Goal: Information Seeking & Learning: Learn about a topic

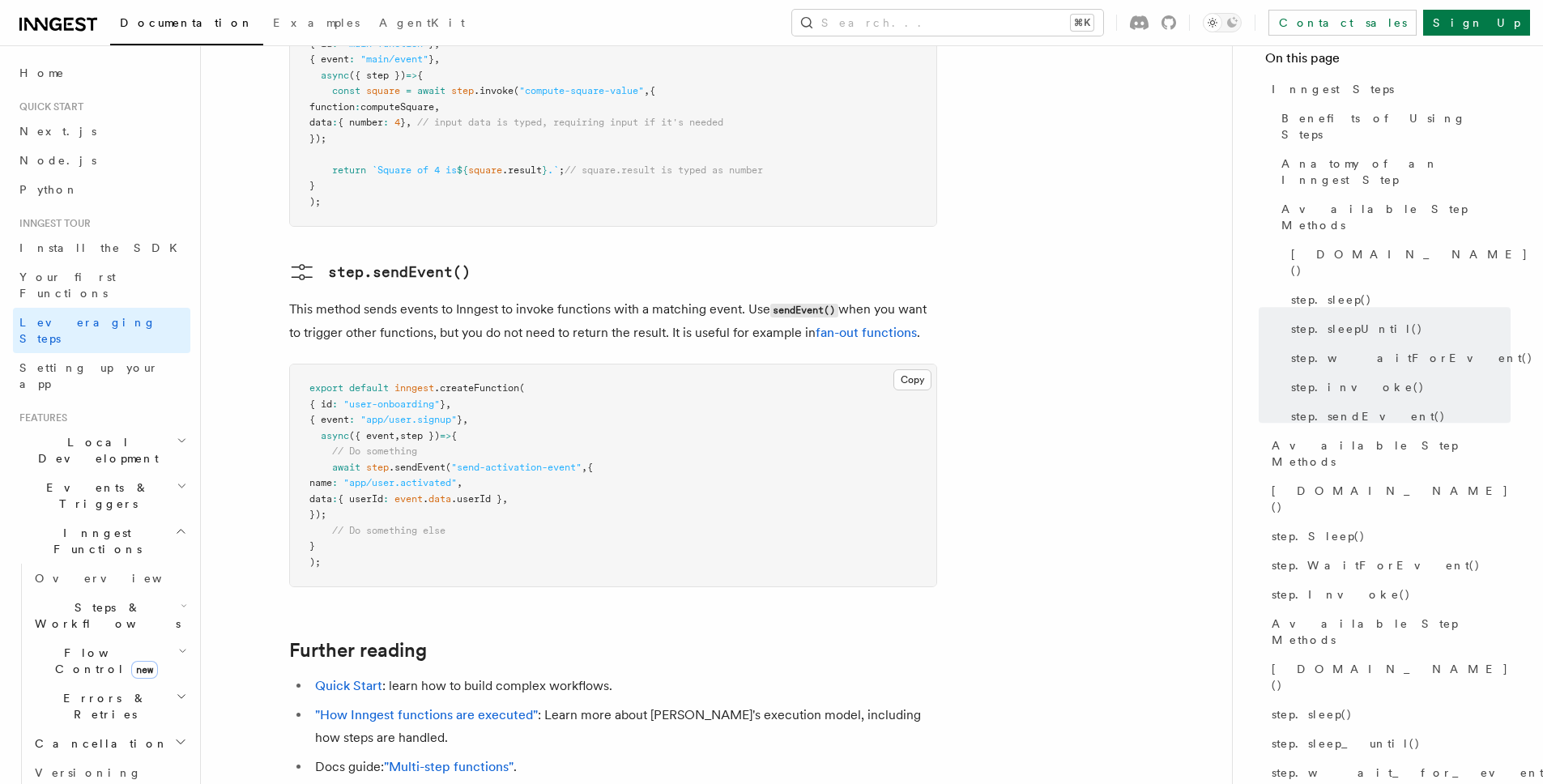
scroll to position [3492, 0]
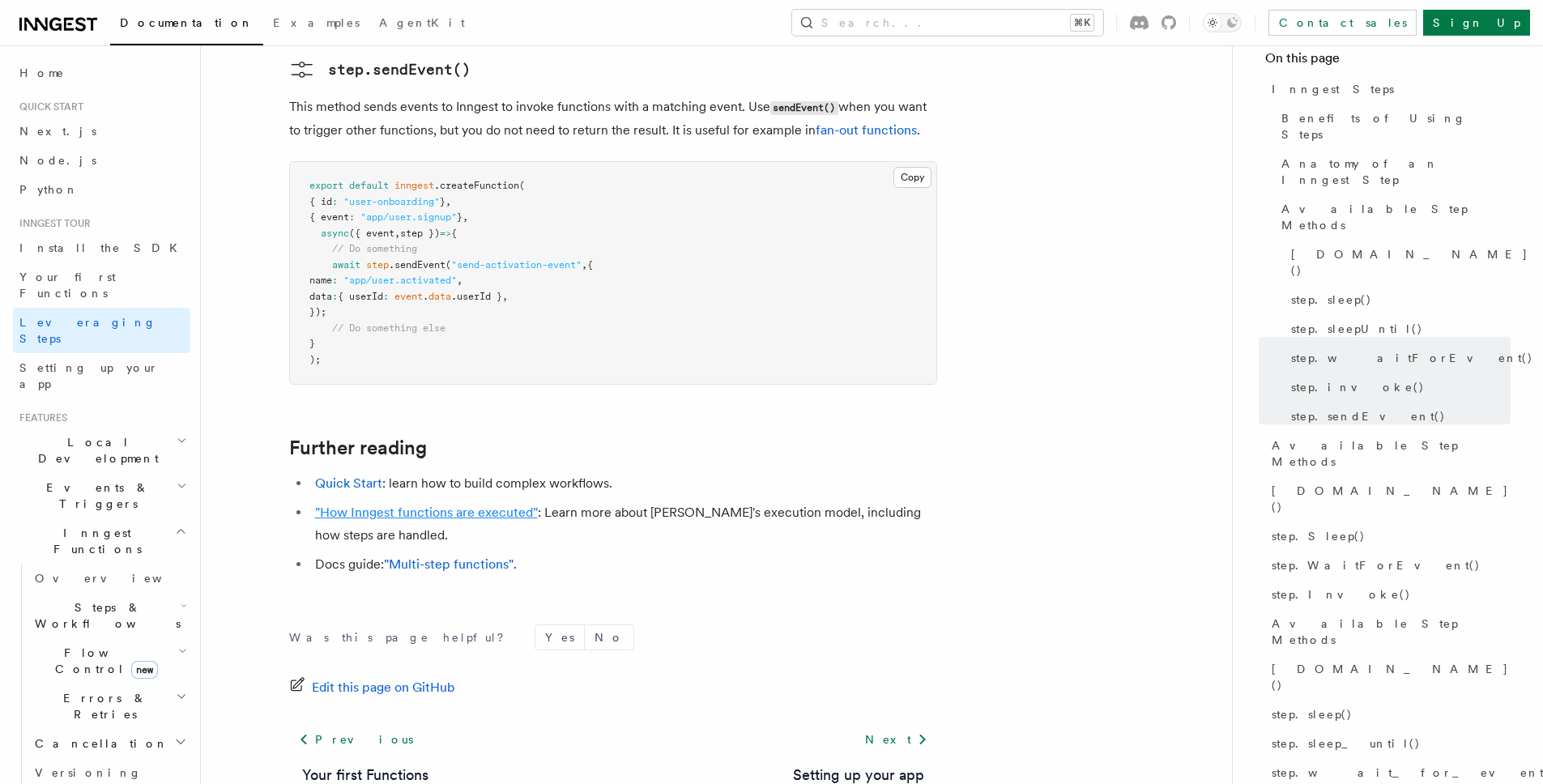
click at [443, 505] on link ""How Inngest functions are executed"" at bounding box center [426, 512] width 223 height 16
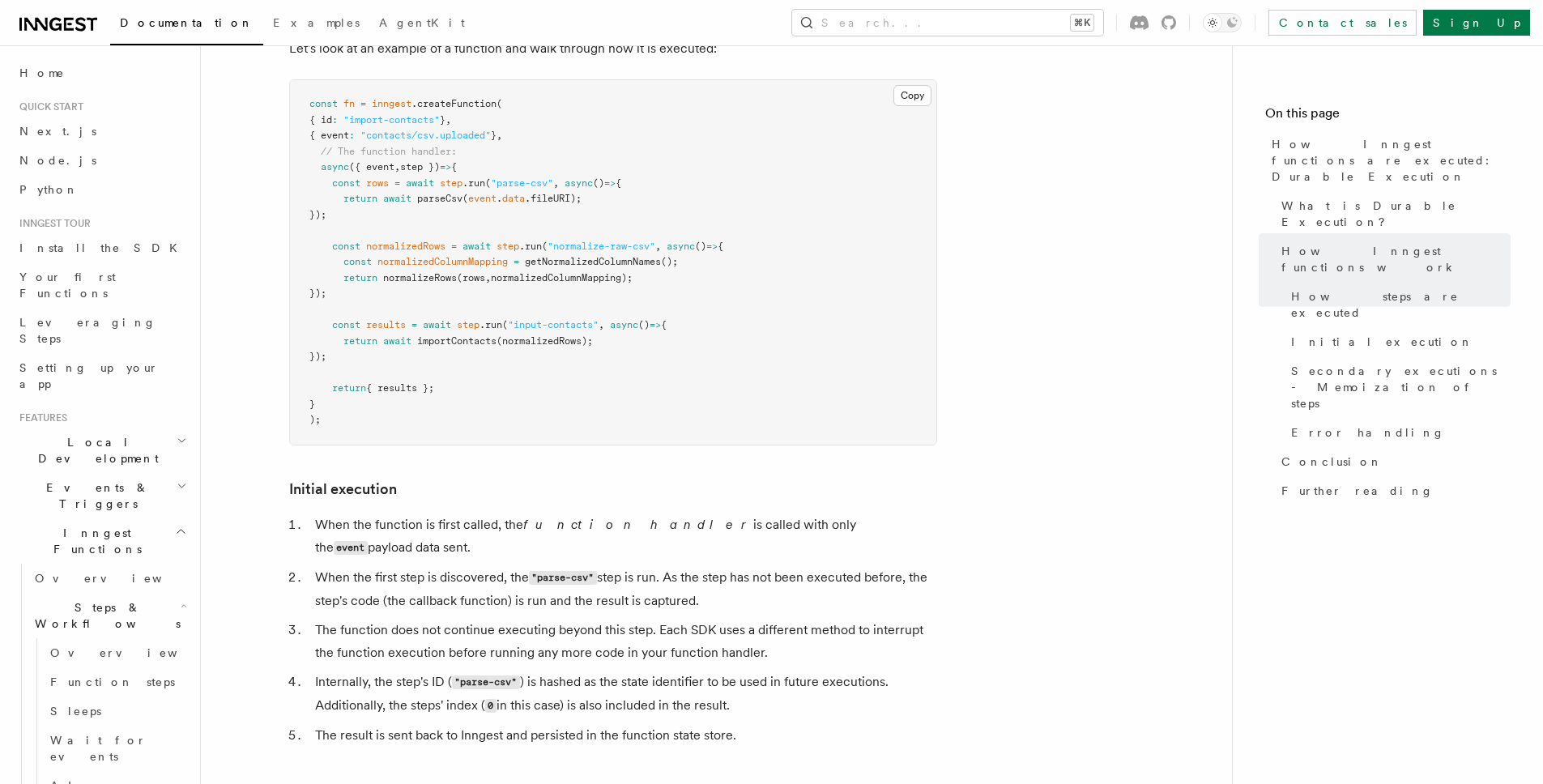
scroll to position [1926, 0]
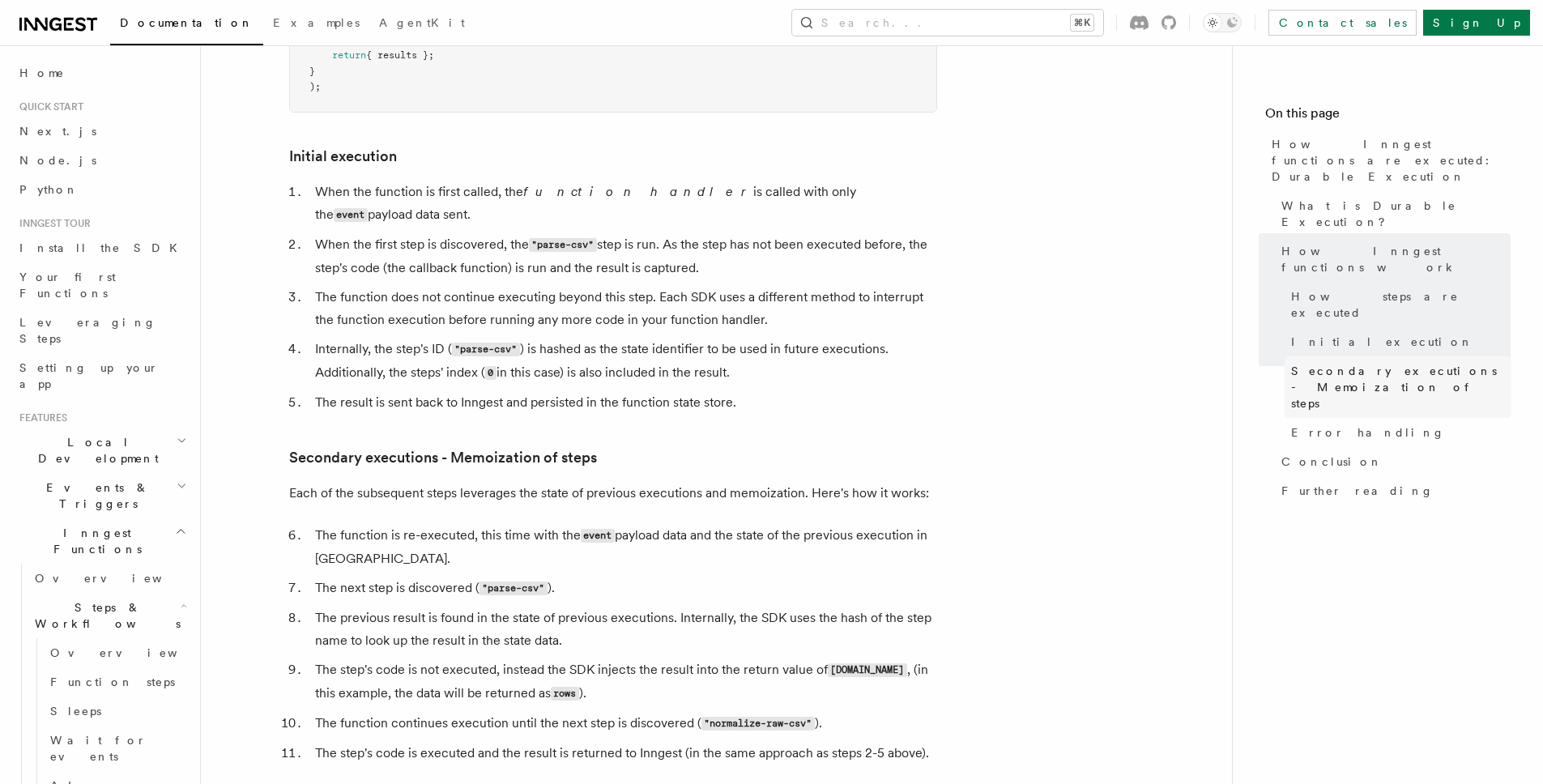
click at [1405, 363] on span "Secondary executions - Memoization of steps" at bounding box center [1402, 387] width 220 height 49
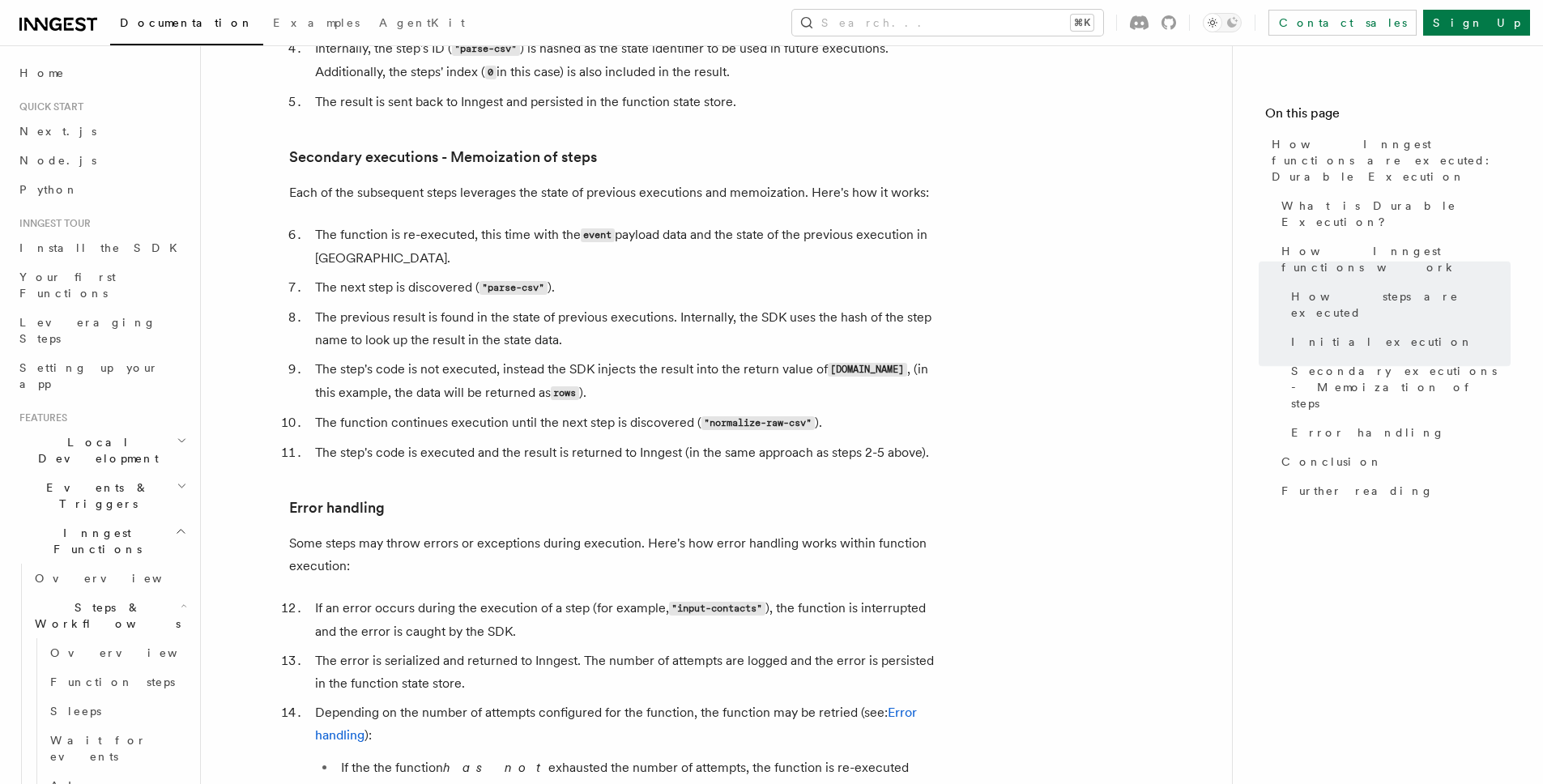
scroll to position [2228, 0]
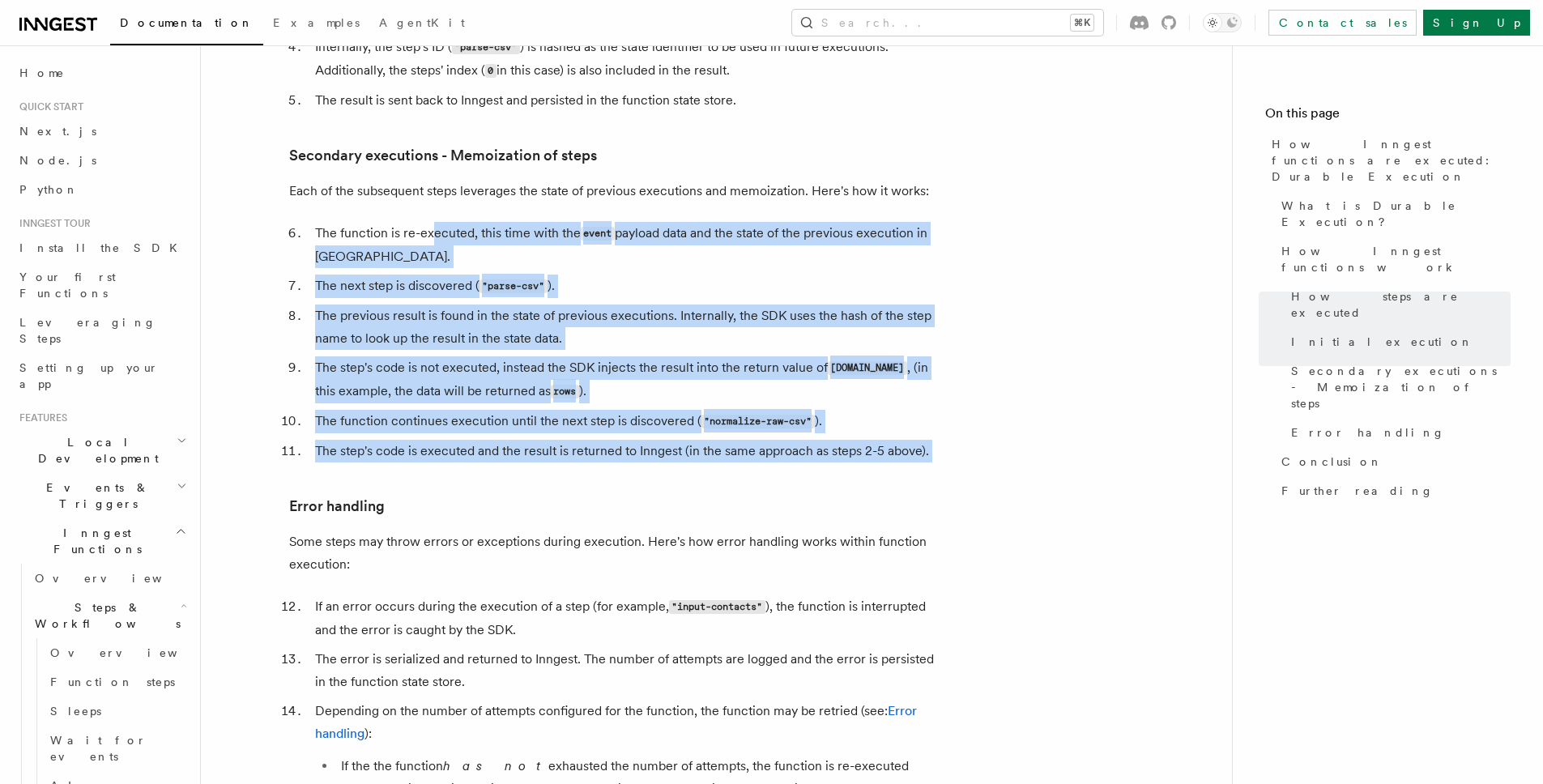
drag, startPoint x: 452, startPoint y: 179, endPoint x: 975, endPoint y: 418, distance: 575.0
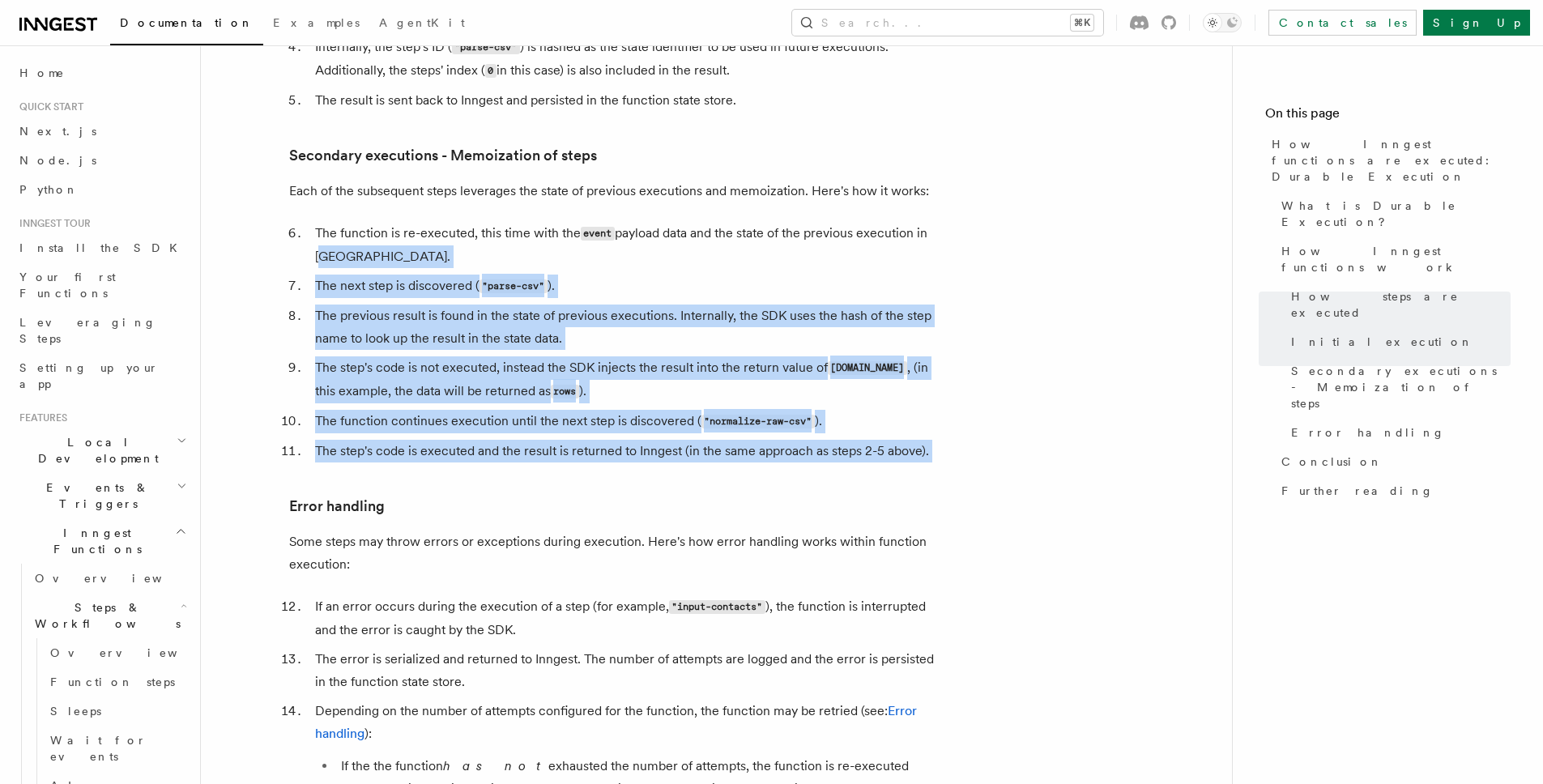
drag, startPoint x: 918, startPoint y: 395, endPoint x: 250, endPoint y: 189, distance: 699.0
drag, startPoint x: 412, startPoint y: 199, endPoint x: 1026, endPoint y: 419, distance: 652.2
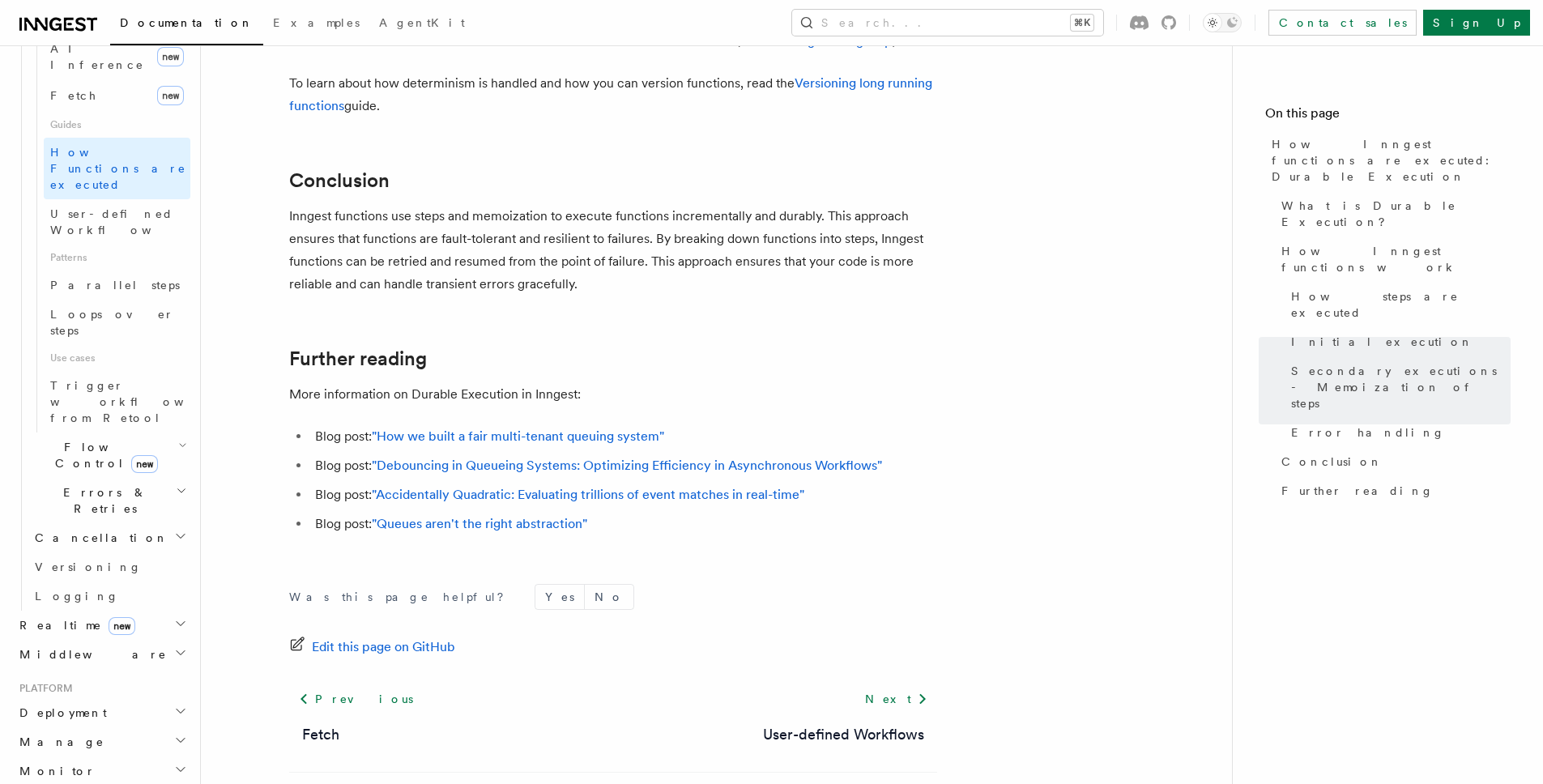
scroll to position [758, 0]
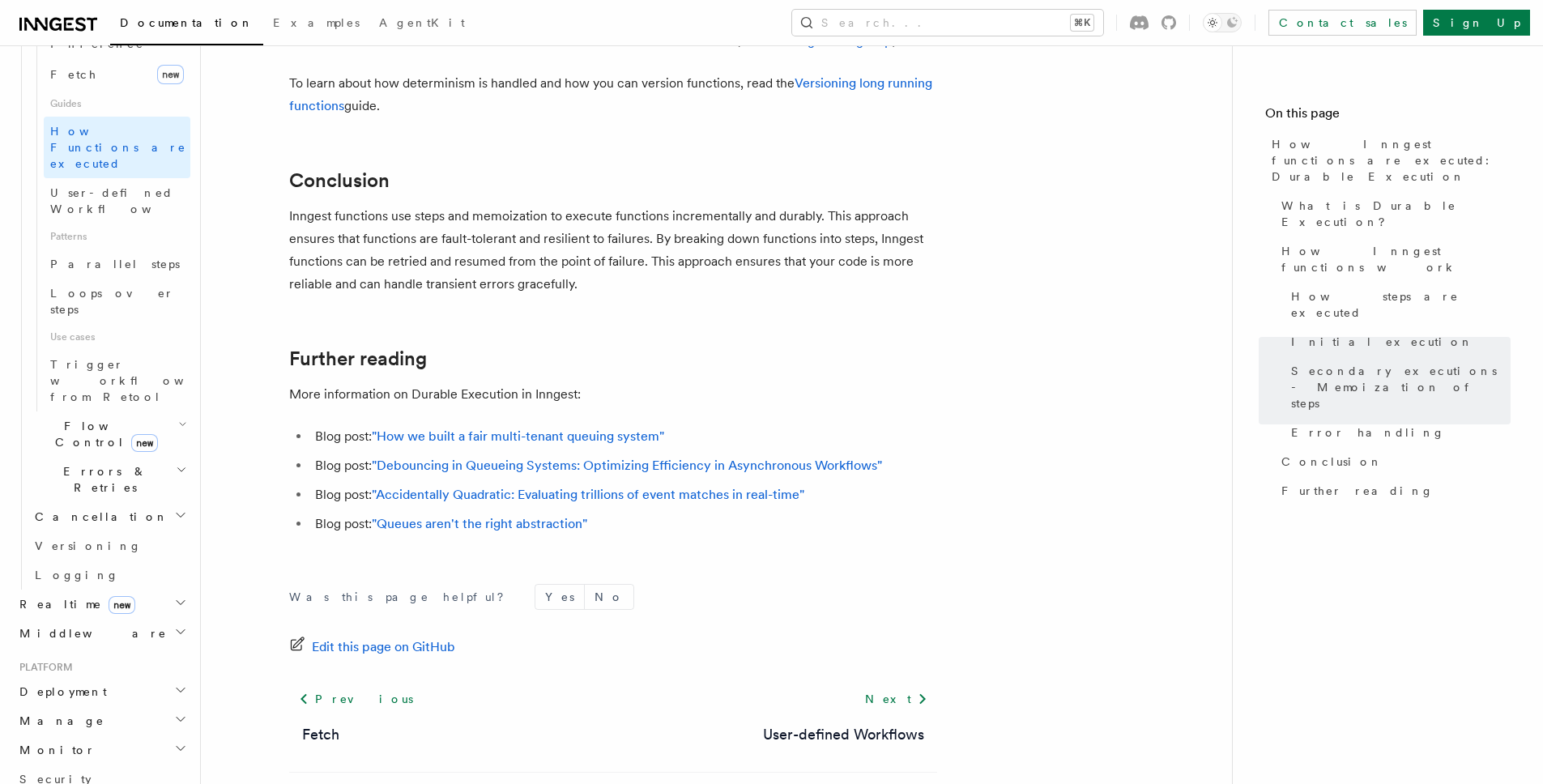
click at [155, 735] on h2 "Monitor" at bounding box center [102, 749] width 178 height 29
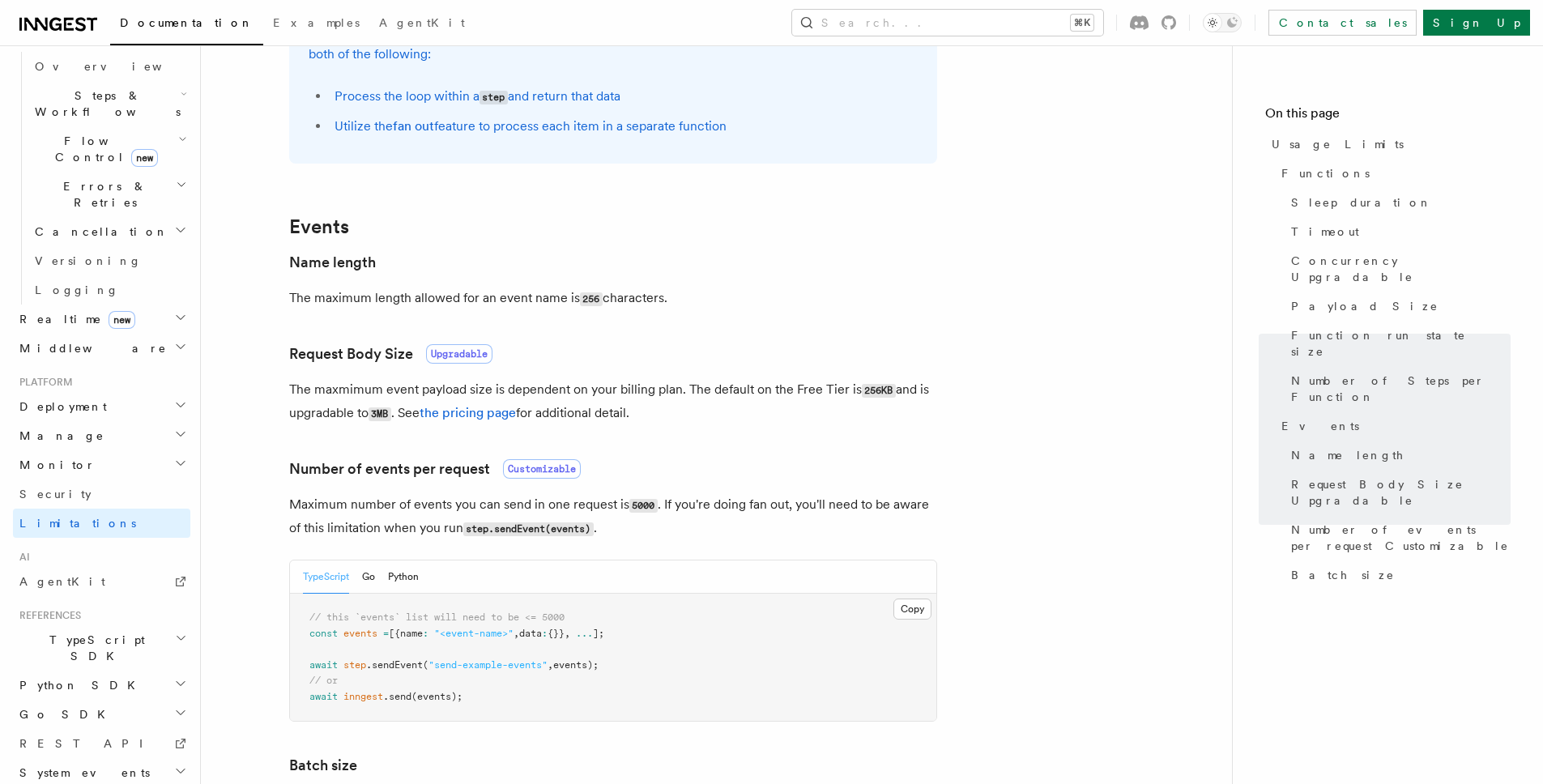
scroll to position [1514, 0]
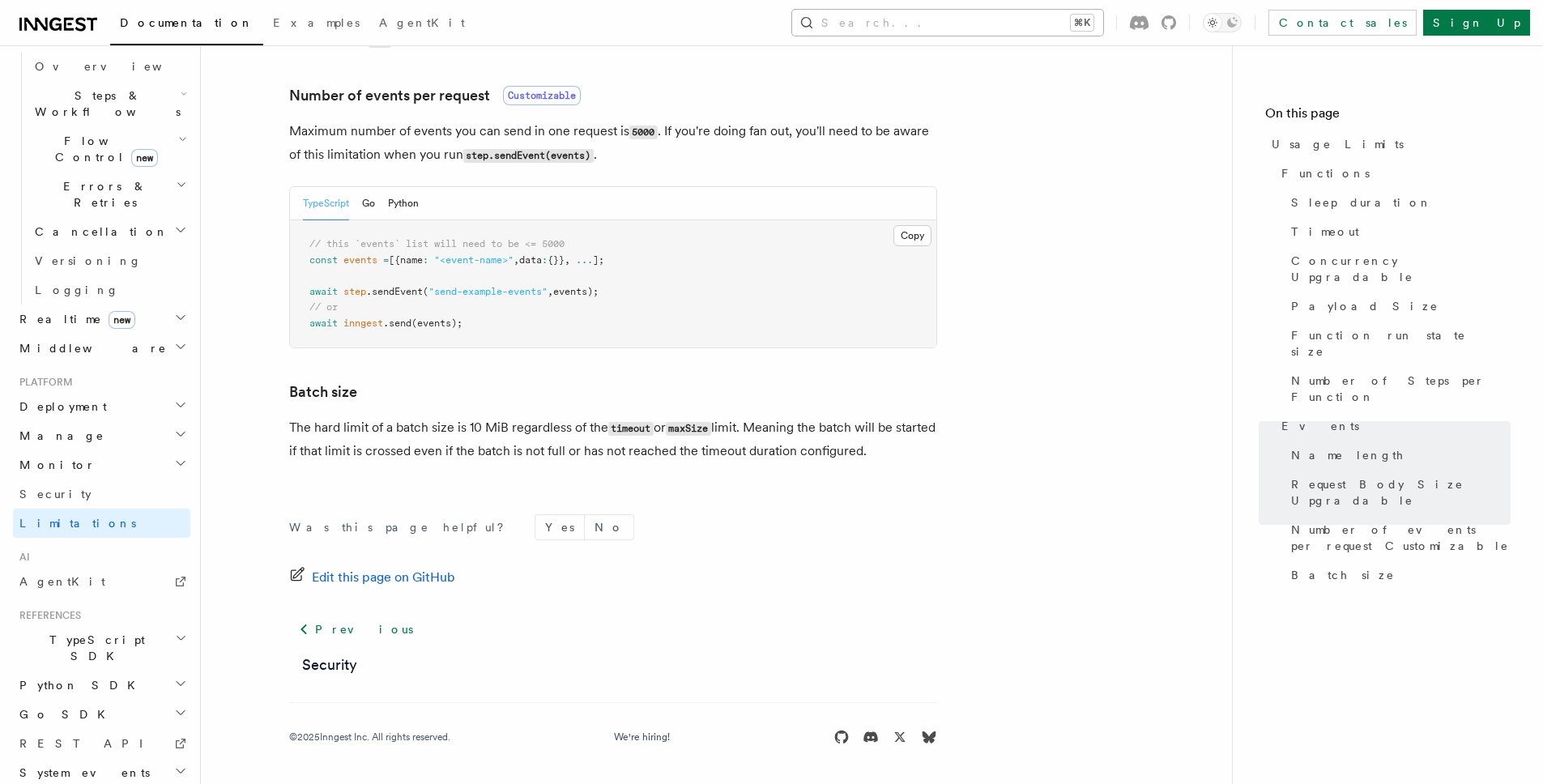
click at [1031, 21] on button "Search... ⌘K" at bounding box center [948, 22] width 311 height 26
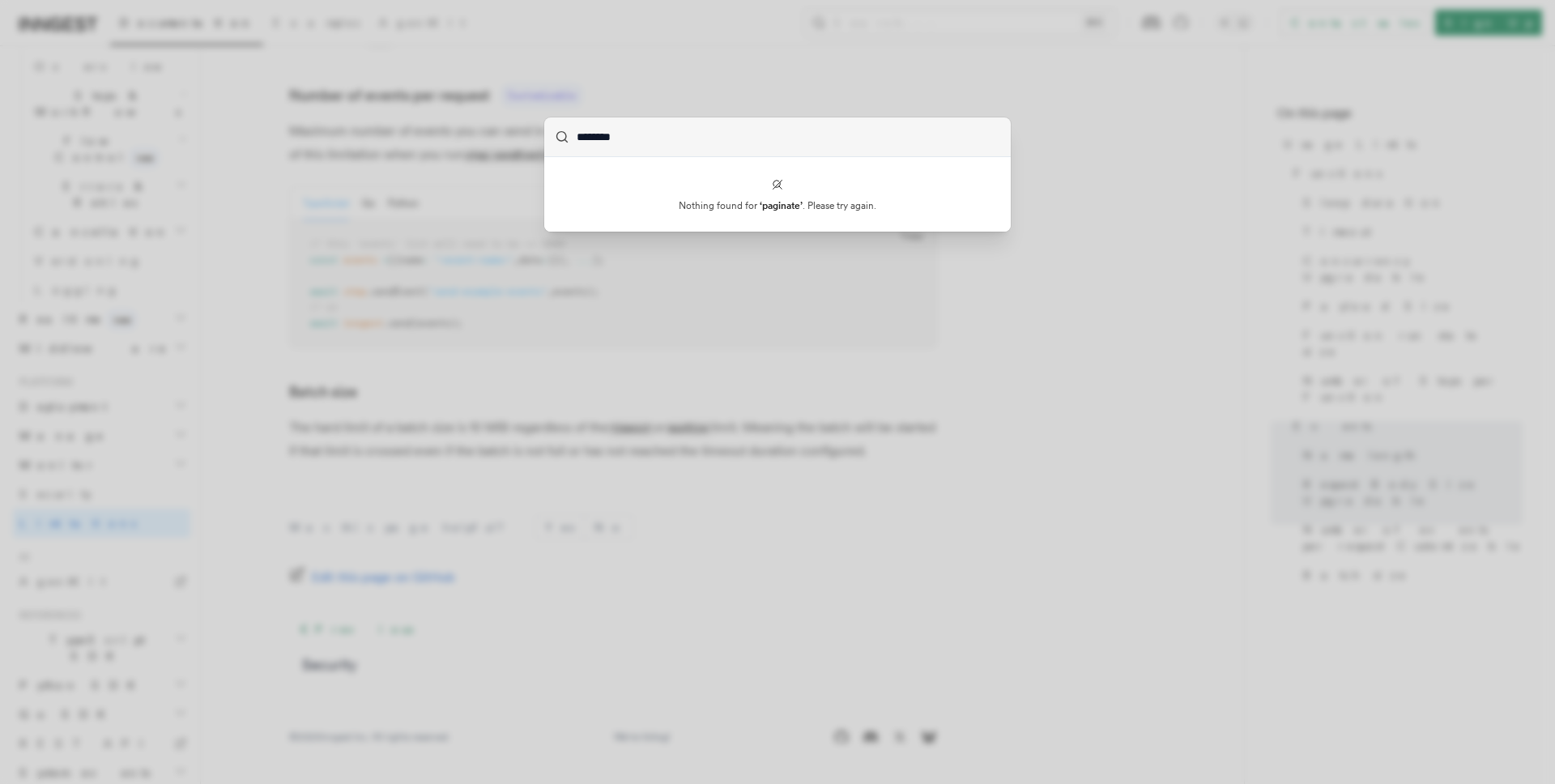
type input "********"
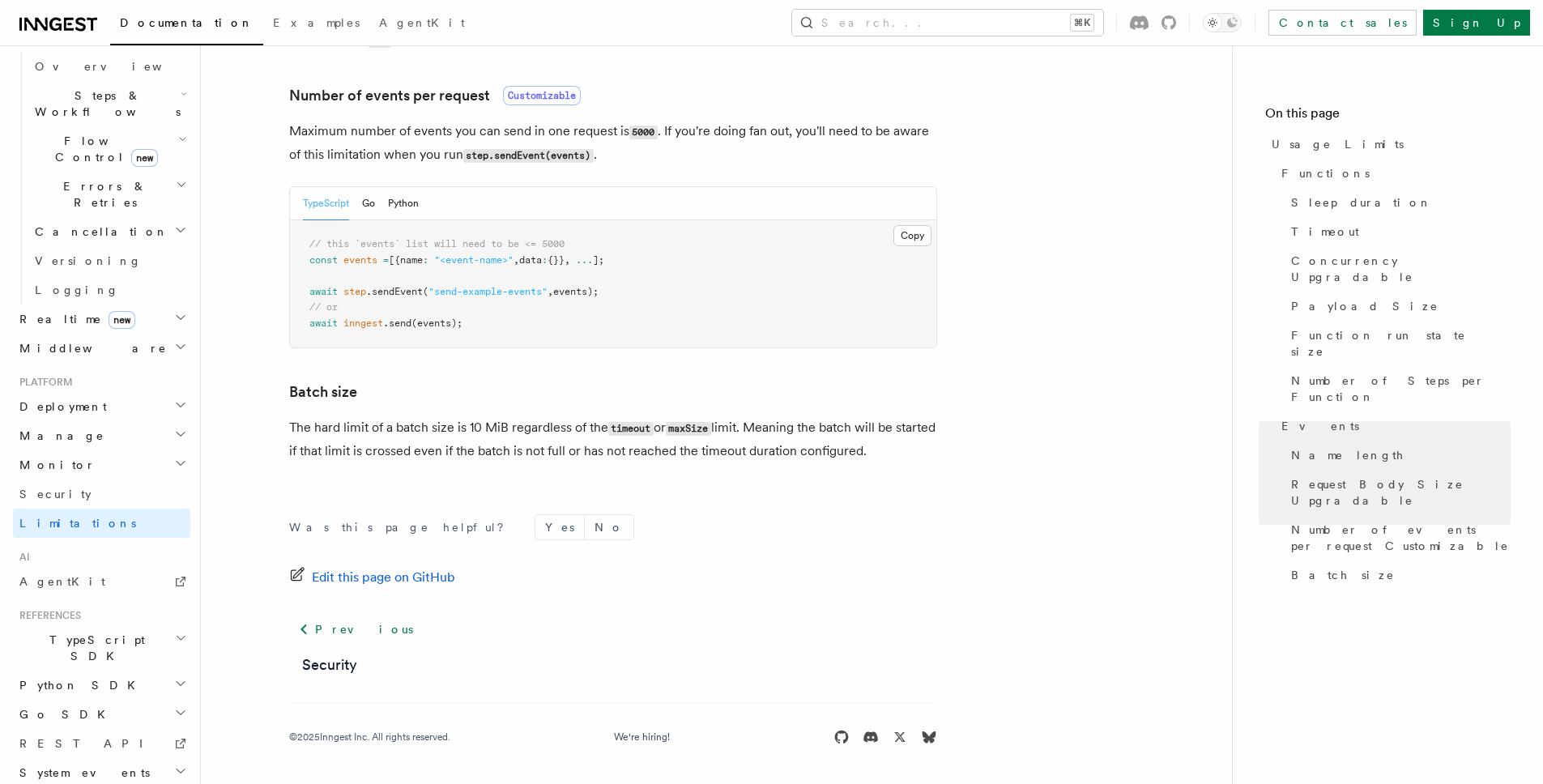
scroll to position [0, 0]
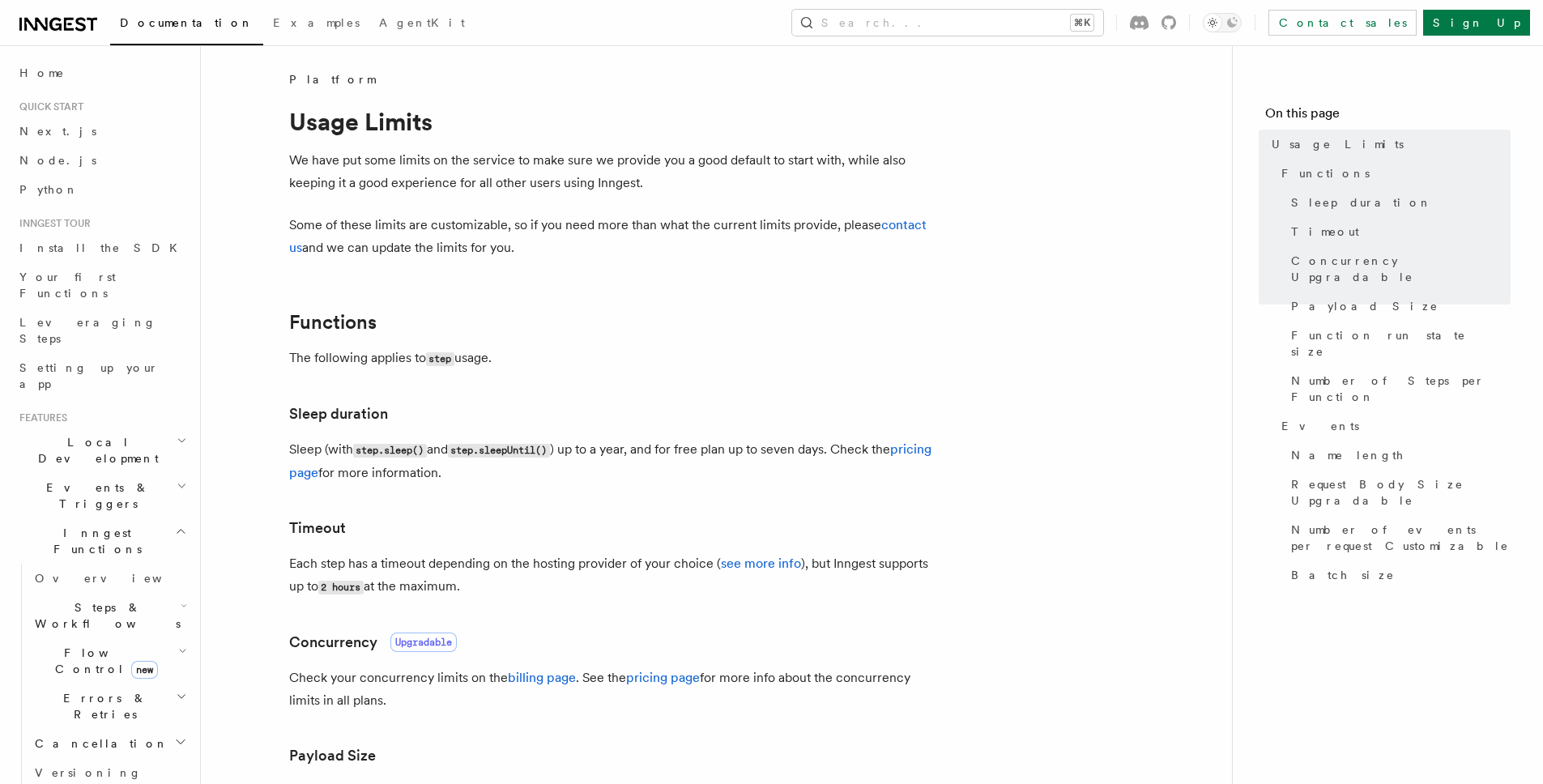
click at [175, 525] on icon "button" at bounding box center [181, 531] width 12 height 13
click at [167, 563] on link "Overview" at bounding box center [109, 577] width 162 height 29
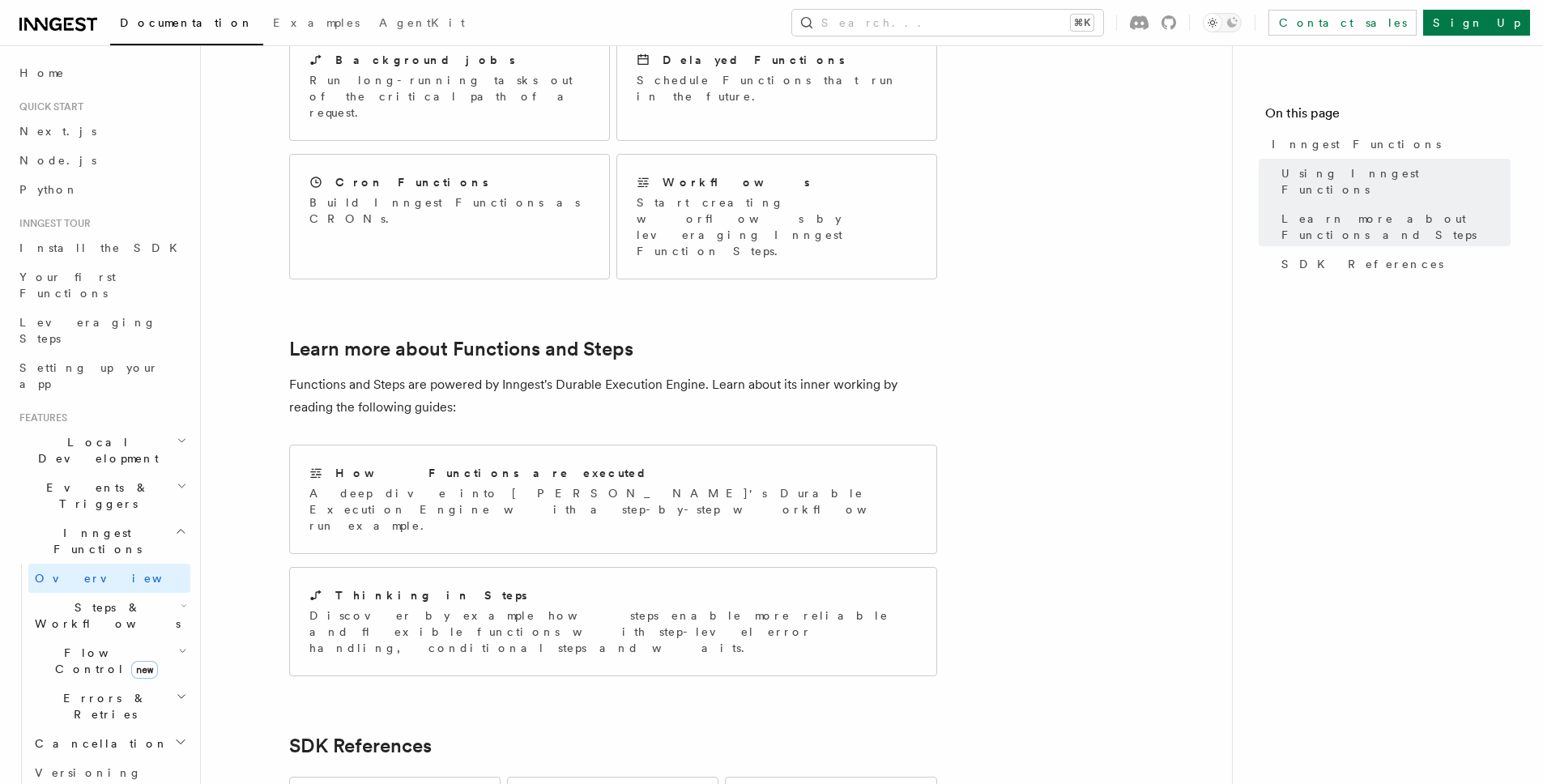
scroll to position [1014, 0]
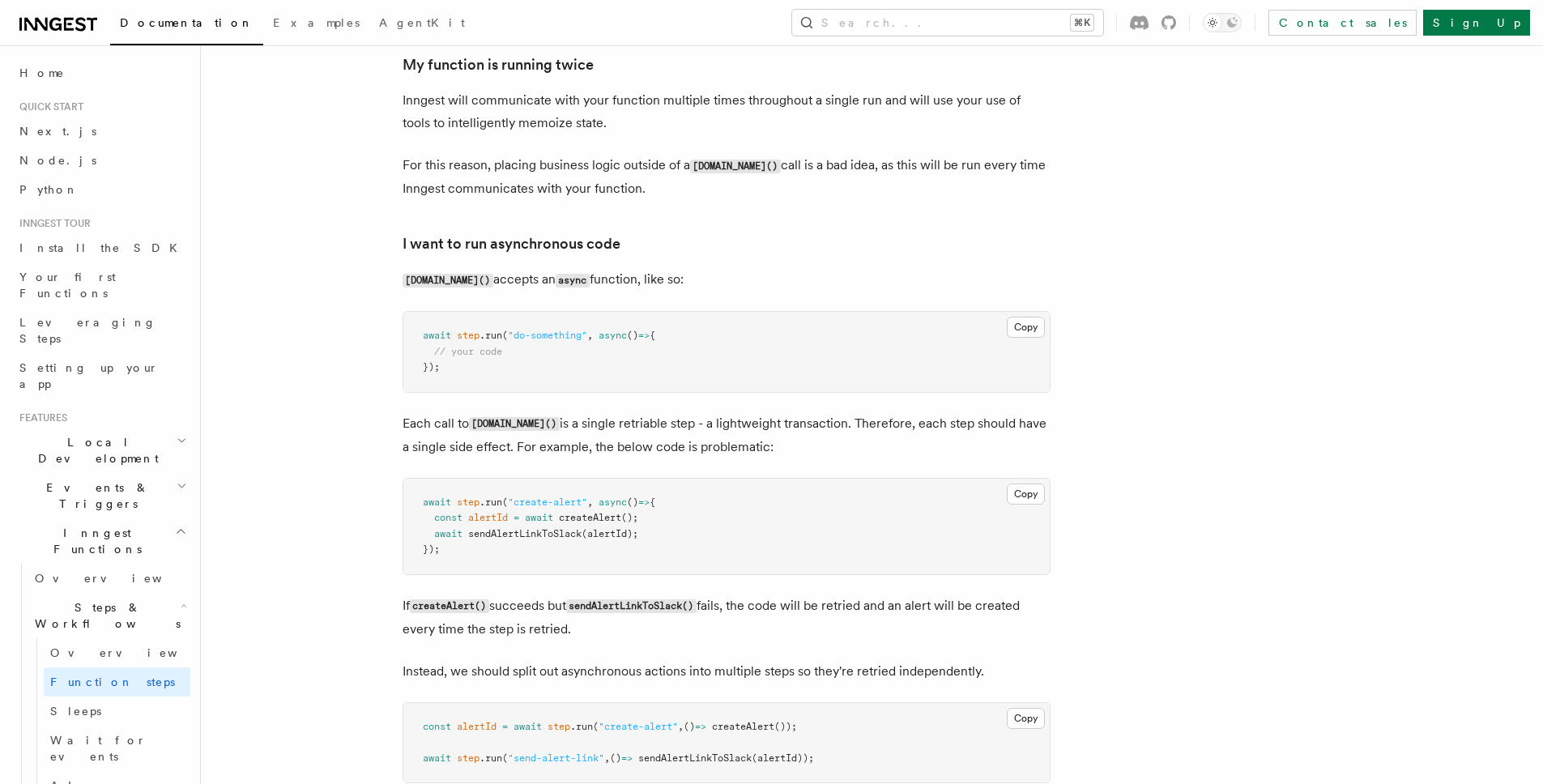
scroll to position [3083, 0]
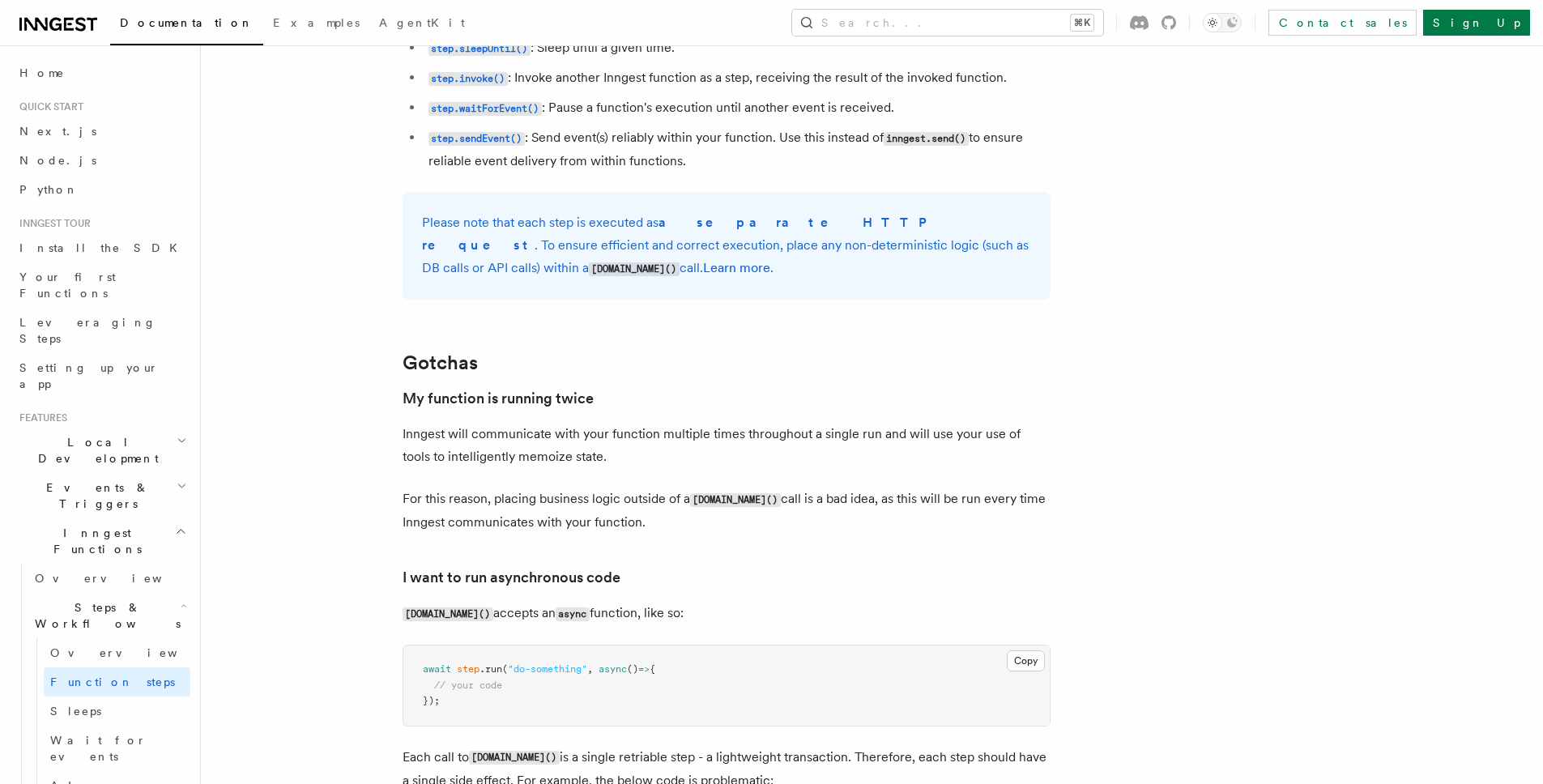
click at [440, 349] on article "Features Inngest Functions Steps & Workflows Multi-Step Functions Use Inngest's…" at bounding box center [830, 58] width 1207 height 6141
click at [445, 374] on link "Gotchas" at bounding box center [440, 362] width 75 height 22
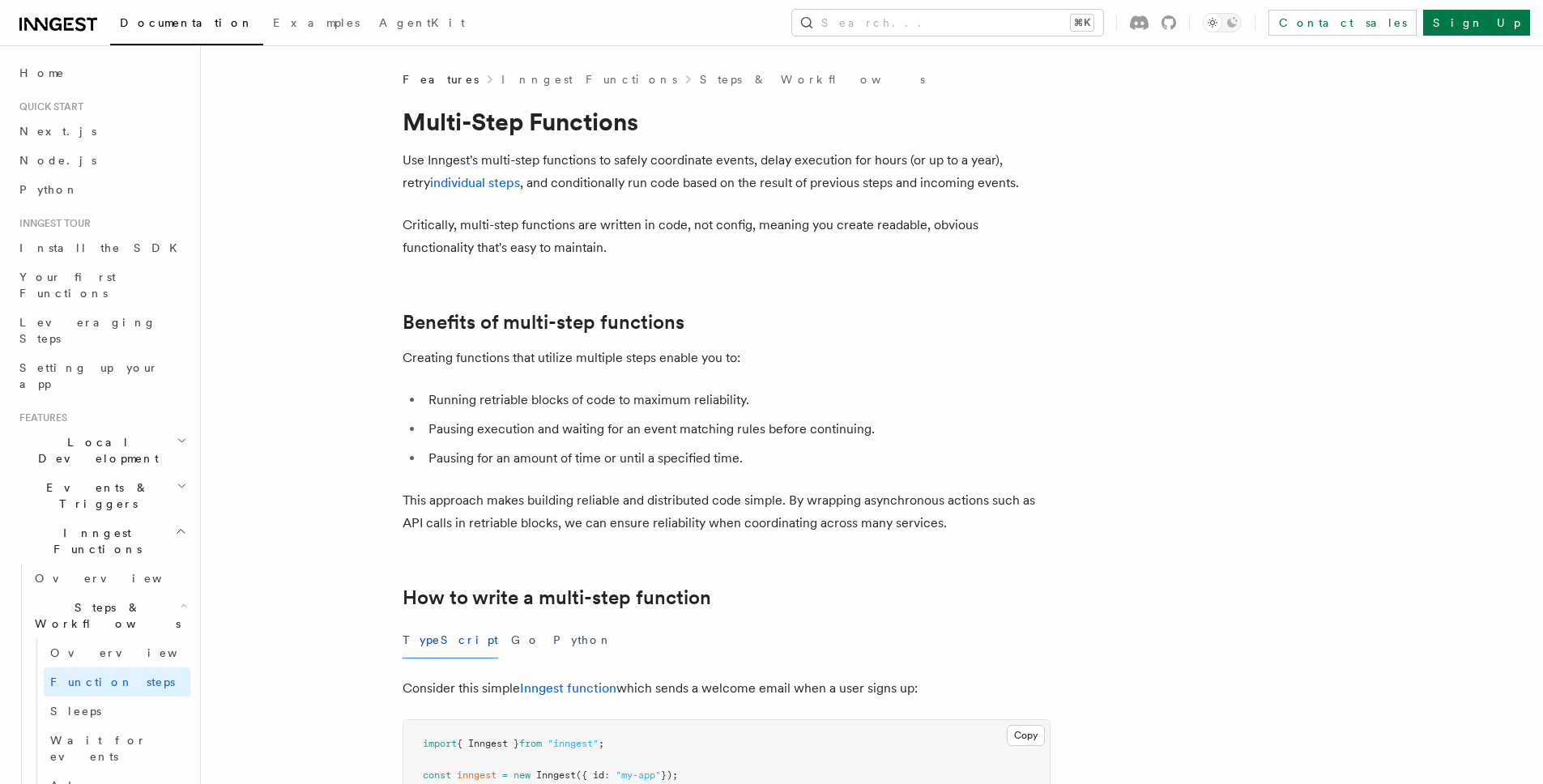
click at [529, 118] on h1 "Multi-Step Functions" at bounding box center [726, 121] width 648 height 29
click at [660, 123] on h1 "Multi-Step Functions" at bounding box center [726, 121] width 648 height 29
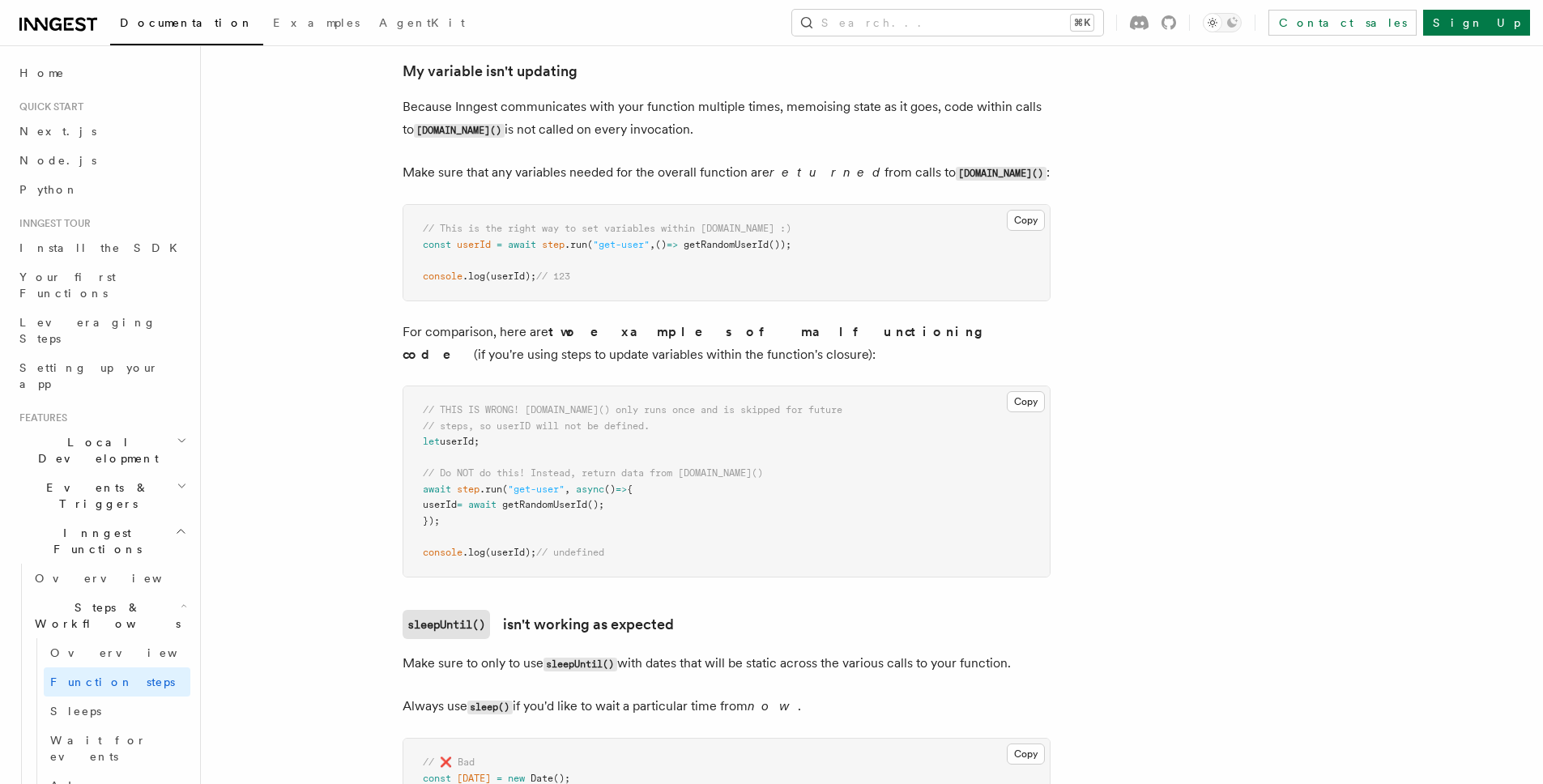
scroll to position [4151, 0]
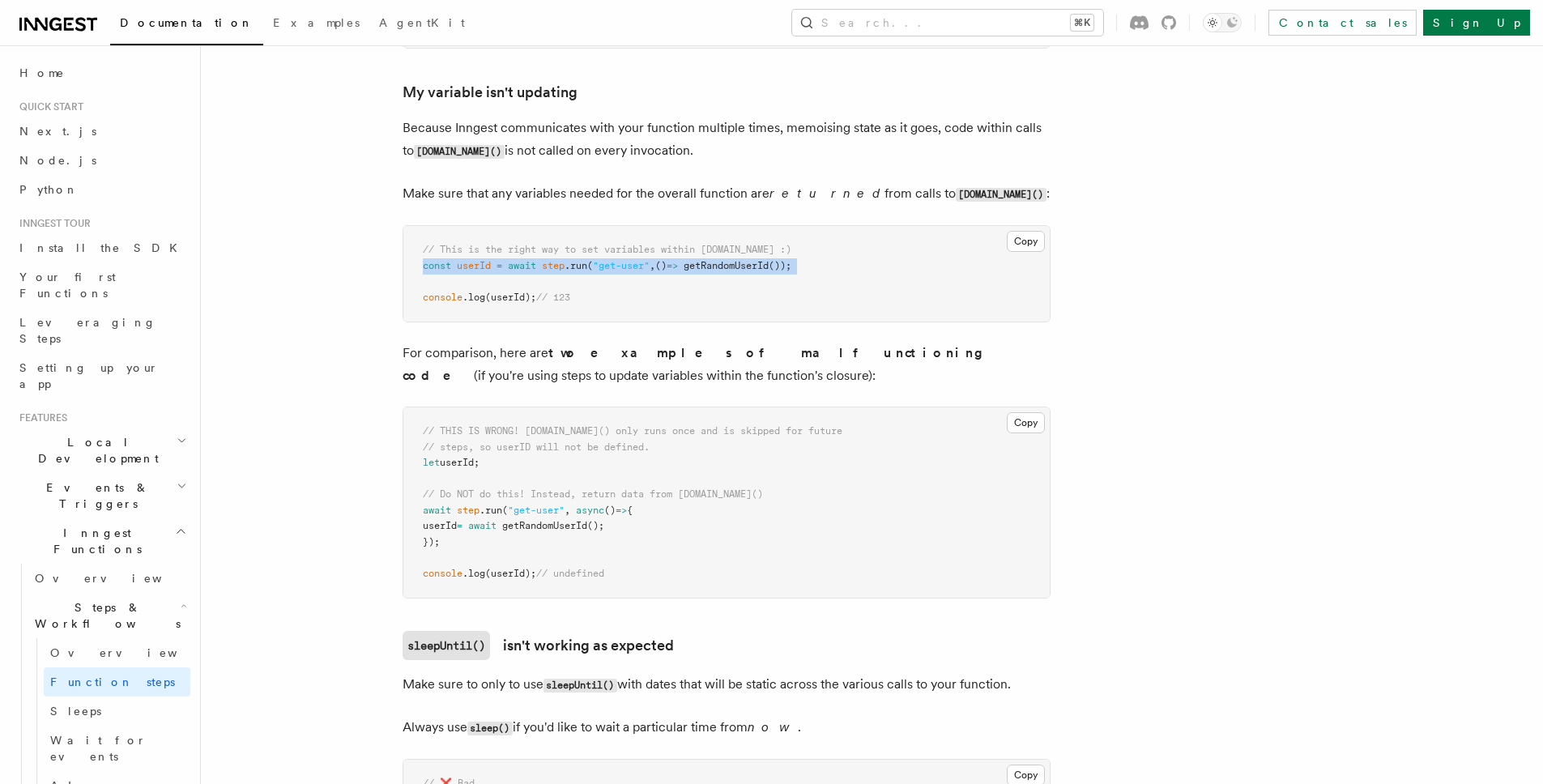
drag, startPoint x: 795, startPoint y: 271, endPoint x: 338, endPoint y: 279, distance: 457.1
drag, startPoint x: 402, startPoint y: 313, endPoint x: 383, endPoint y: 285, distance: 33.8
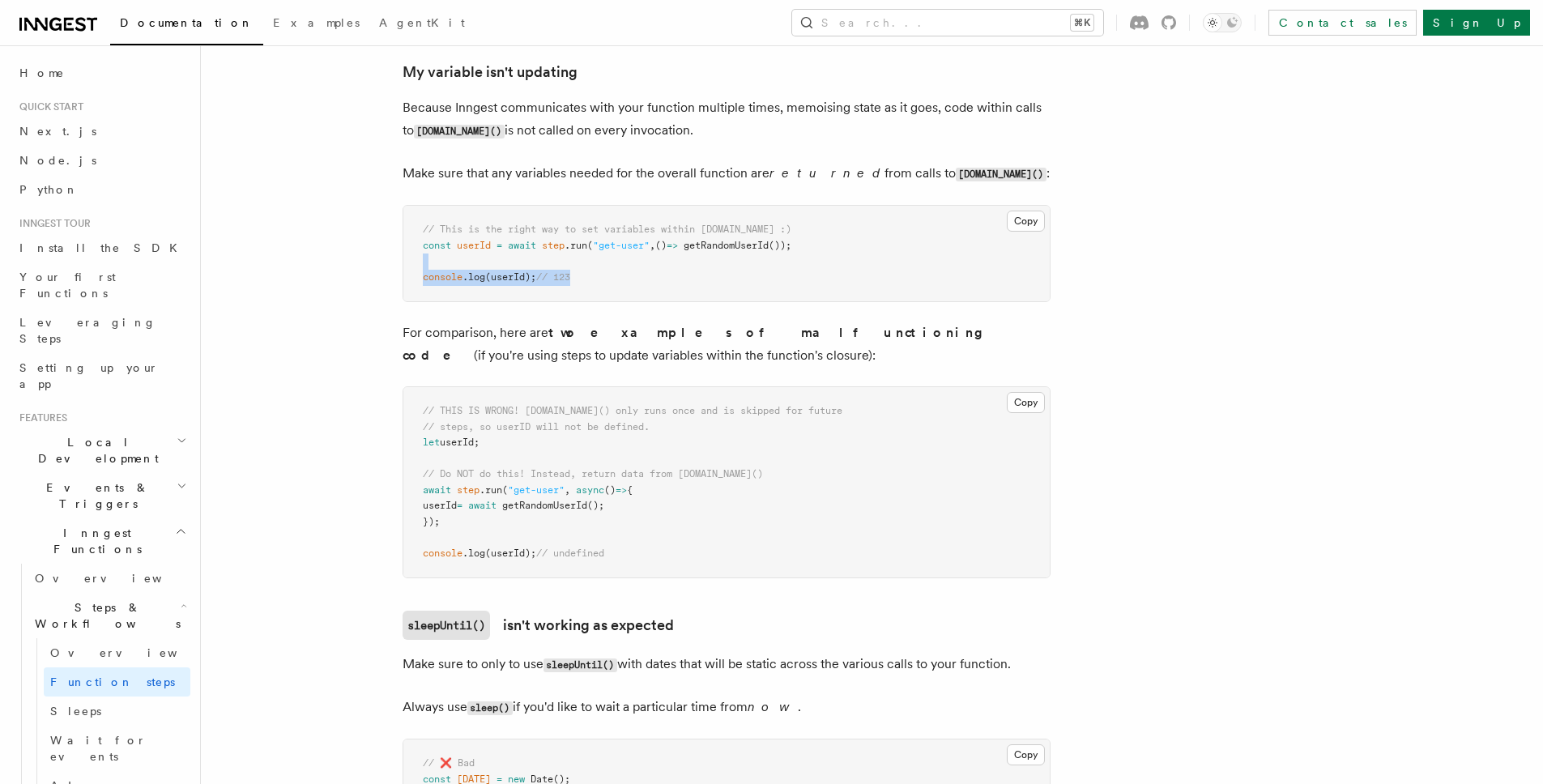
scroll to position [4193, 0]
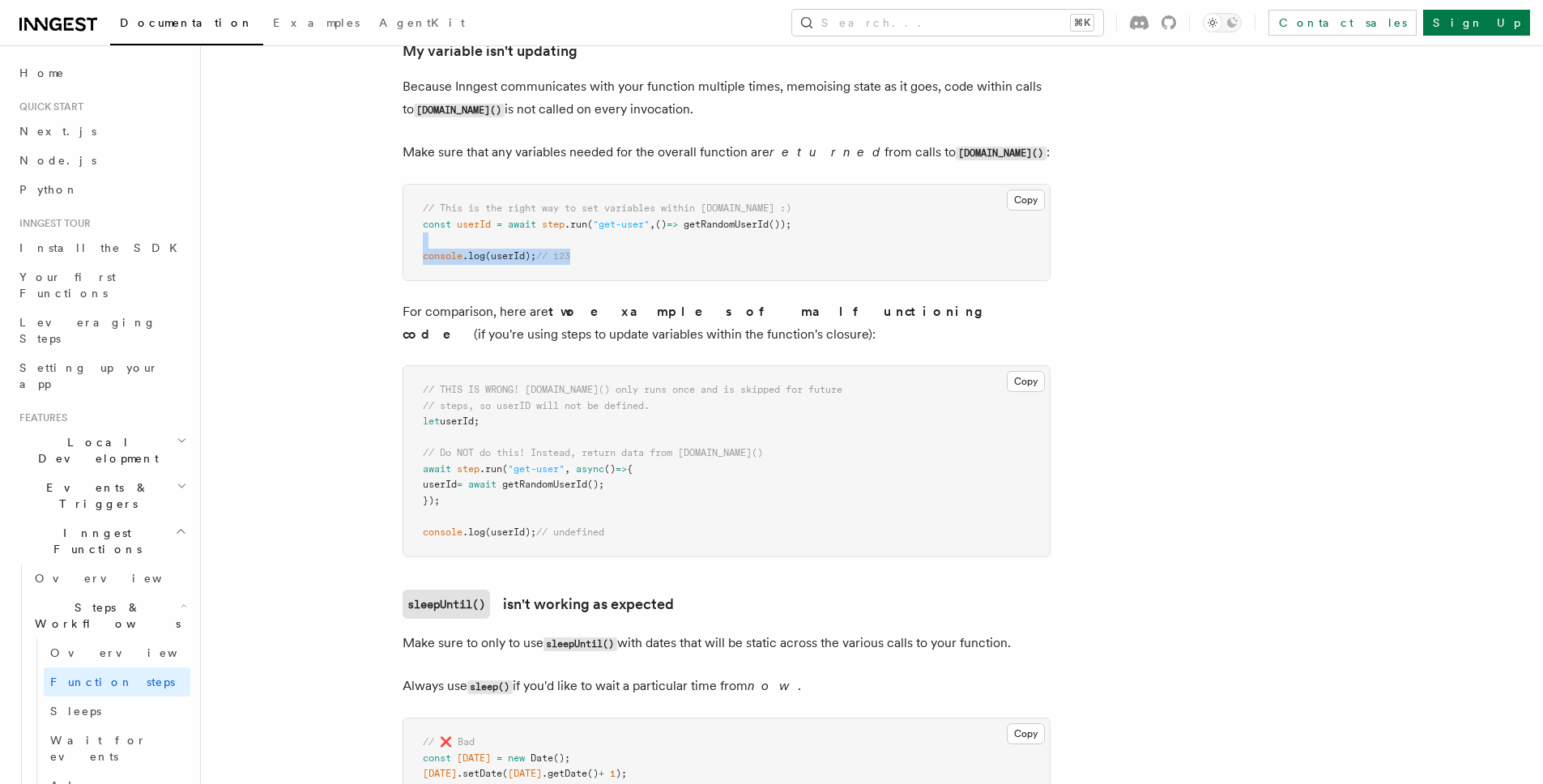
drag, startPoint x: 462, startPoint y: 454, endPoint x: 740, endPoint y: 470, distance: 278.5
click at [740, 470] on pre "// THIS IS WRONG! step.run() only runs once and is skipped for future // steps,…" at bounding box center [726, 461] width 646 height 190
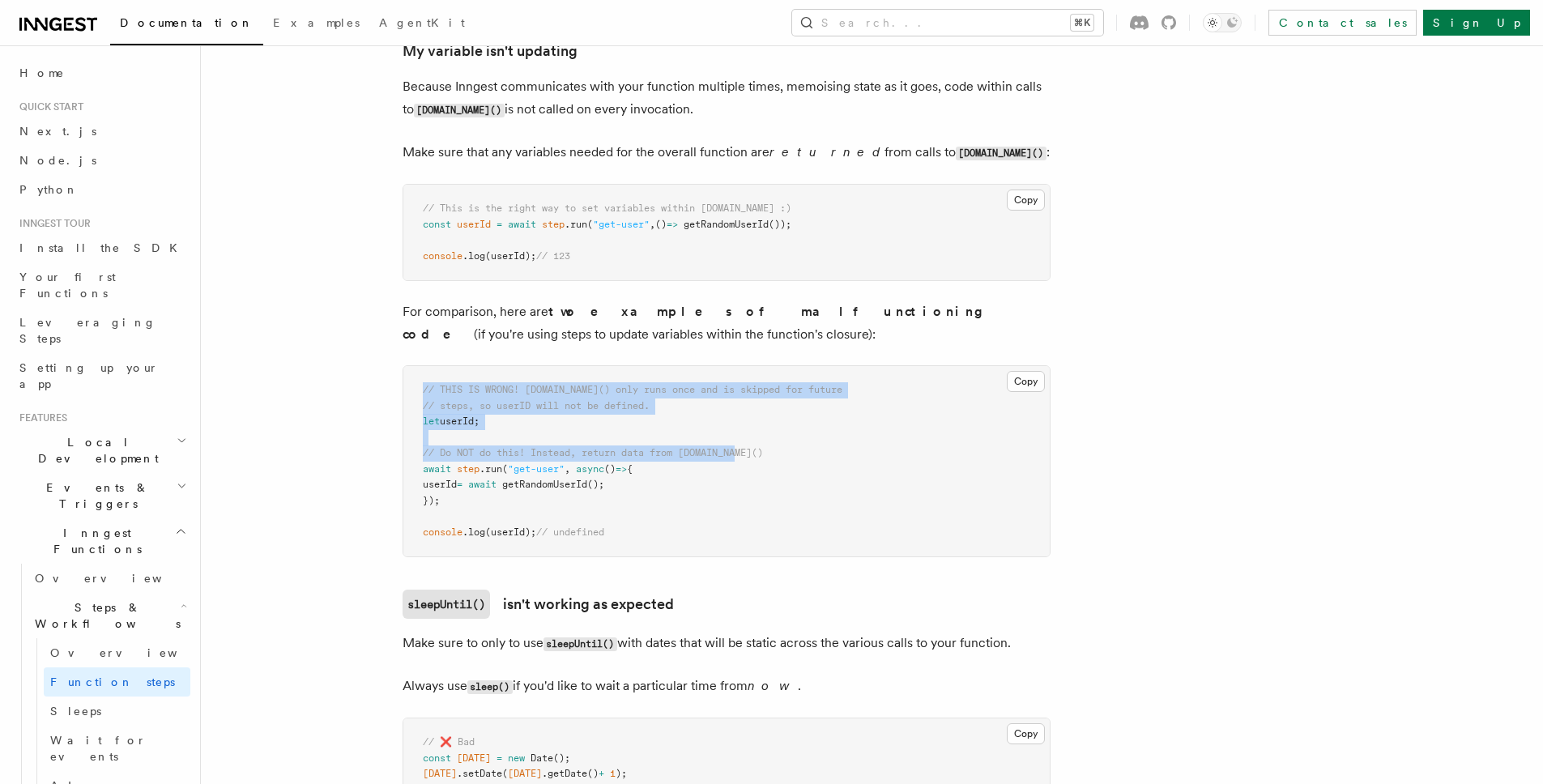
drag, startPoint x: 722, startPoint y: 467, endPoint x: 396, endPoint y: 401, distance: 332.6
click at [421, 401] on pre "// THIS IS WRONG! step.run() only runs once and is skipped for future // steps,…" at bounding box center [726, 461] width 646 height 190
drag, startPoint x: 609, startPoint y: 414, endPoint x: 822, endPoint y: 490, distance: 226.2
click at [822, 490] on pre "// THIS IS WRONG! step.run() only runs once and is skipped for future // steps,…" at bounding box center [726, 461] width 646 height 190
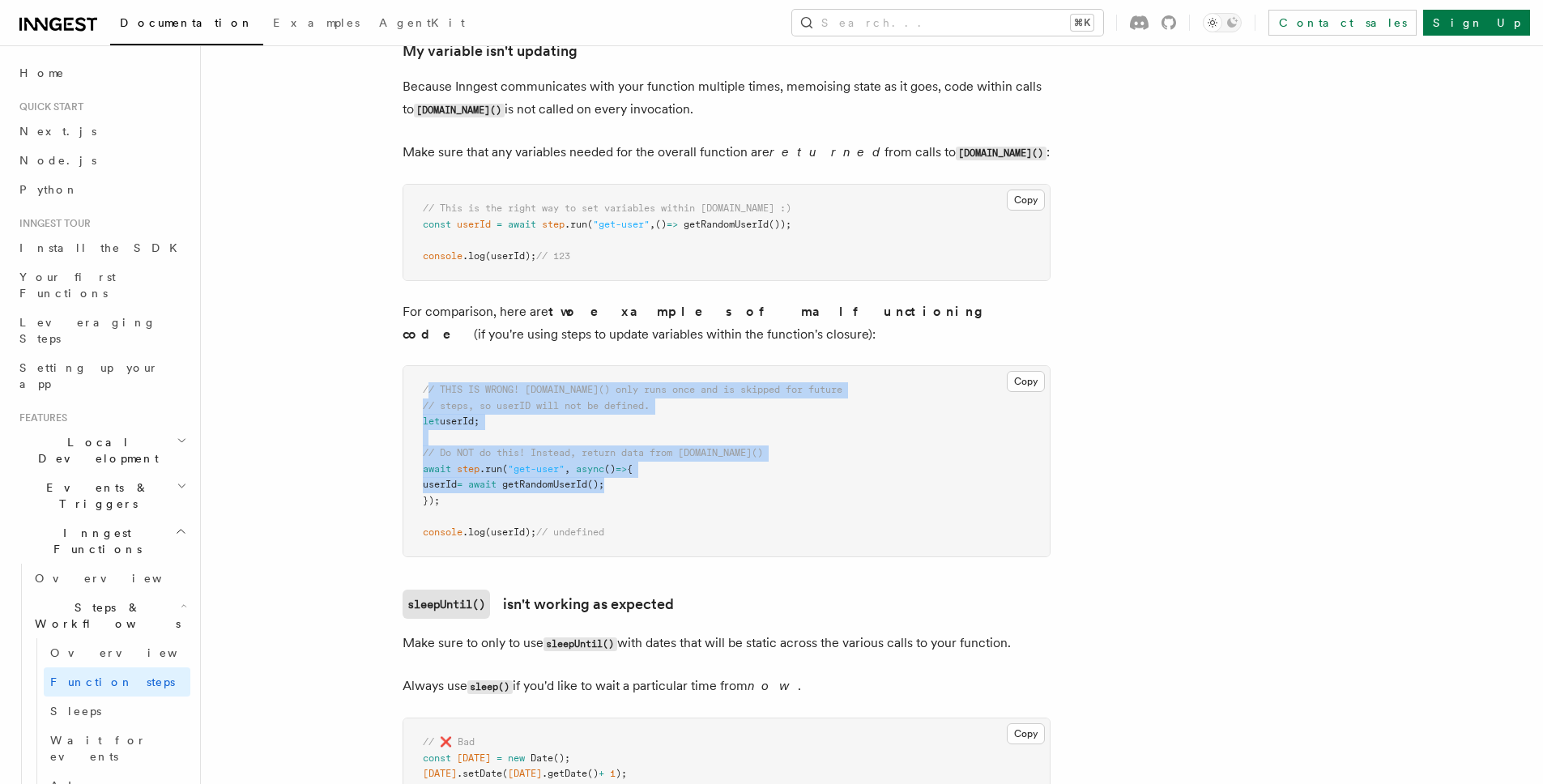
click at [822, 490] on pre "// THIS IS WRONG! step.run() only runs once and is skipped for future // steps,…" at bounding box center [726, 461] width 646 height 190
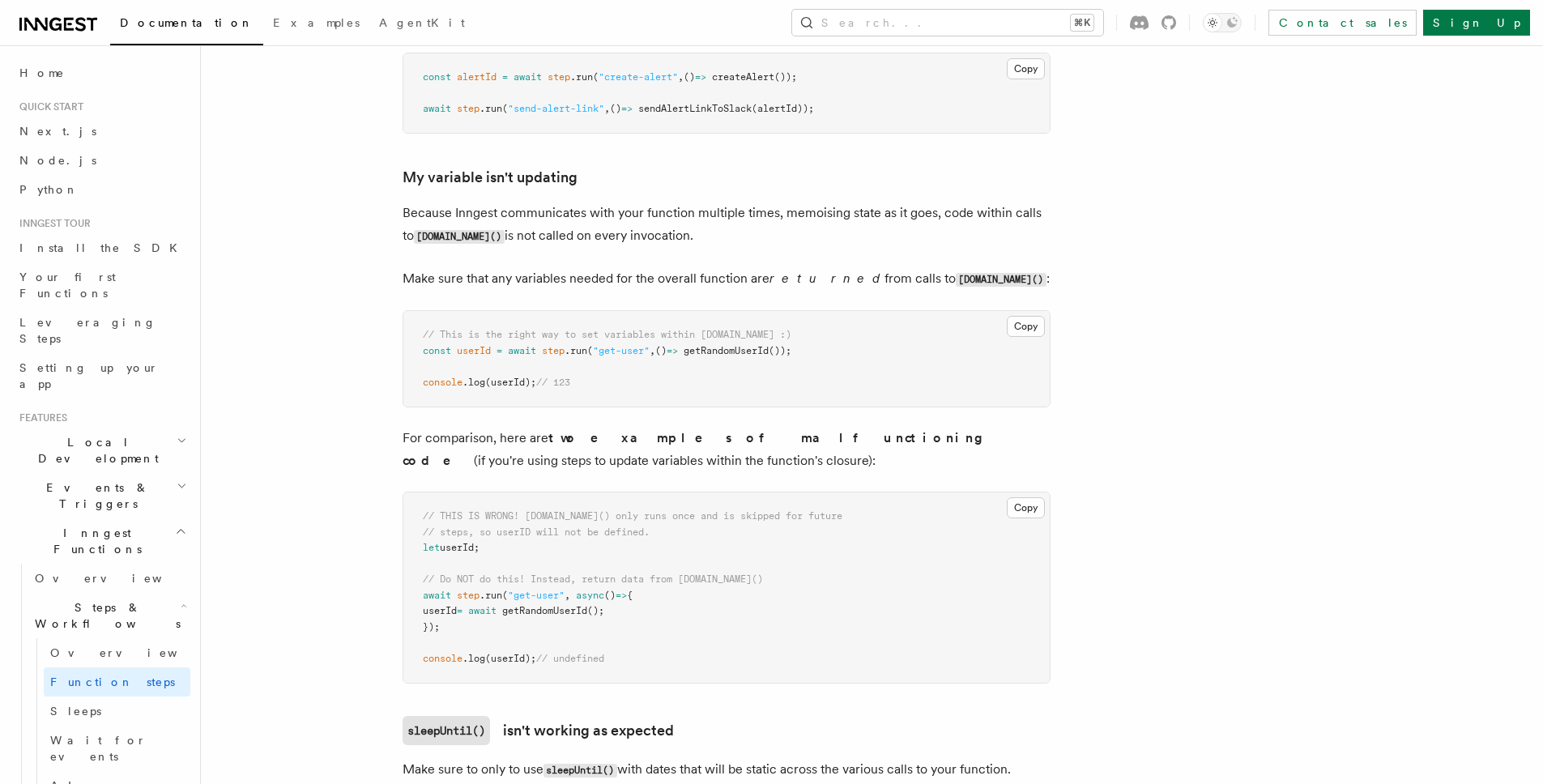
scroll to position [4233, 0]
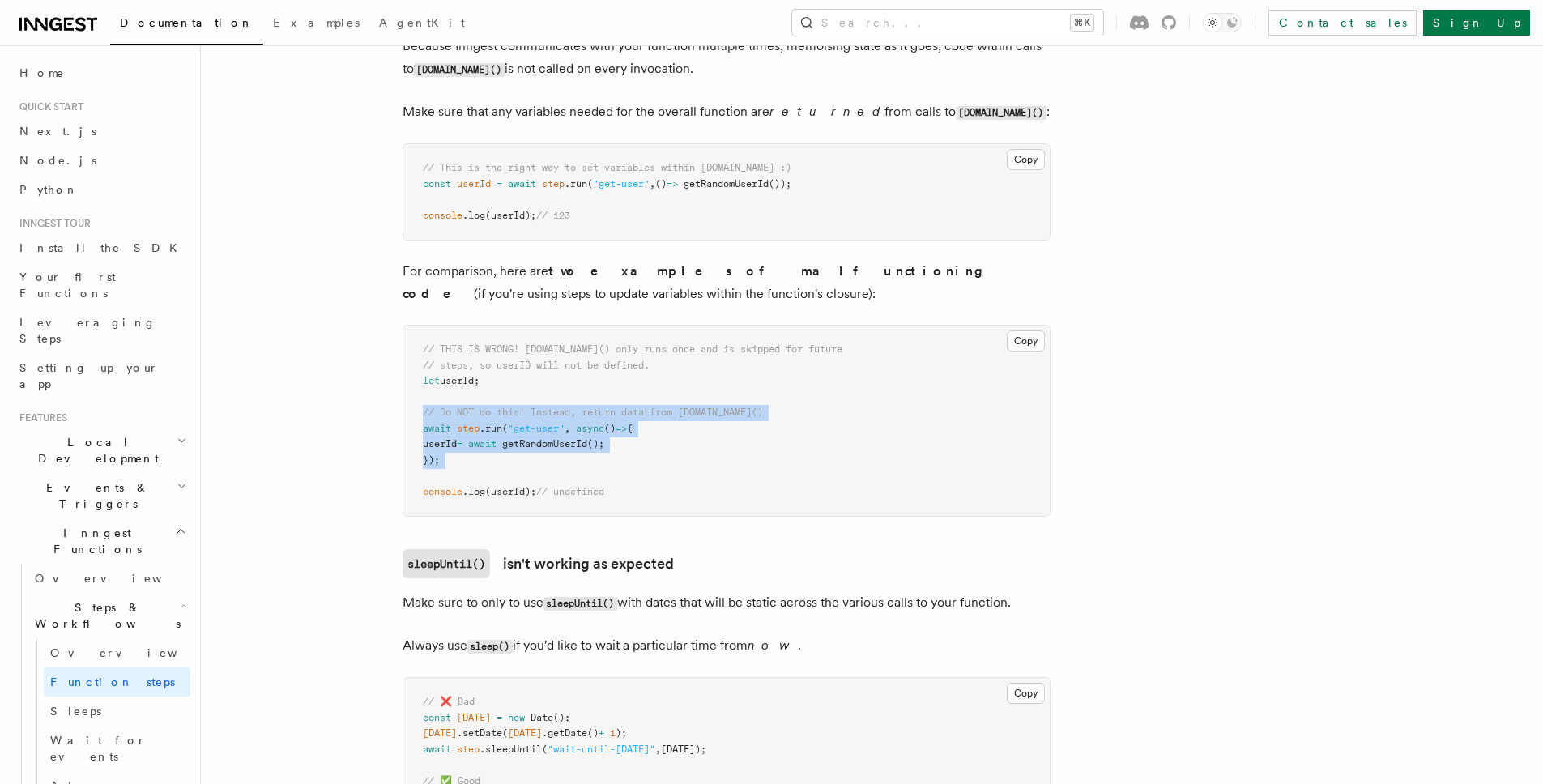
drag, startPoint x: 417, startPoint y: 429, endPoint x: 570, endPoint y: 492, distance: 165.5
click at [562, 487] on pre "// THIS IS WRONG! step.run() only runs once and is skipped for future // steps,…" at bounding box center [726, 421] width 646 height 190
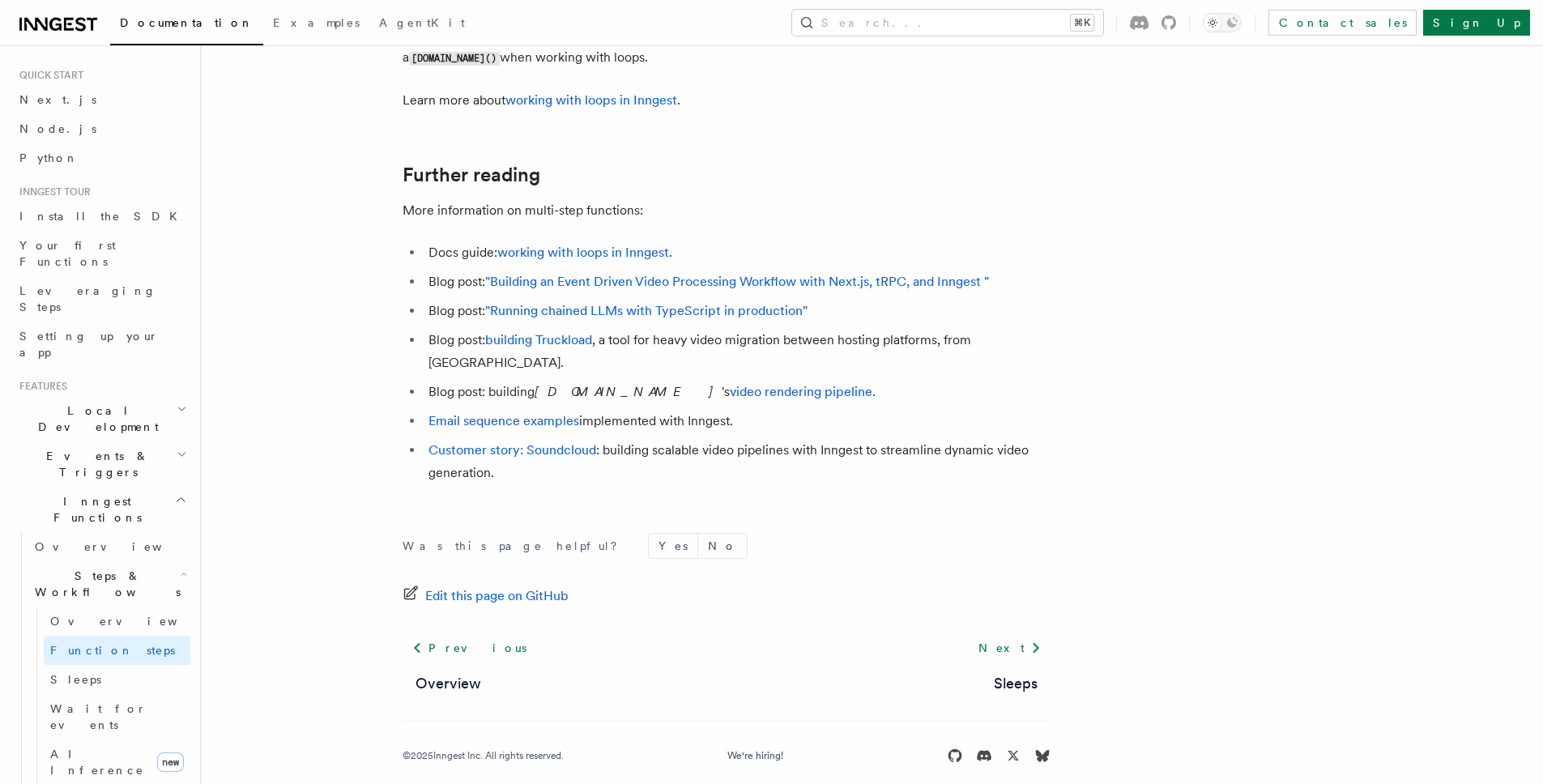
scroll to position [42, 0]
click at [631, 289] on link ""Building an Event Driven Video Processing Workflow with Next.js, tRPC, and Inn…" at bounding box center [737, 281] width 504 height 16
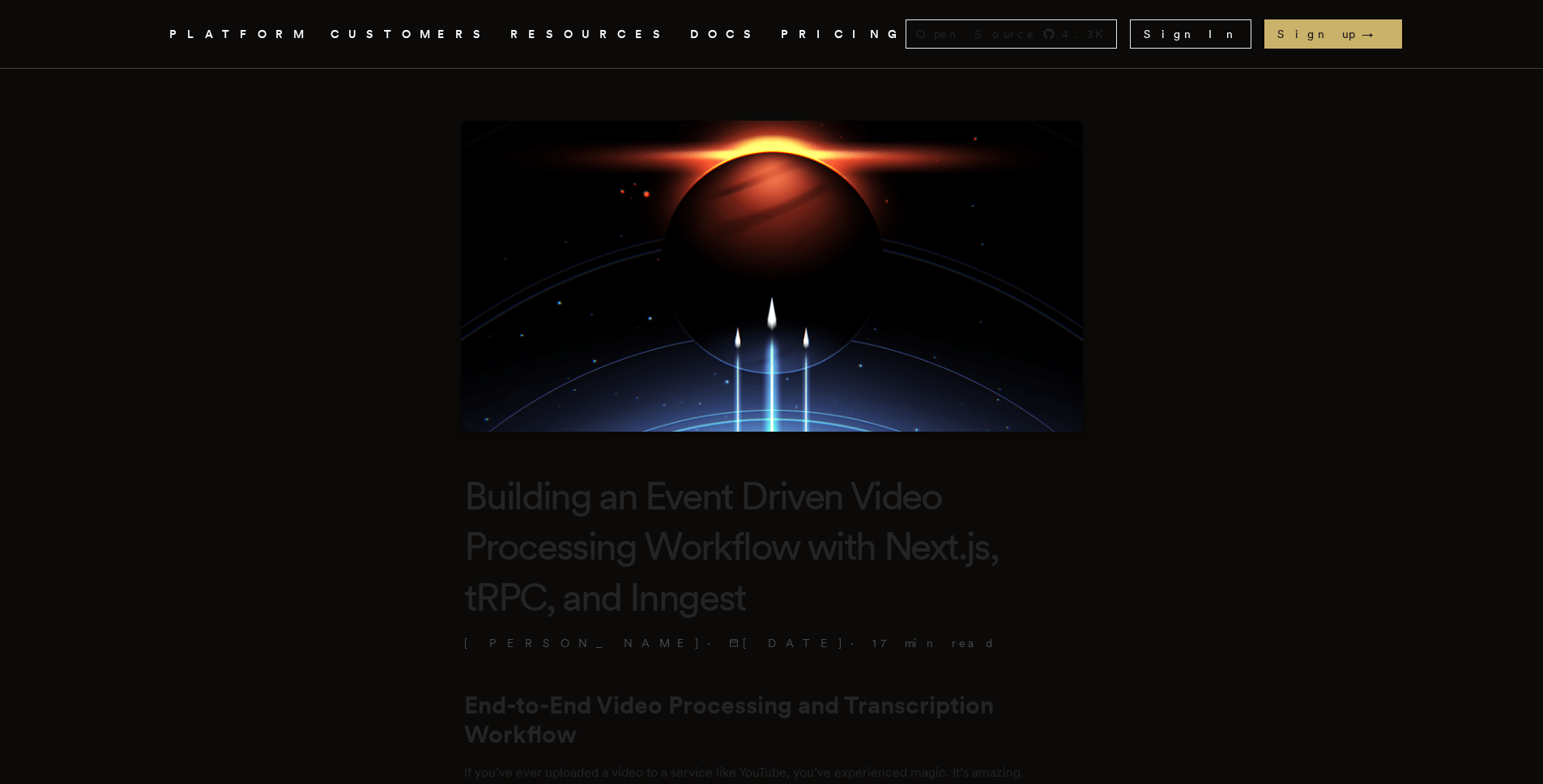
scroll to position [5416, 0]
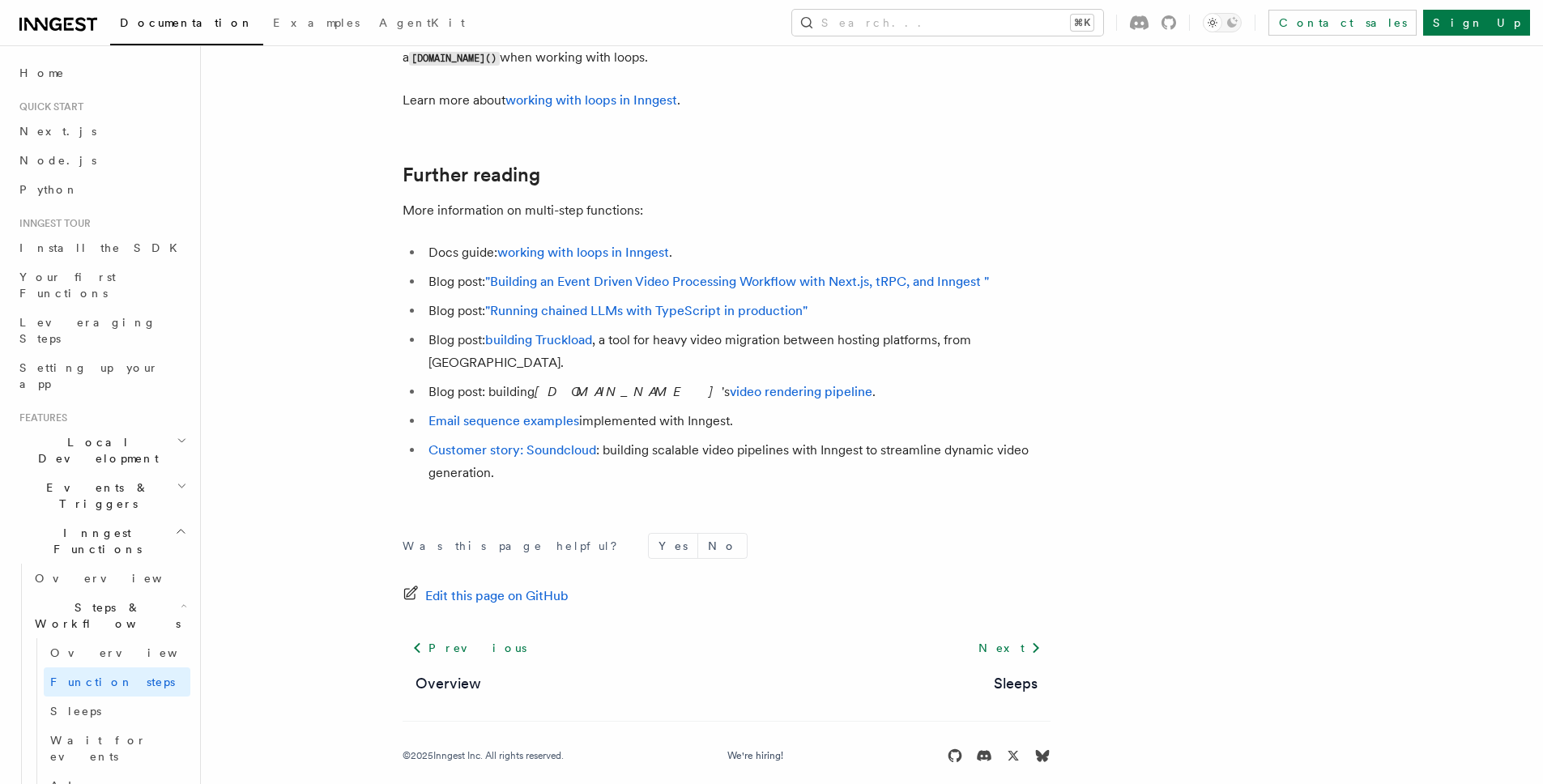
click at [651, 278] on ul "Docs guide: working with loops in Inngest . Blog post: "Building an Event Drive…" at bounding box center [726, 363] width 648 height 243
click at [632, 260] on link "working with loops in Inngest" at bounding box center [583, 252] width 172 height 16
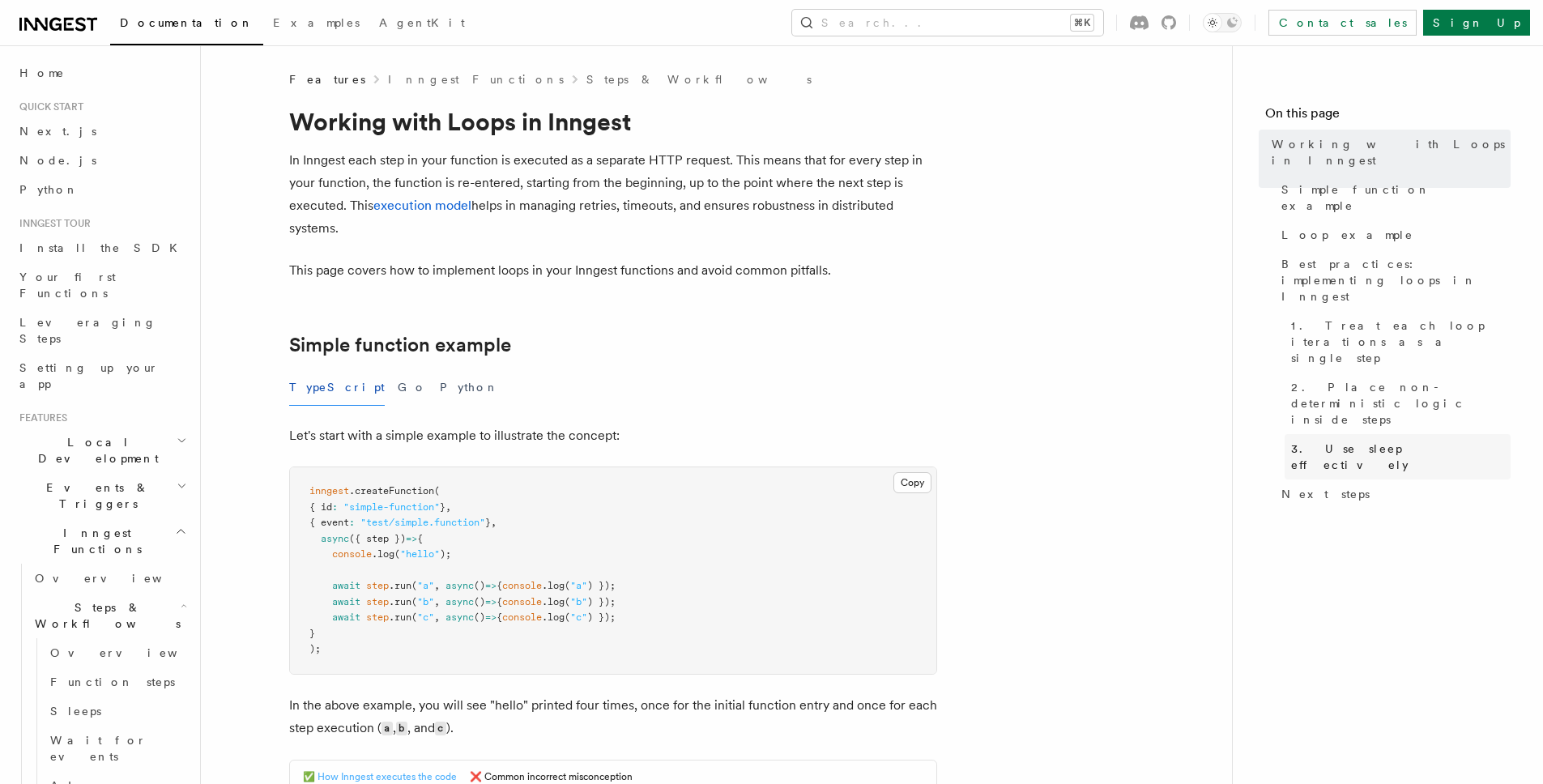
click at [1312, 440] on span "3. Use sleep effectively" at bounding box center [1402, 456] width 220 height 32
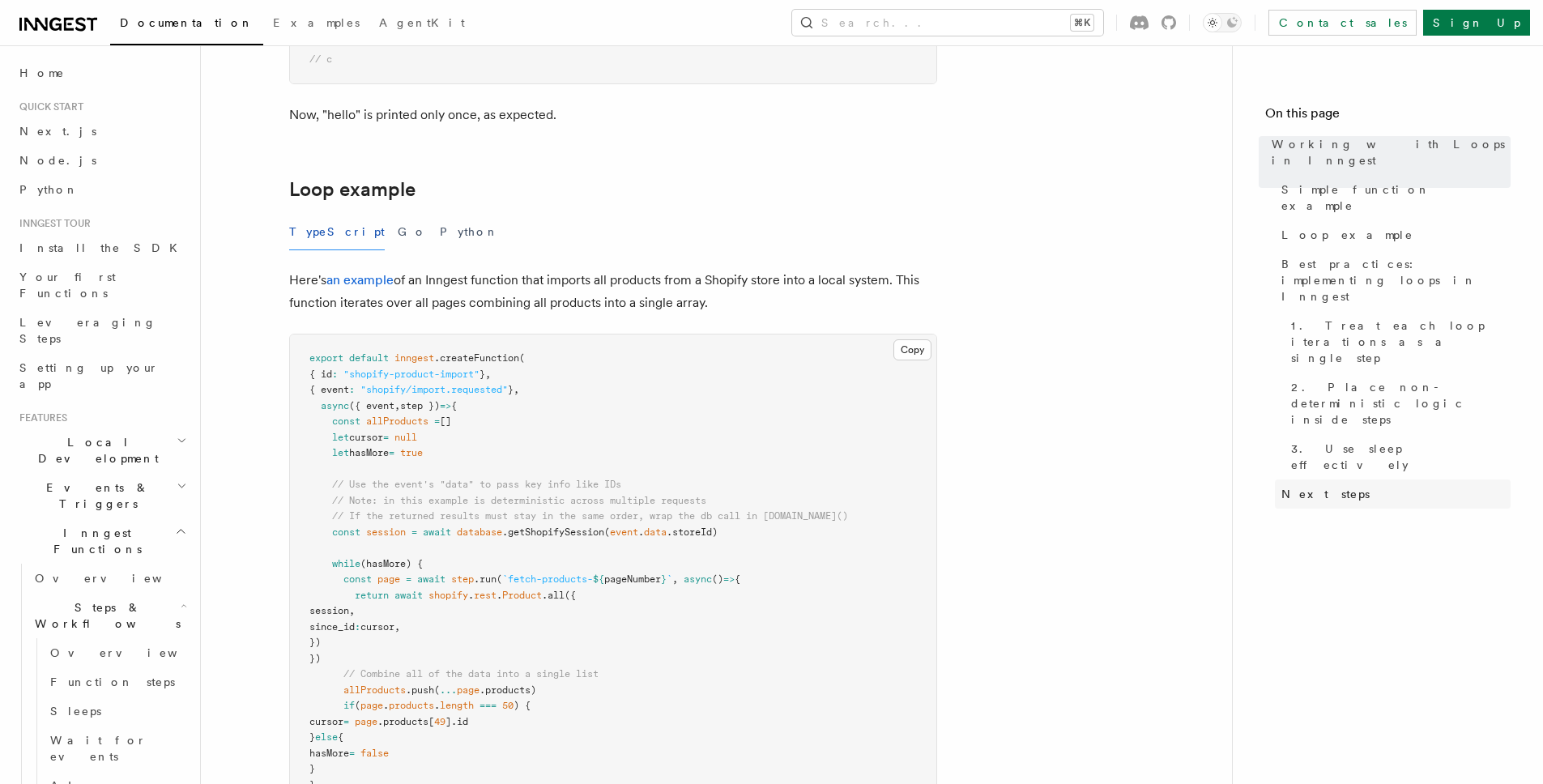
click at [1309, 479] on link "Next steps" at bounding box center [1393, 493] width 236 height 29
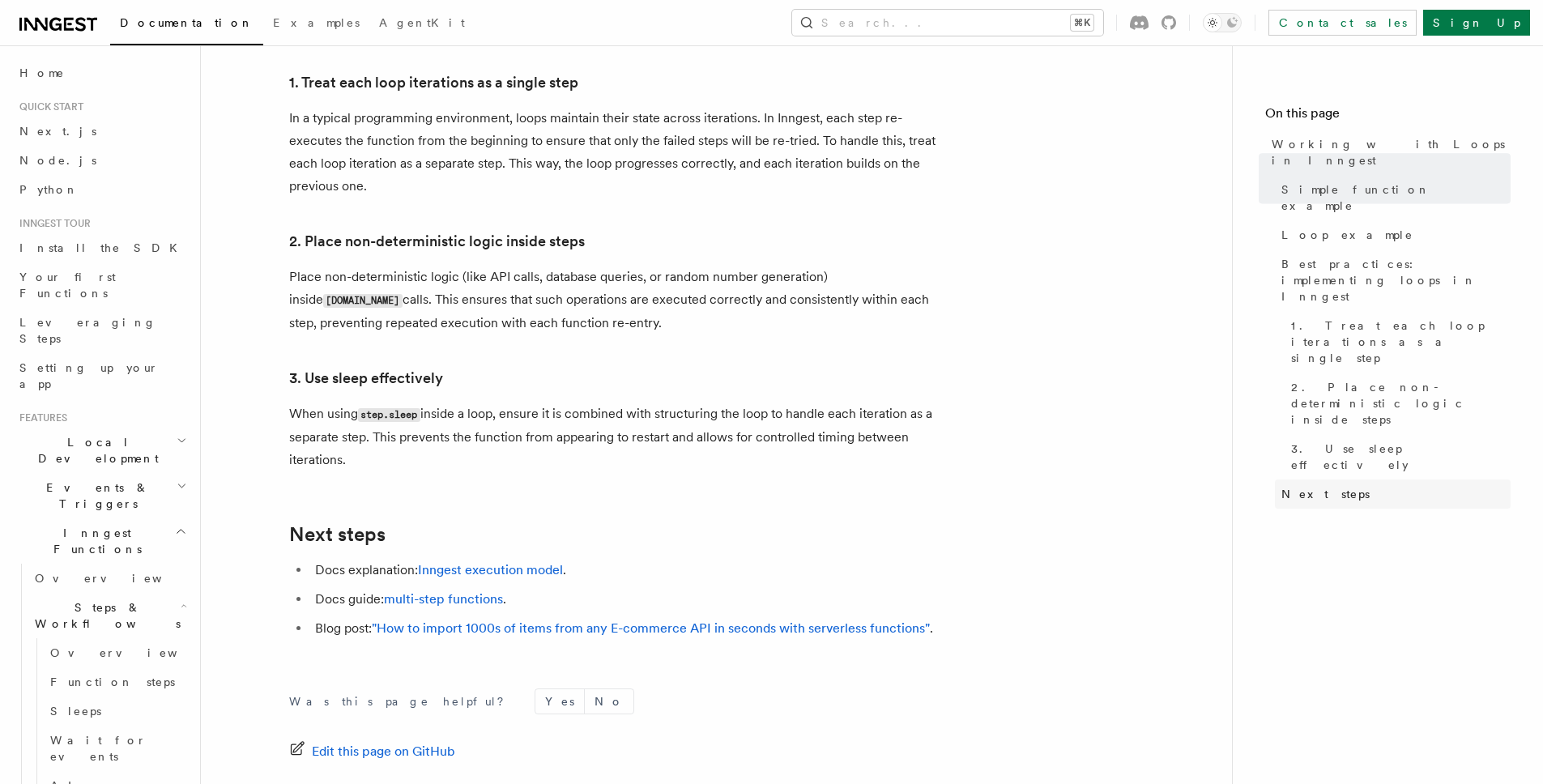
scroll to position [2778, 0]
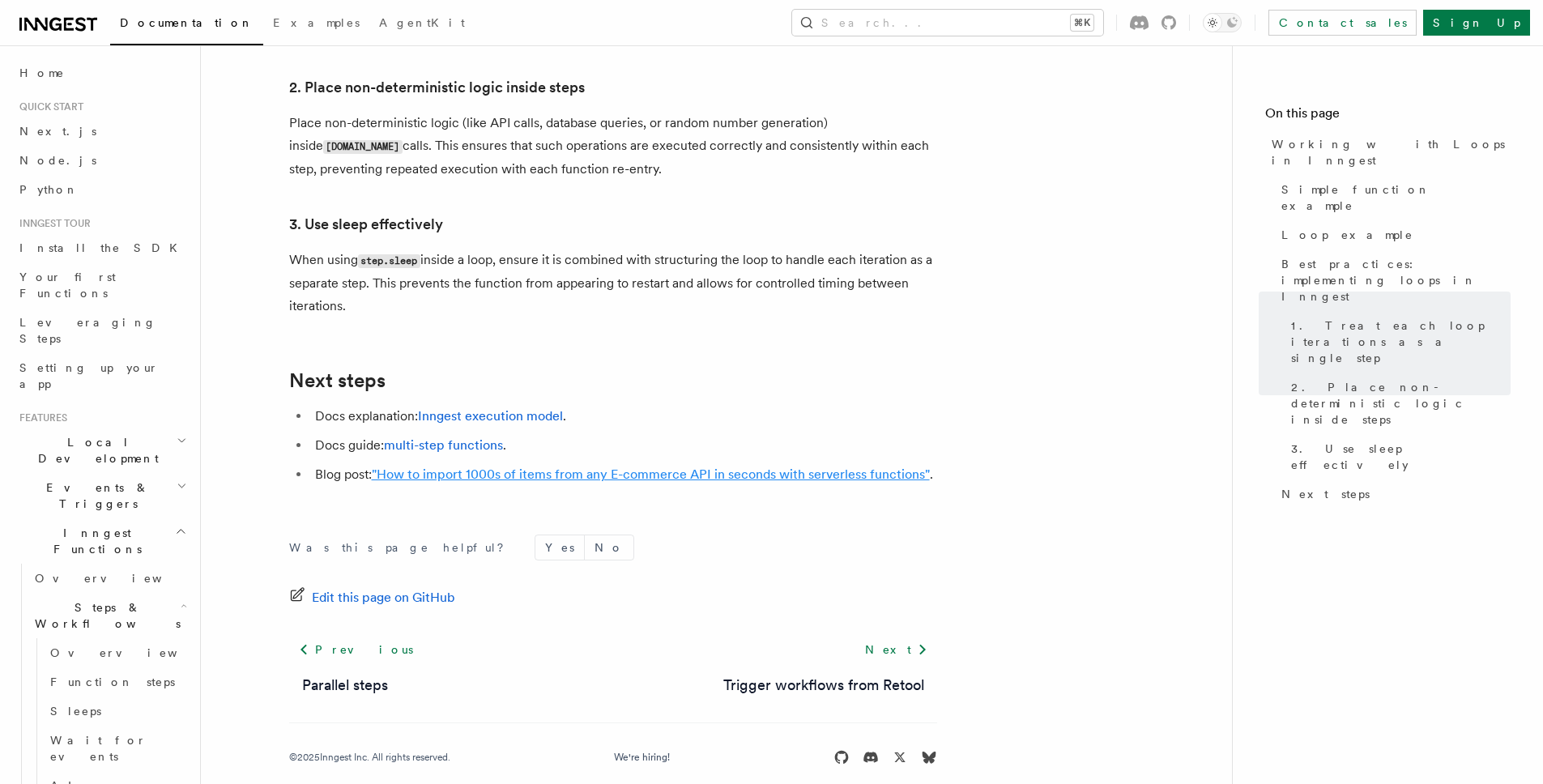
click at [574, 467] on link ""How to import 1000s of items from any E-commerce API in seconds with serverles…" at bounding box center [650, 474] width 558 height 16
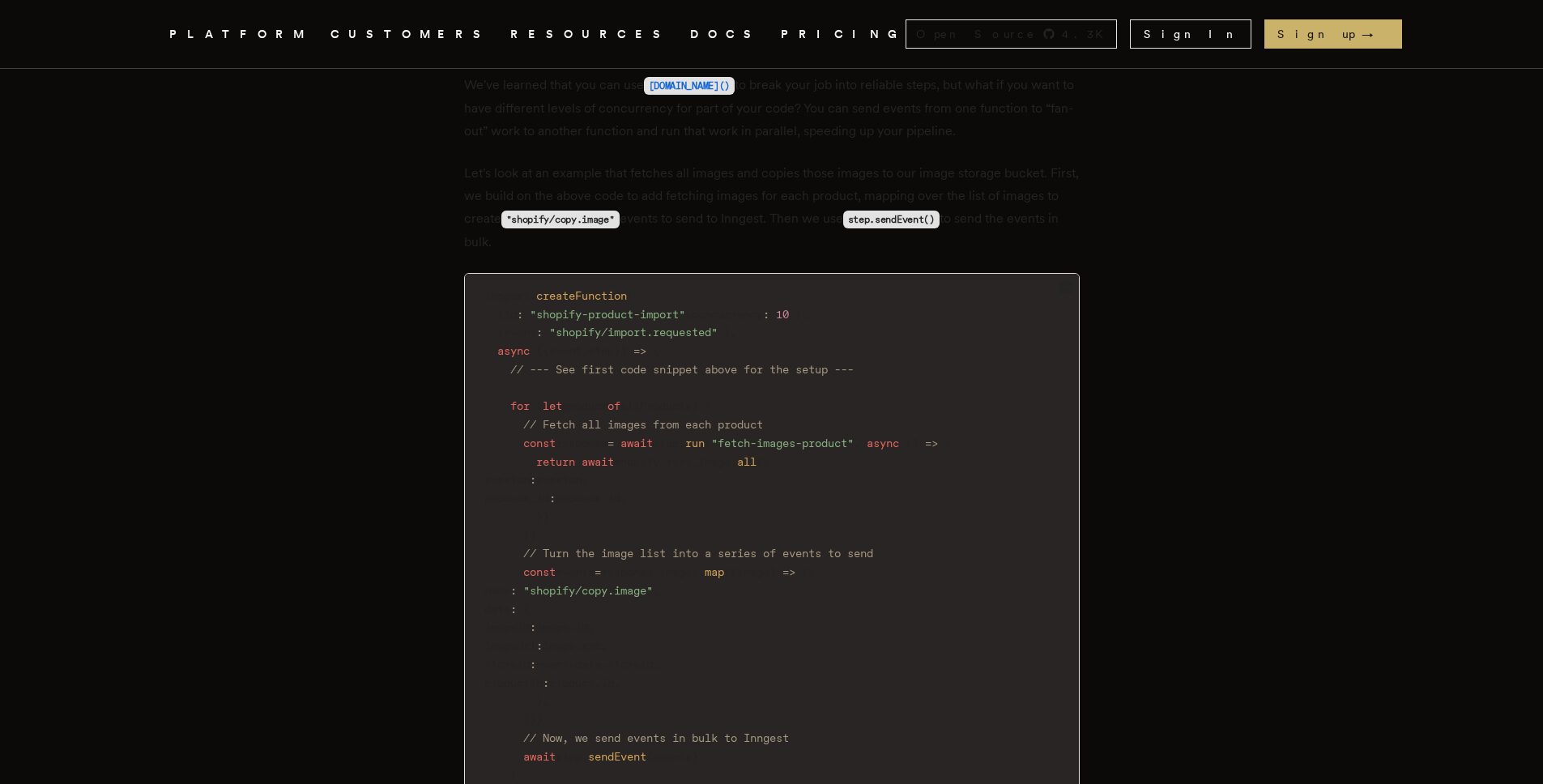
scroll to position [3956, 0]
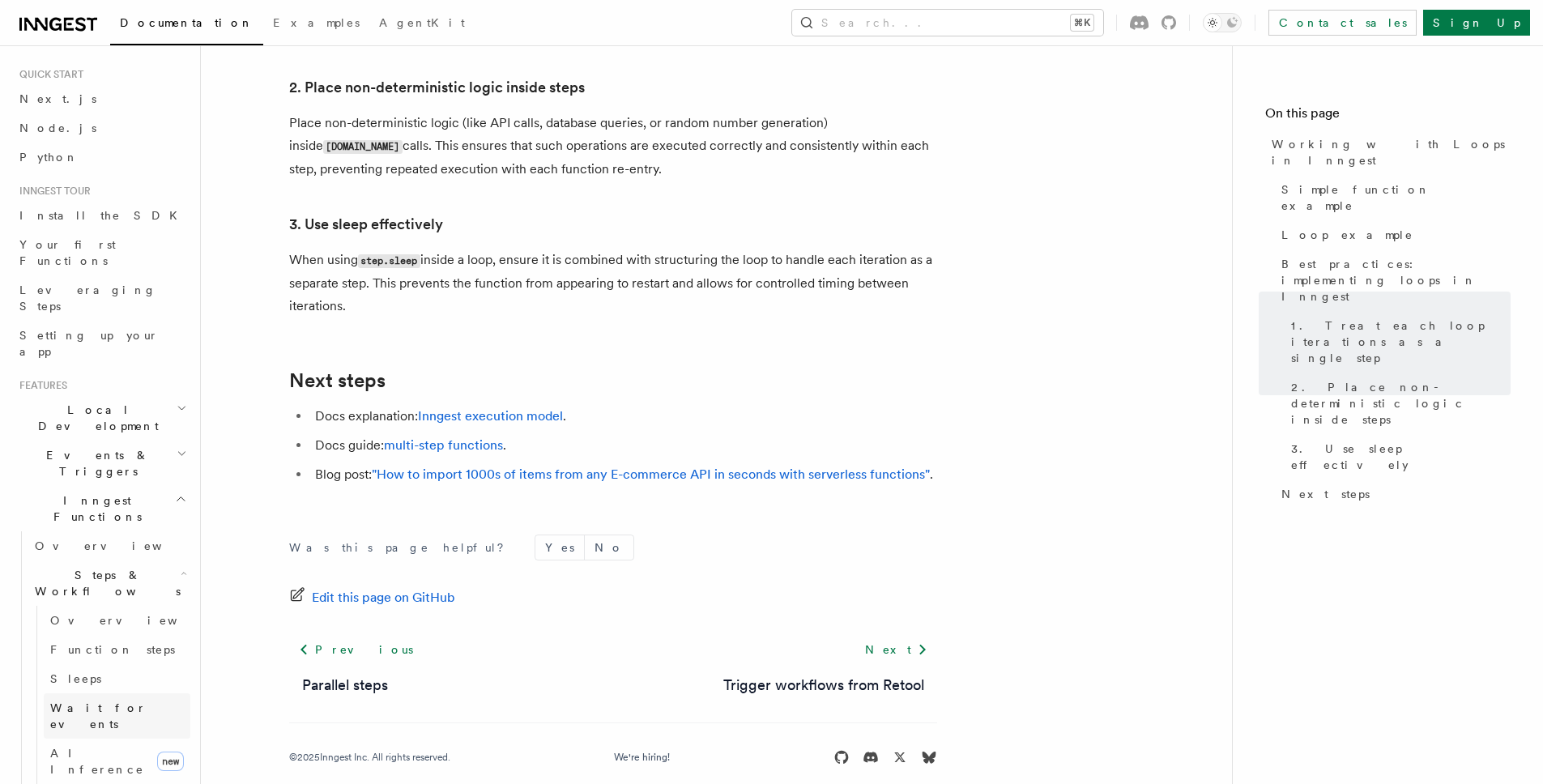
scroll to position [43, 0]
click at [121, 691] on span "Wait for events" at bounding box center [98, 705] width 97 height 29
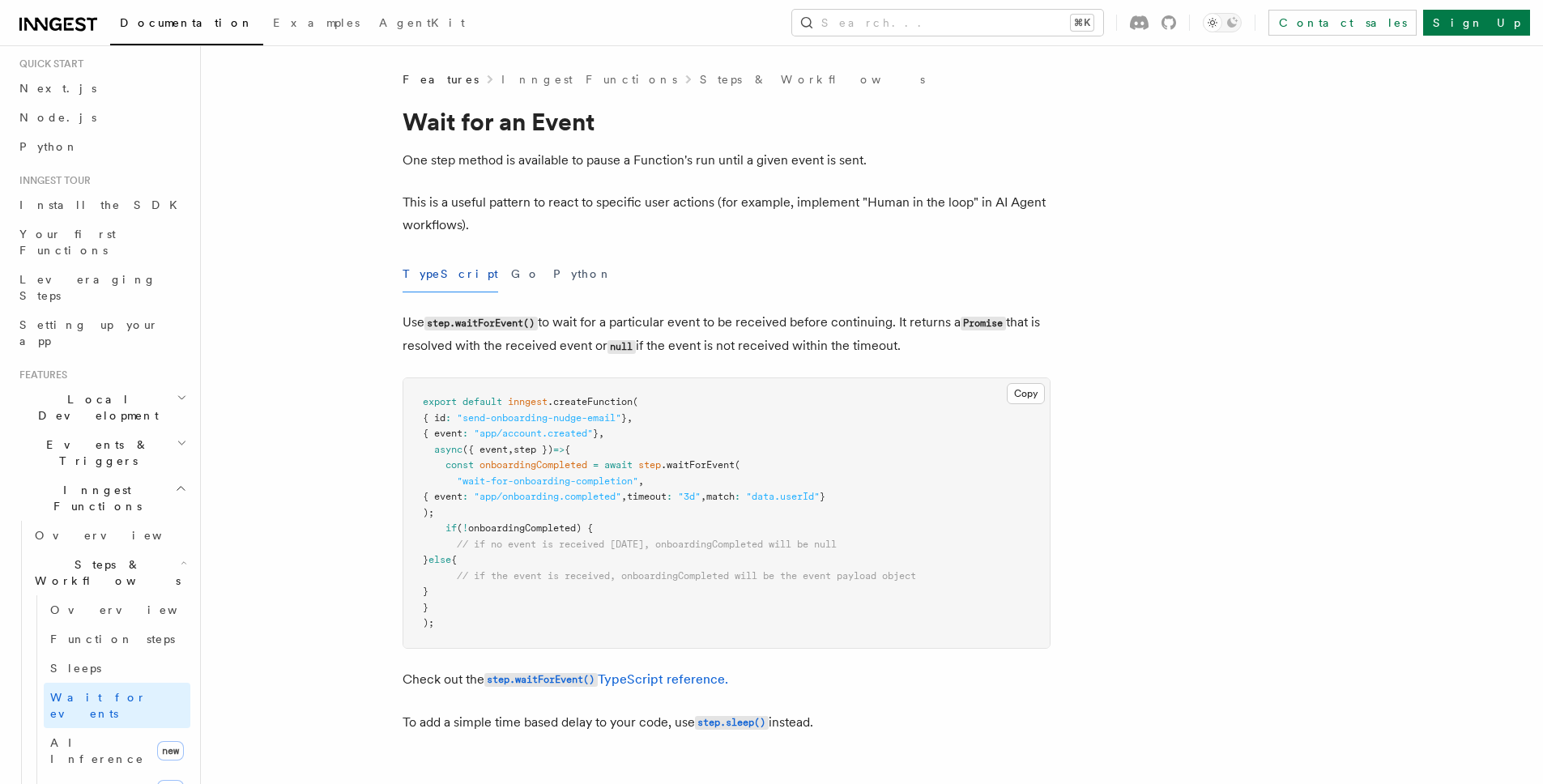
drag, startPoint x: 419, startPoint y: 470, endPoint x: 665, endPoint y: 563, distance: 263.0
click at [668, 562] on pre "export default inngest .createFunction ( { id : "send-onboarding-nudge-email" }…" at bounding box center [726, 513] width 646 height 269
drag, startPoint x: 665, startPoint y: 563, endPoint x: 650, endPoint y: 570, distance: 16.6
click at [665, 563] on pre "export default inngest .createFunction ( { id : "send-onboarding-nudge-email" }…" at bounding box center [726, 513] width 646 height 269
drag, startPoint x: 471, startPoint y: 521, endPoint x: 664, endPoint y: 527, distance: 193.1
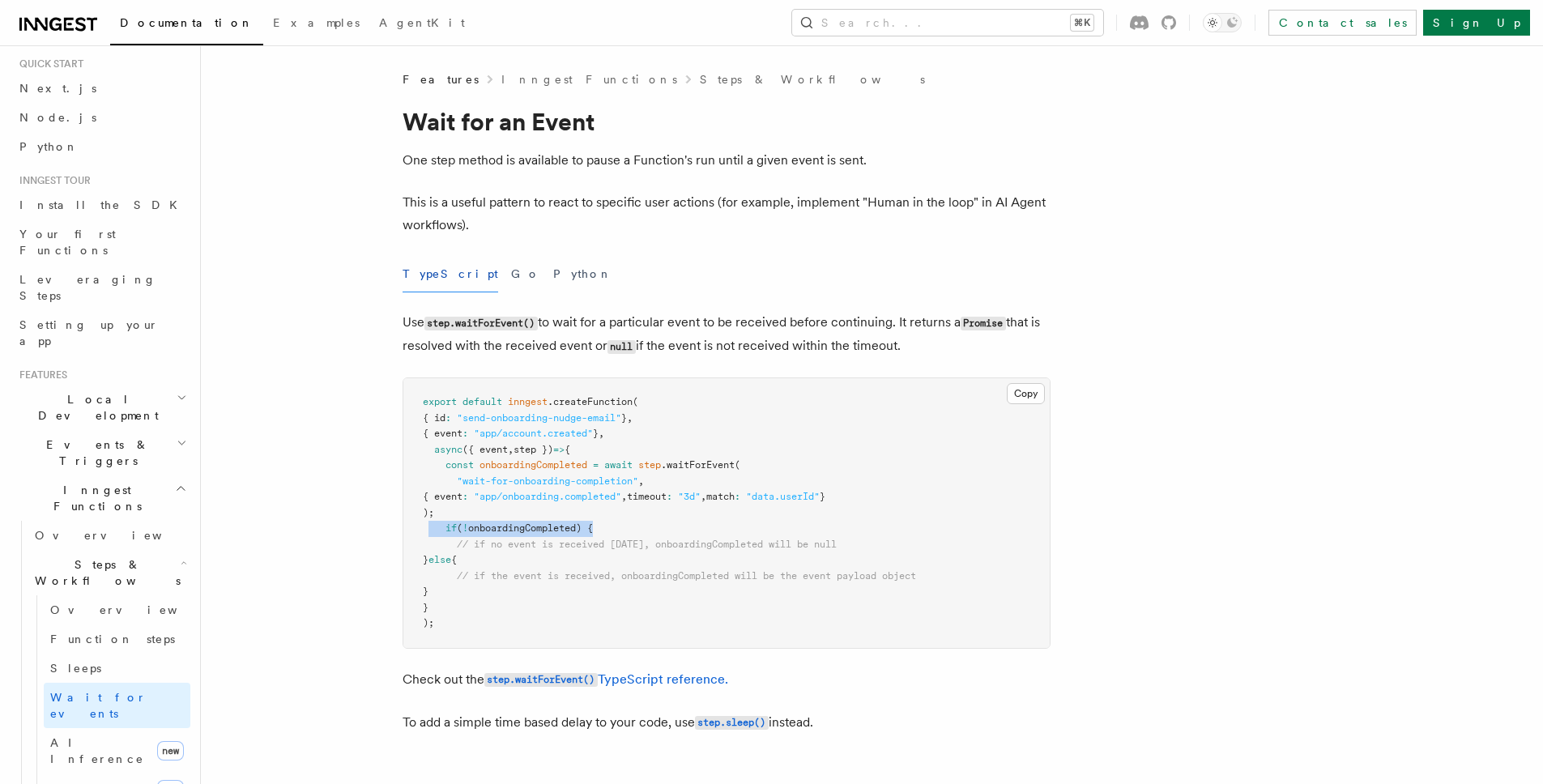
click at [664, 527] on pre "export default inngest .createFunction ( { id : "send-onboarding-nudge-email" }…" at bounding box center [726, 513] width 646 height 269
drag, startPoint x: 444, startPoint y: 482, endPoint x: 977, endPoint y: 534, distance: 535.5
click at [977, 534] on pre "export default inngest .createFunction ( { id : "send-onboarding-nudge-email" }…" at bounding box center [726, 513] width 646 height 269
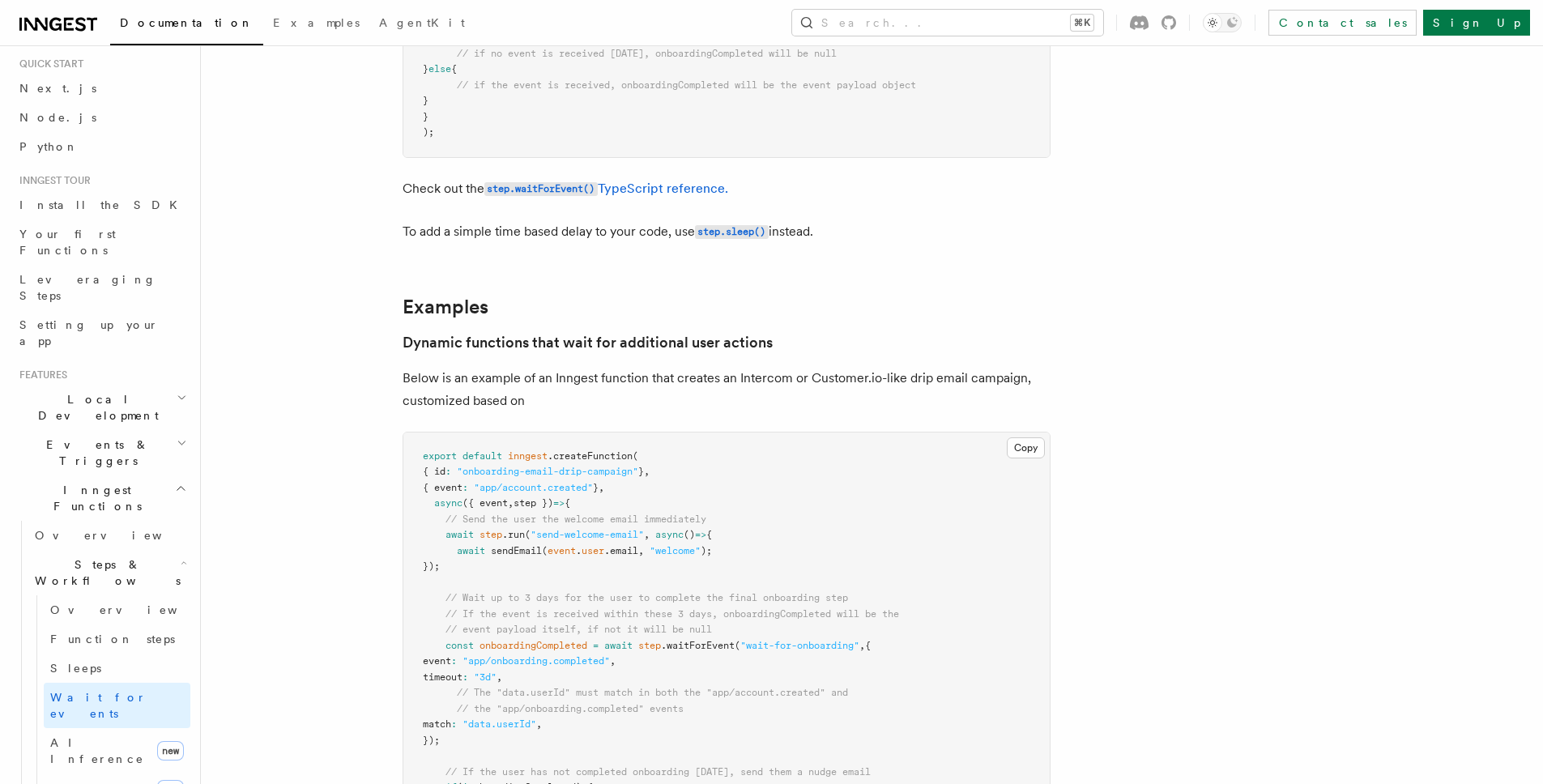
scroll to position [512, 0]
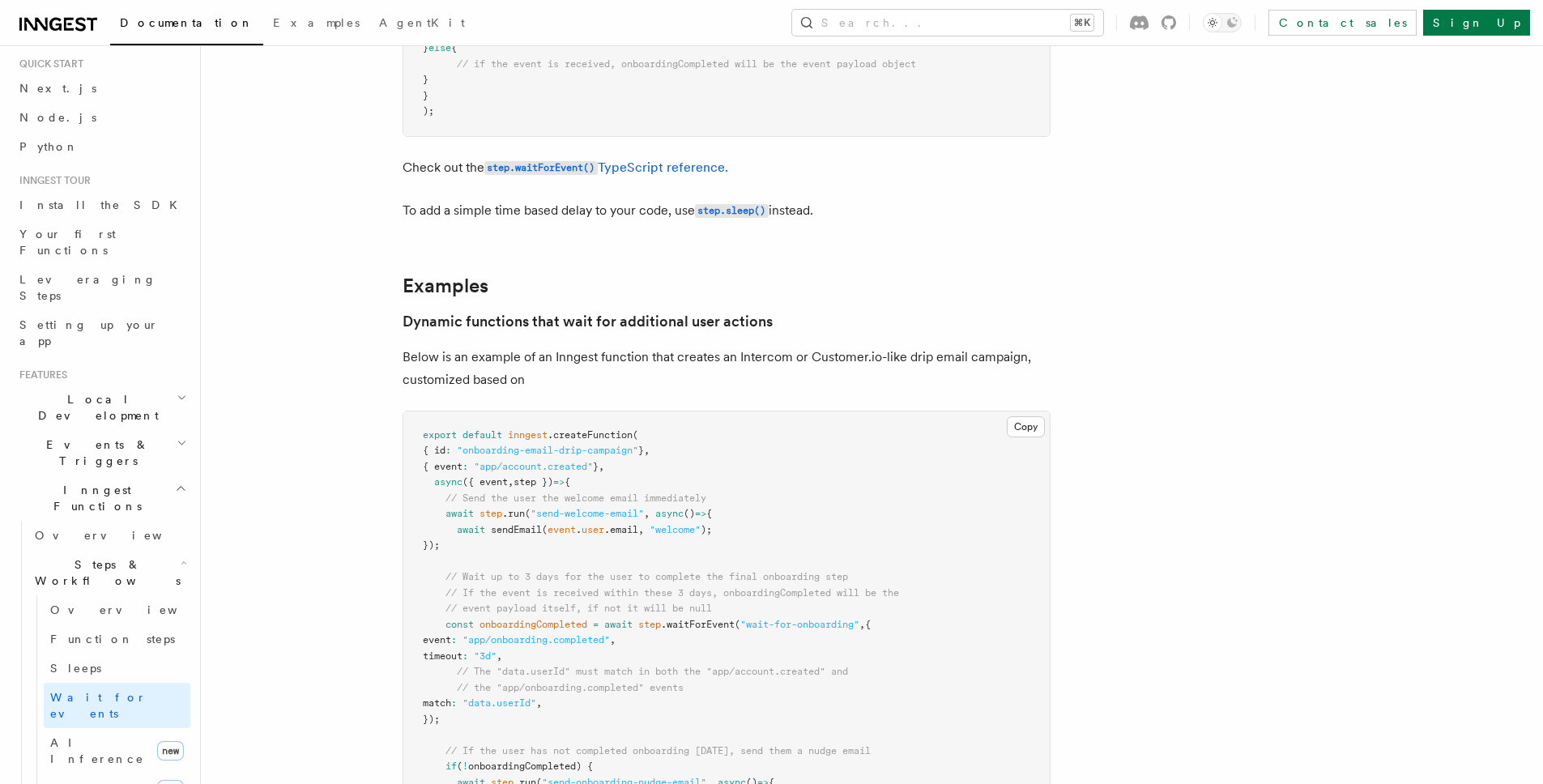
drag, startPoint x: 445, startPoint y: 512, endPoint x: 750, endPoint y: 548, distance: 307.1
click at [750, 547] on pre "export default inngest .createFunction ( { id : "onboarding-email-drip-campaign…" at bounding box center [726, 688] width 646 height 554
drag, startPoint x: 750, startPoint y: 548, endPoint x: 706, endPoint y: 552, distance: 44.2
click at [750, 548] on pre "export default inngest .createFunction ( { id : "onboarding-email-drip-campaign…" at bounding box center [726, 688] width 646 height 554
drag, startPoint x: 547, startPoint y: 551, endPoint x: 438, endPoint y: 494, distance: 123.0
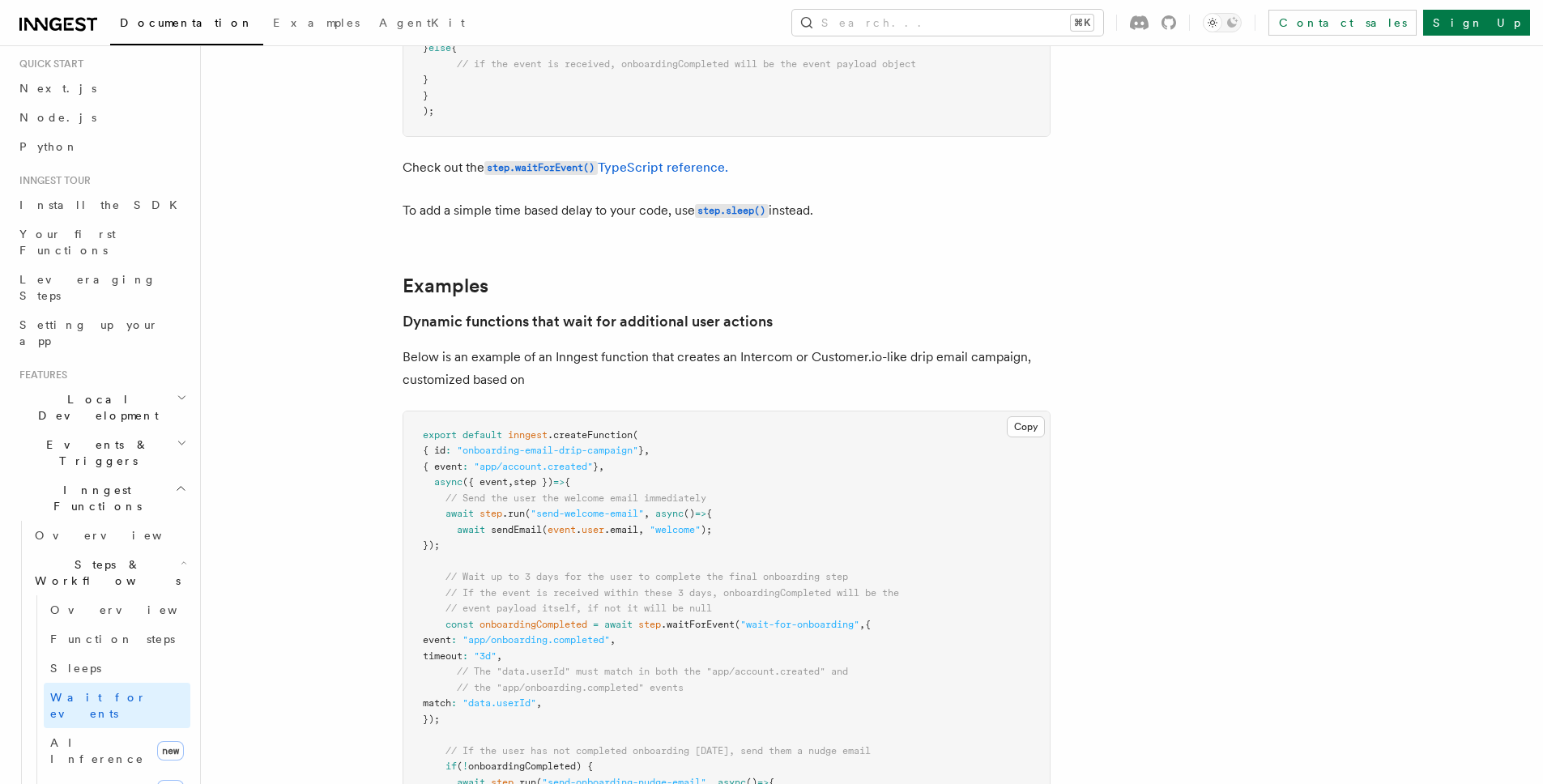
click at [731, 487] on pre "export default inngest .createFunction ( { id : "onboarding-email-drip-campaign…" at bounding box center [726, 688] width 646 height 554
drag, startPoint x: 468, startPoint y: 532, endPoint x: 775, endPoint y: 526, distance: 307.1
click at [775, 526] on pre "export default inngest .createFunction ( { id : "onboarding-email-drip-campaign…" at bounding box center [726, 688] width 646 height 554
click at [776, 526] on pre "export default inngest .createFunction ( { id : "onboarding-email-drip-campaign…" at bounding box center [726, 688] width 646 height 554
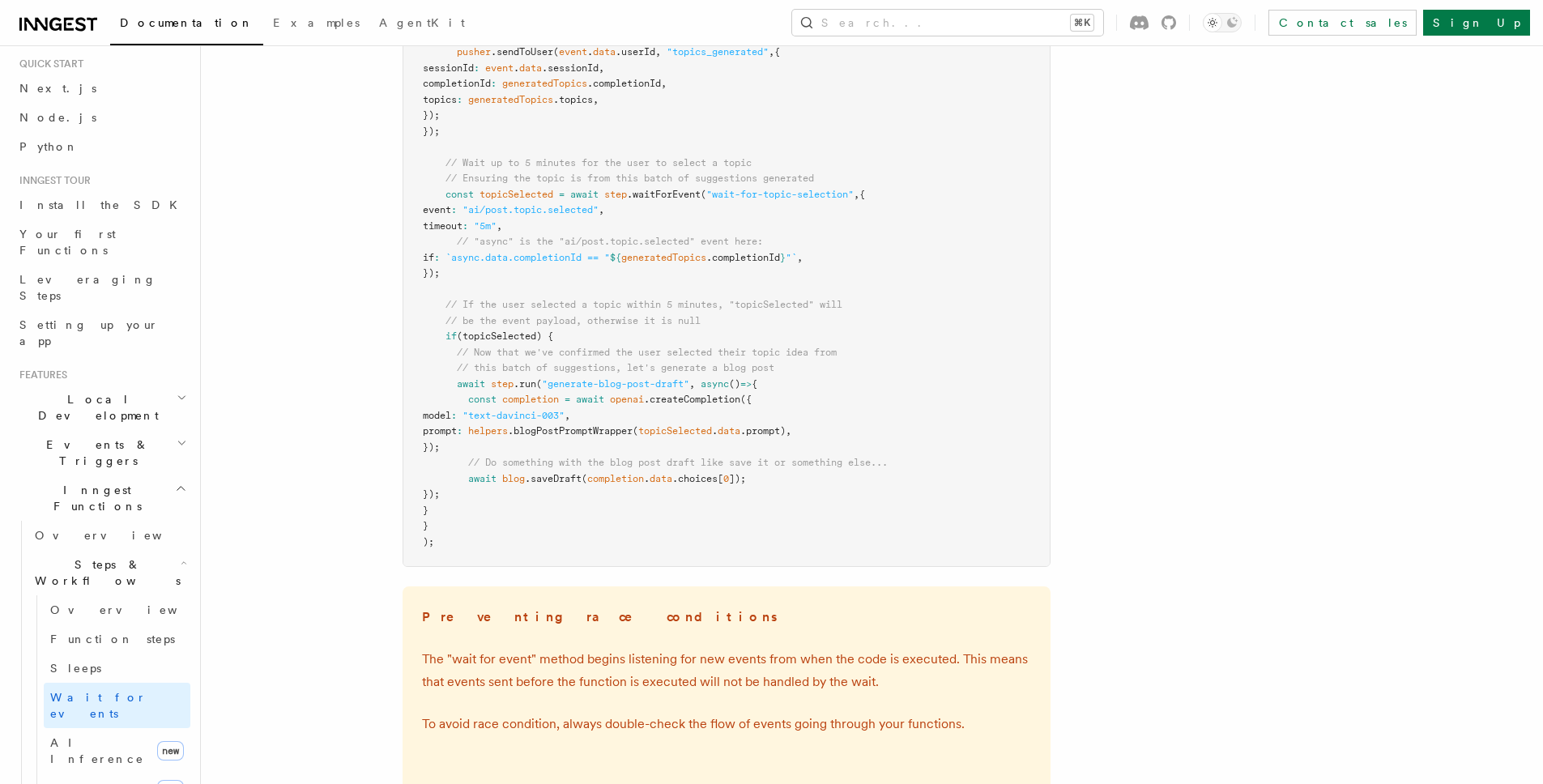
scroll to position [2242, 0]
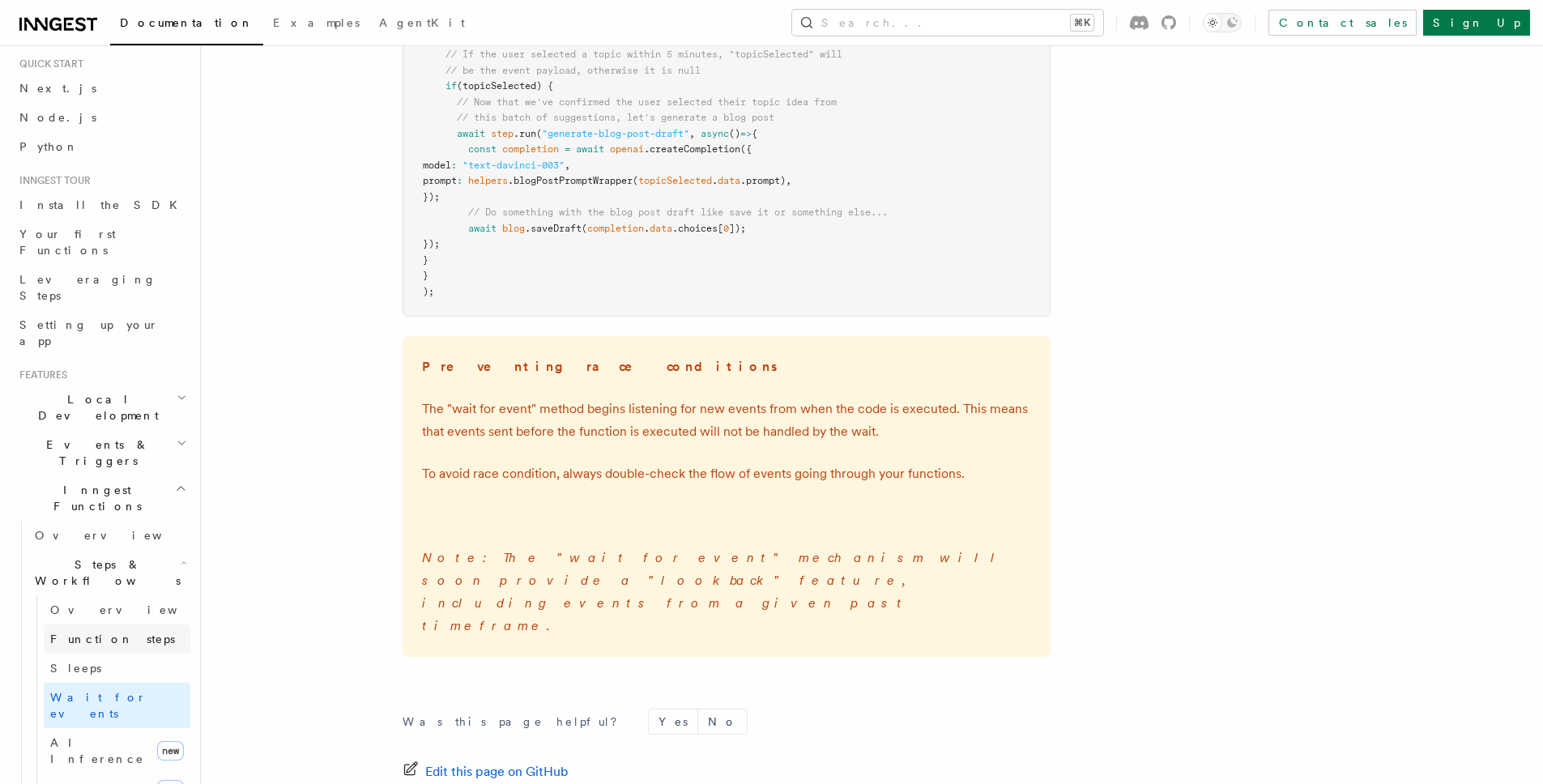
click at [130, 625] on link "Function steps" at bounding box center [117, 639] width 146 height 29
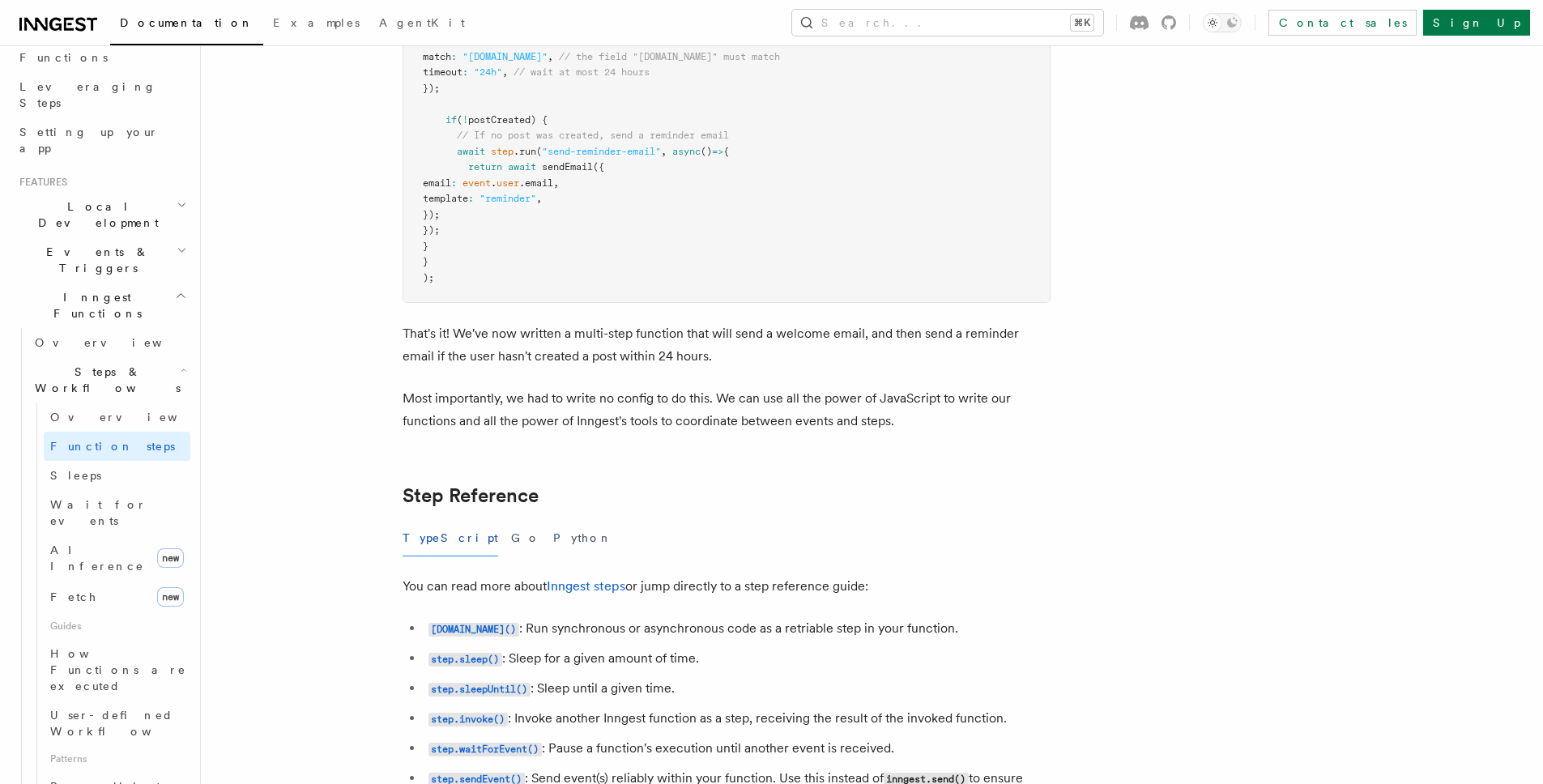
scroll to position [2685, 0]
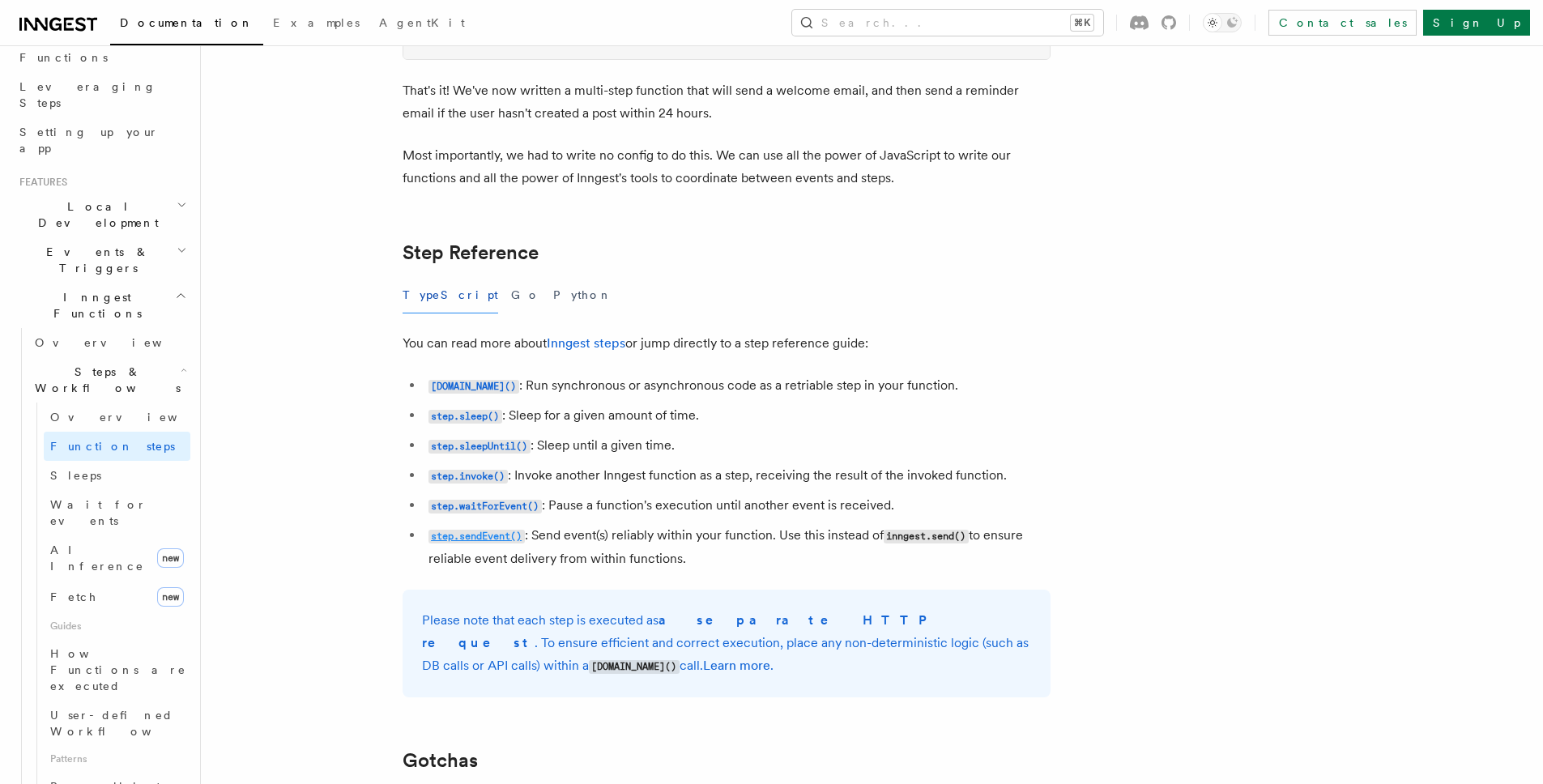
click at [476, 539] on code "step.sendEvent()" at bounding box center [477, 536] width 97 height 14
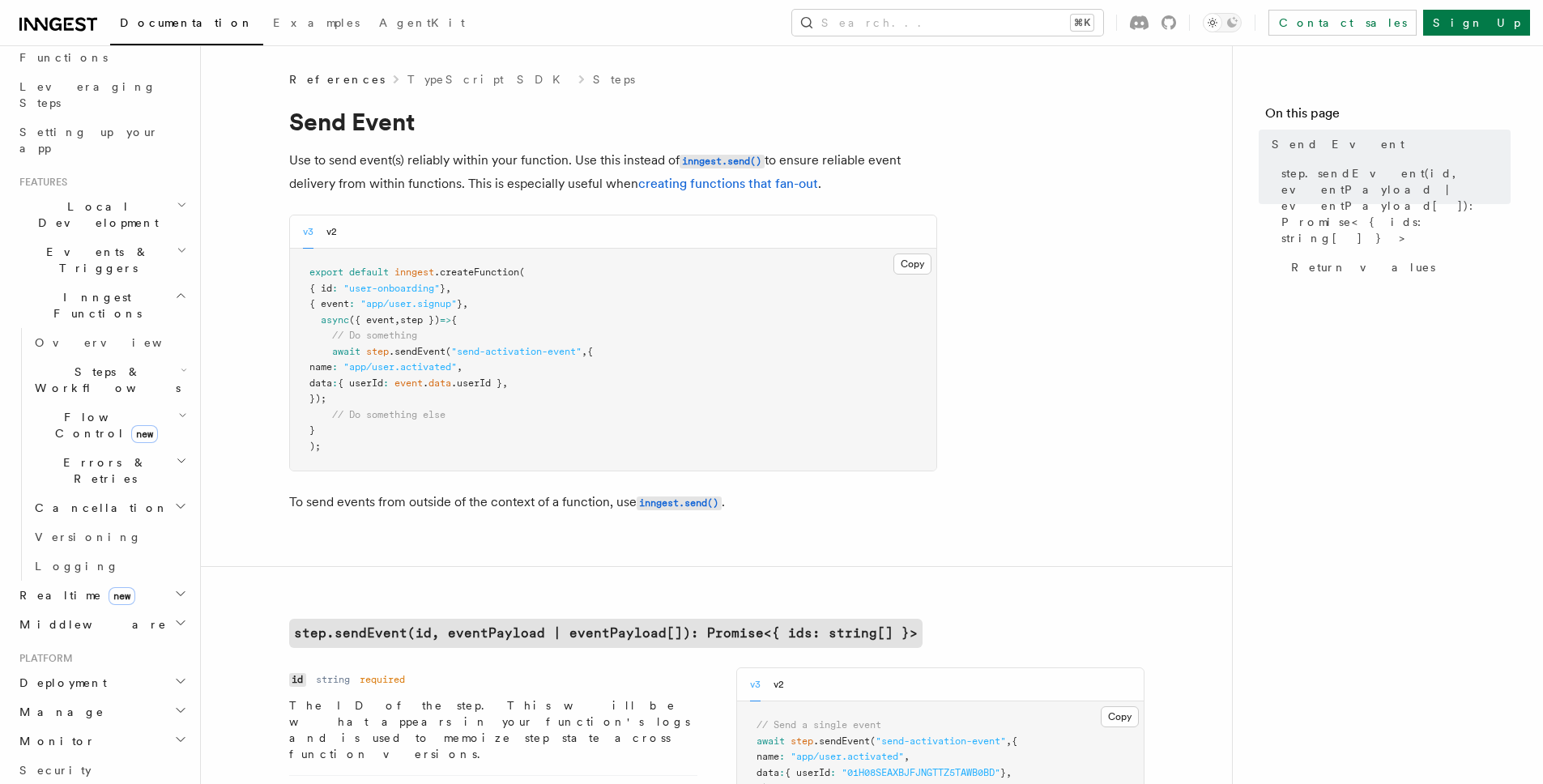
drag, startPoint x: 347, startPoint y: 353, endPoint x: 610, endPoint y: 399, distance: 267.0
click at [610, 399] on pre "export default inngest .createFunction ( { id : "user-onboarding" } , { event :…" at bounding box center [613, 359] width 646 height 222
drag, startPoint x: 428, startPoint y: 402, endPoint x: 278, endPoint y: 352, distance: 158.1
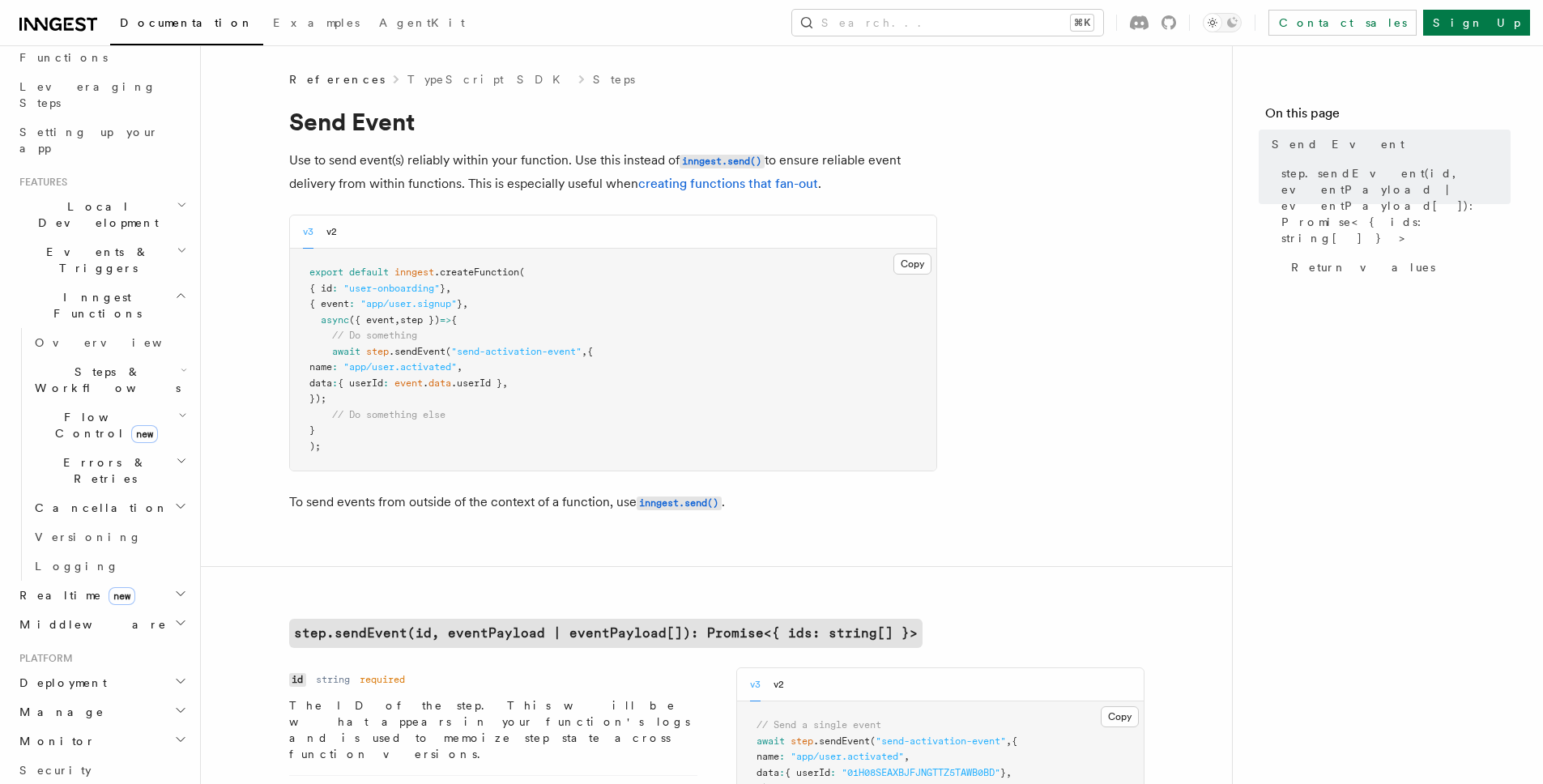
click at [381, 407] on pre "export default inngest .createFunction ( { id : "user-onboarding" } , { event :…" at bounding box center [613, 359] width 646 height 222
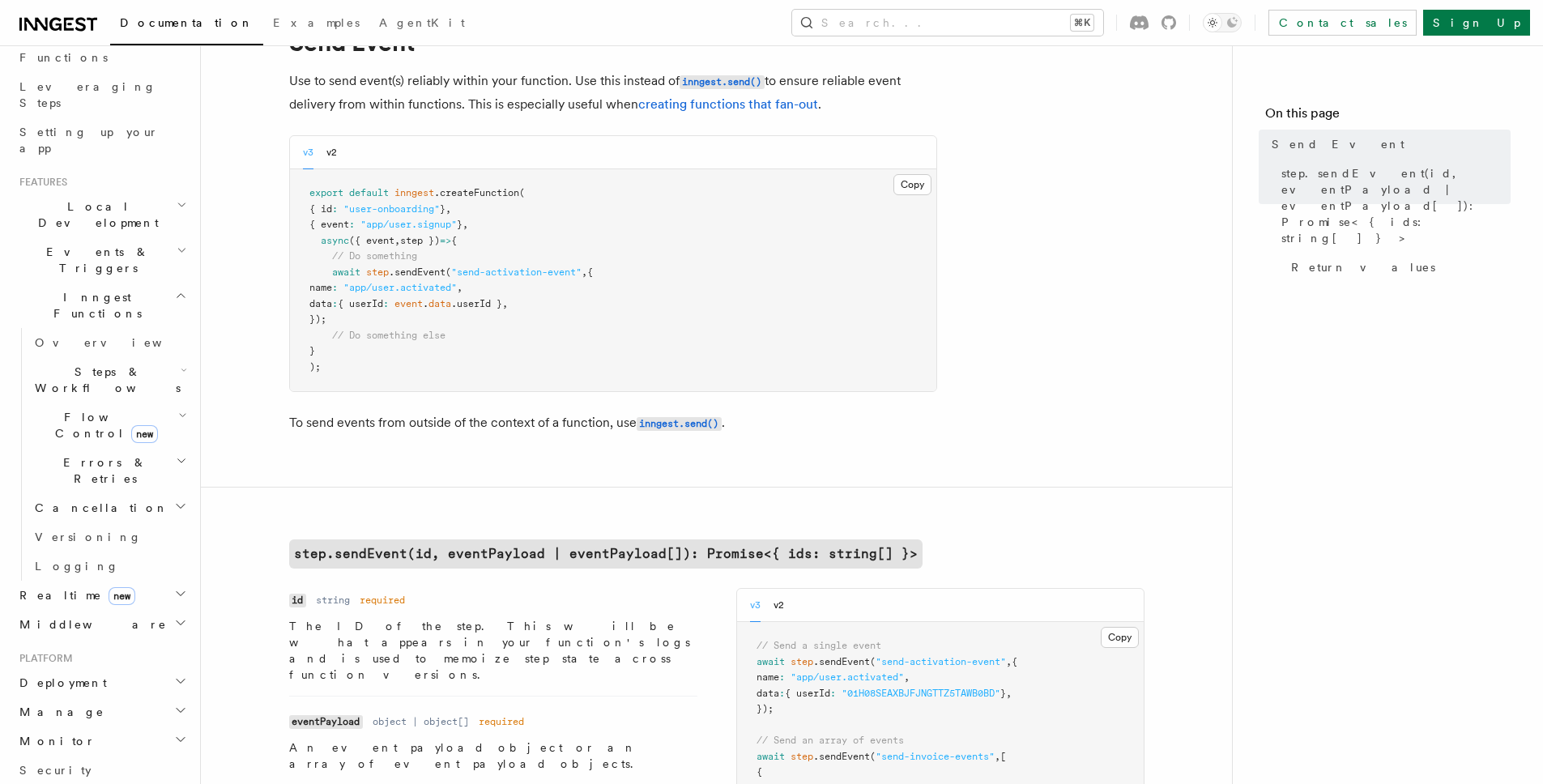
scroll to position [59, 0]
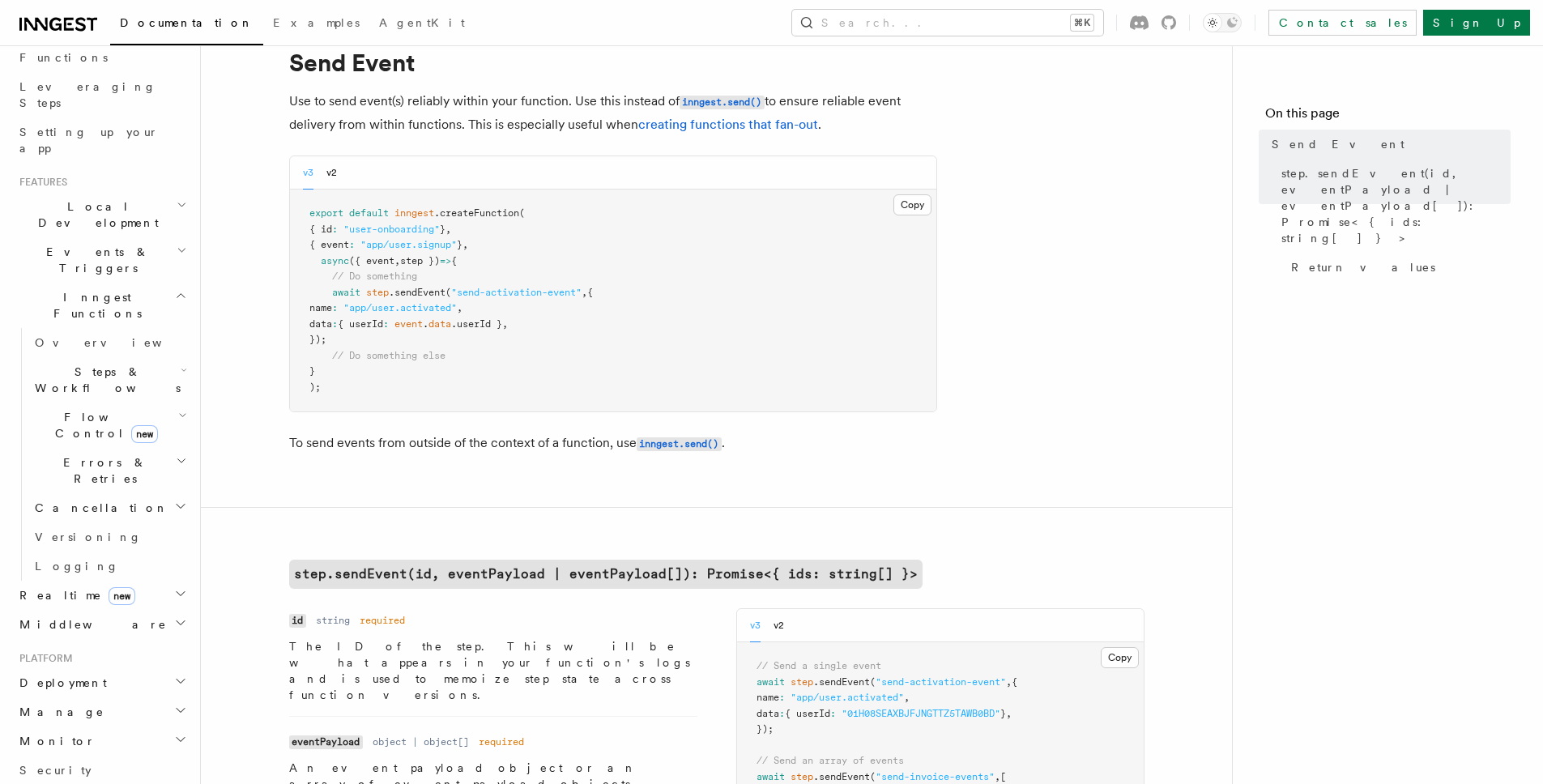
drag, startPoint x: 297, startPoint y: 330, endPoint x: 179, endPoint y: 278, distance: 128.9
click at [431, 332] on pre "export default inngest .createFunction ( { id : "user-onboarding" } , { event :…" at bounding box center [613, 300] width 646 height 222
drag, startPoint x: 353, startPoint y: 349, endPoint x: 469, endPoint y: 339, distance: 116.4
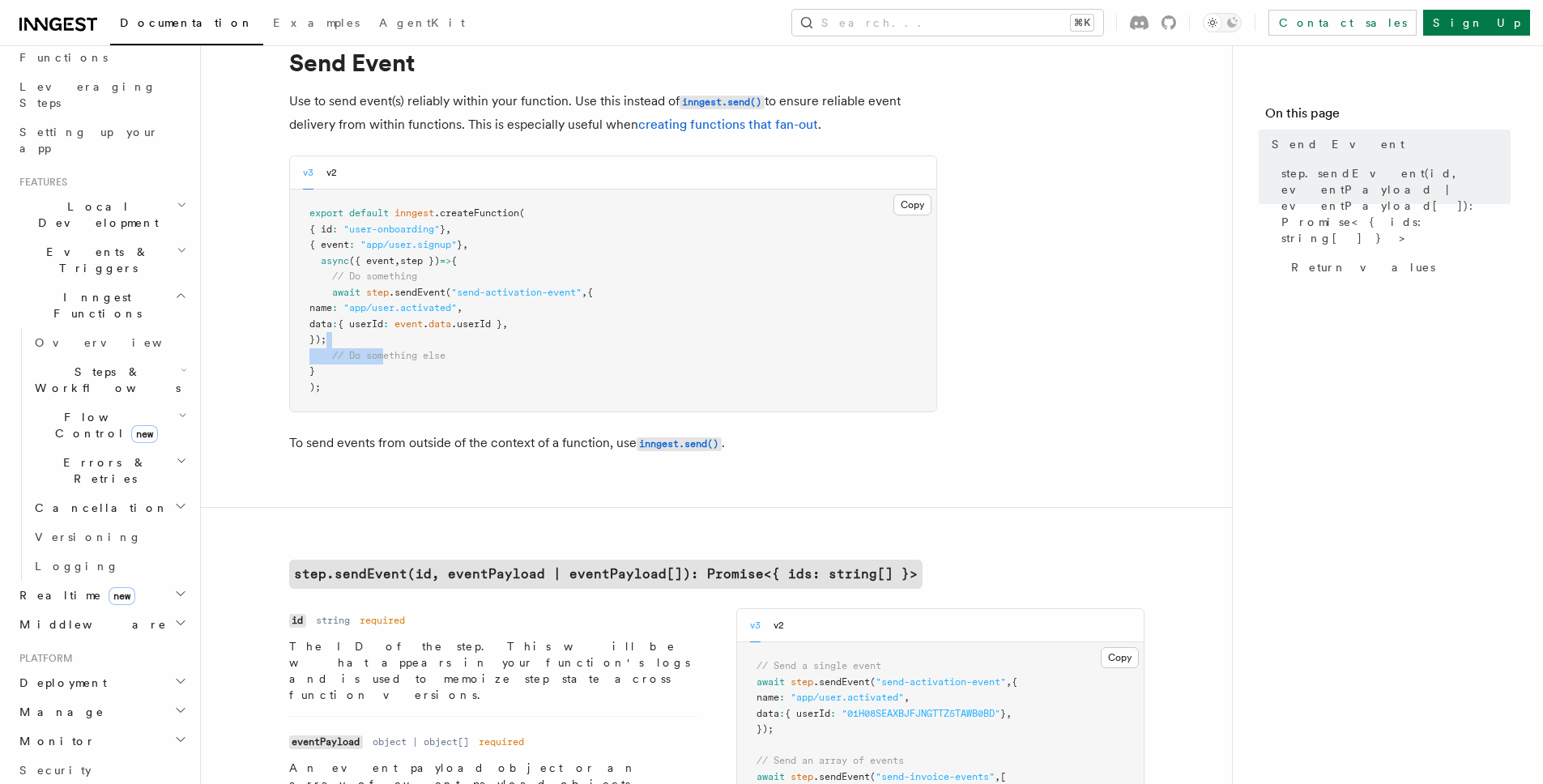
click at [411, 349] on code "export default inngest .createFunction ( { id : "user-onboarding" } , { event :…" at bounding box center [450, 300] width 283 height 185
drag, startPoint x: 472, startPoint y: 338, endPoint x: 331, endPoint y: 294, distance: 147.7
click at [328, 294] on pre "export default inngest .createFunction ( { id : "user-onboarding" } , { event :…" at bounding box center [613, 300] width 646 height 222
click at [345, 295] on span "await" at bounding box center [346, 292] width 28 height 12
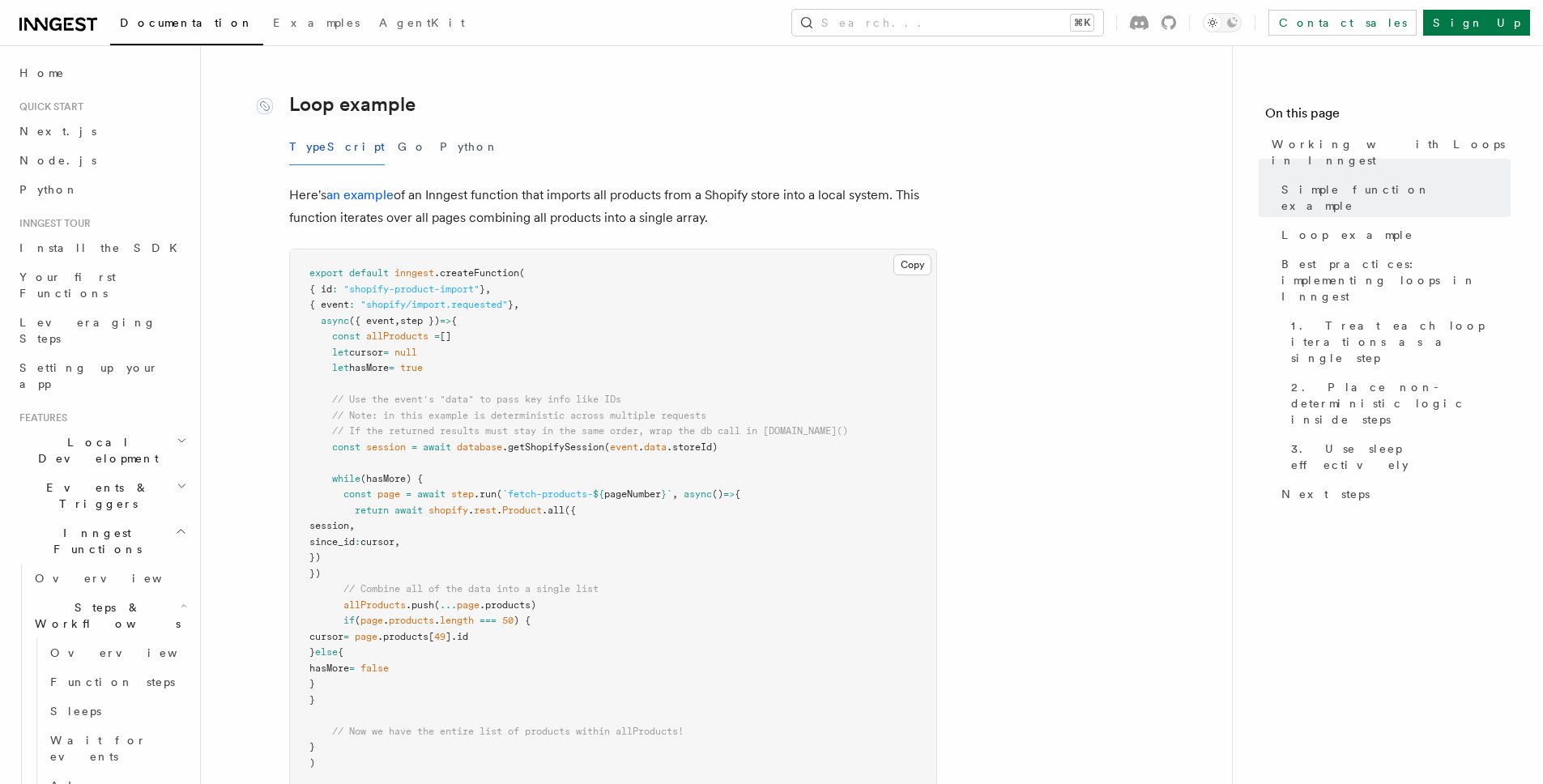
click at [367, 107] on link "Loop example" at bounding box center [352, 104] width 126 height 22
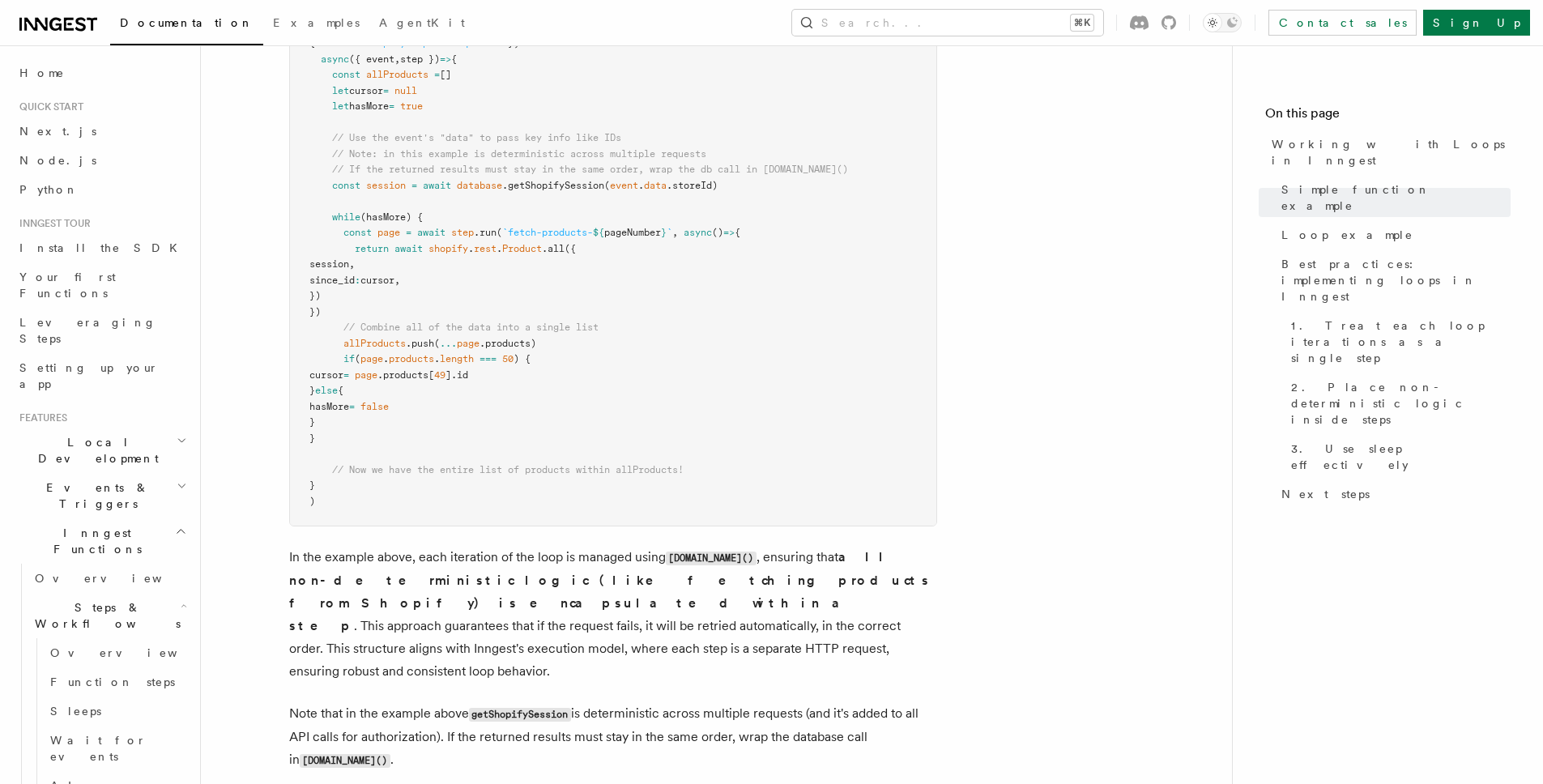
scroll to position [1646, 0]
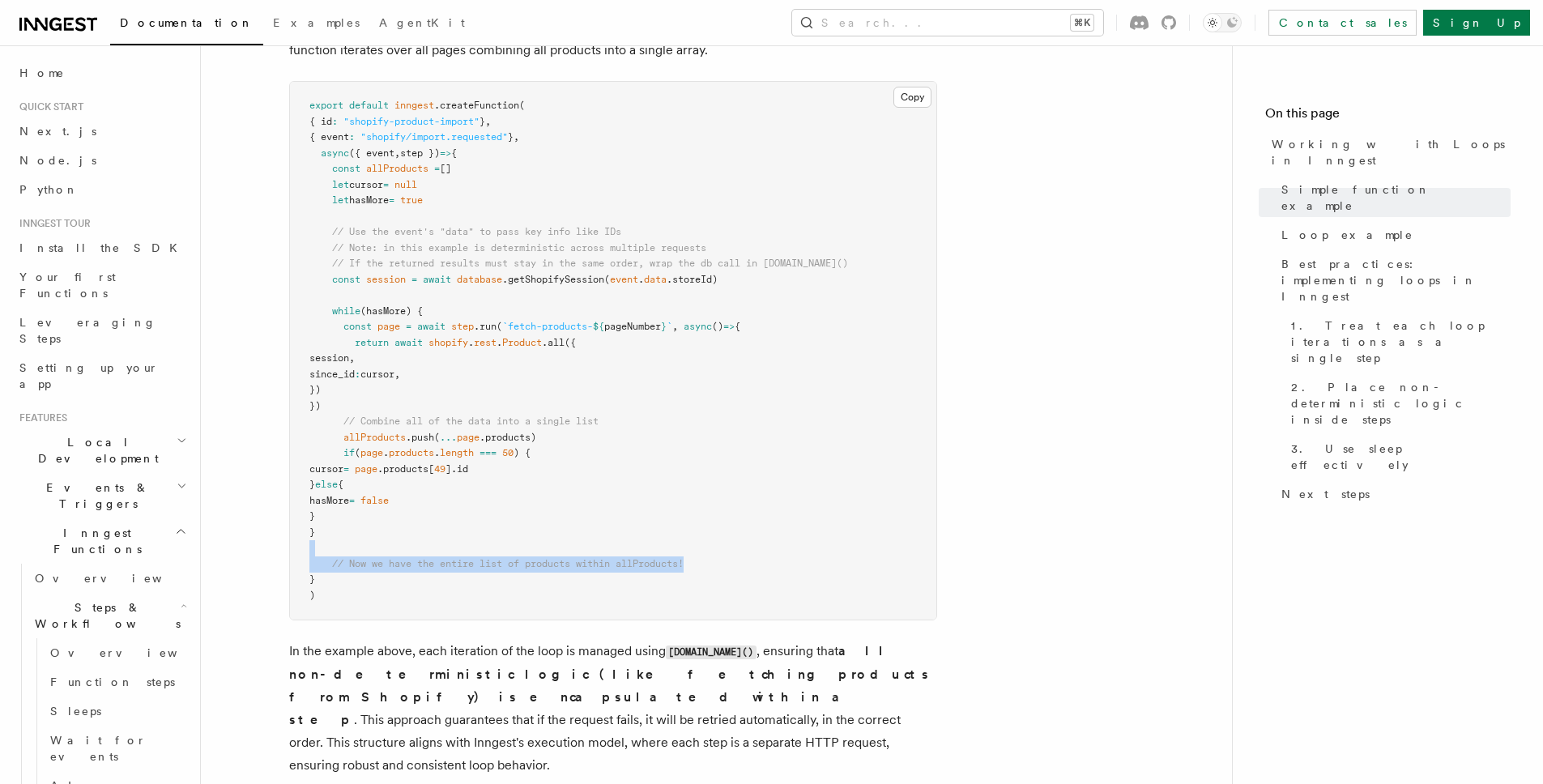
drag, startPoint x: 469, startPoint y: 564, endPoint x: 266, endPoint y: 542, distance: 204.2
click at [266, 542] on article "Features Inngest Functions Steps & Workflows Working with Loops in Inngest In I…" at bounding box center [716, 181] width 979 height 3511
click at [499, 545] on pre "export default inngest .createFunction ( { id : "shopify-product-import" } , { …" at bounding box center [613, 350] width 646 height 538
drag, startPoint x: 667, startPoint y: 561, endPoint x: 227, endPoint y: 554, distance: 440.1
click at [227, 554] on article "Features Inngest Functions Steps & Workflows Working with Loops in Inngest In I…" at bounding box center [716, 181] width 979 height 3511
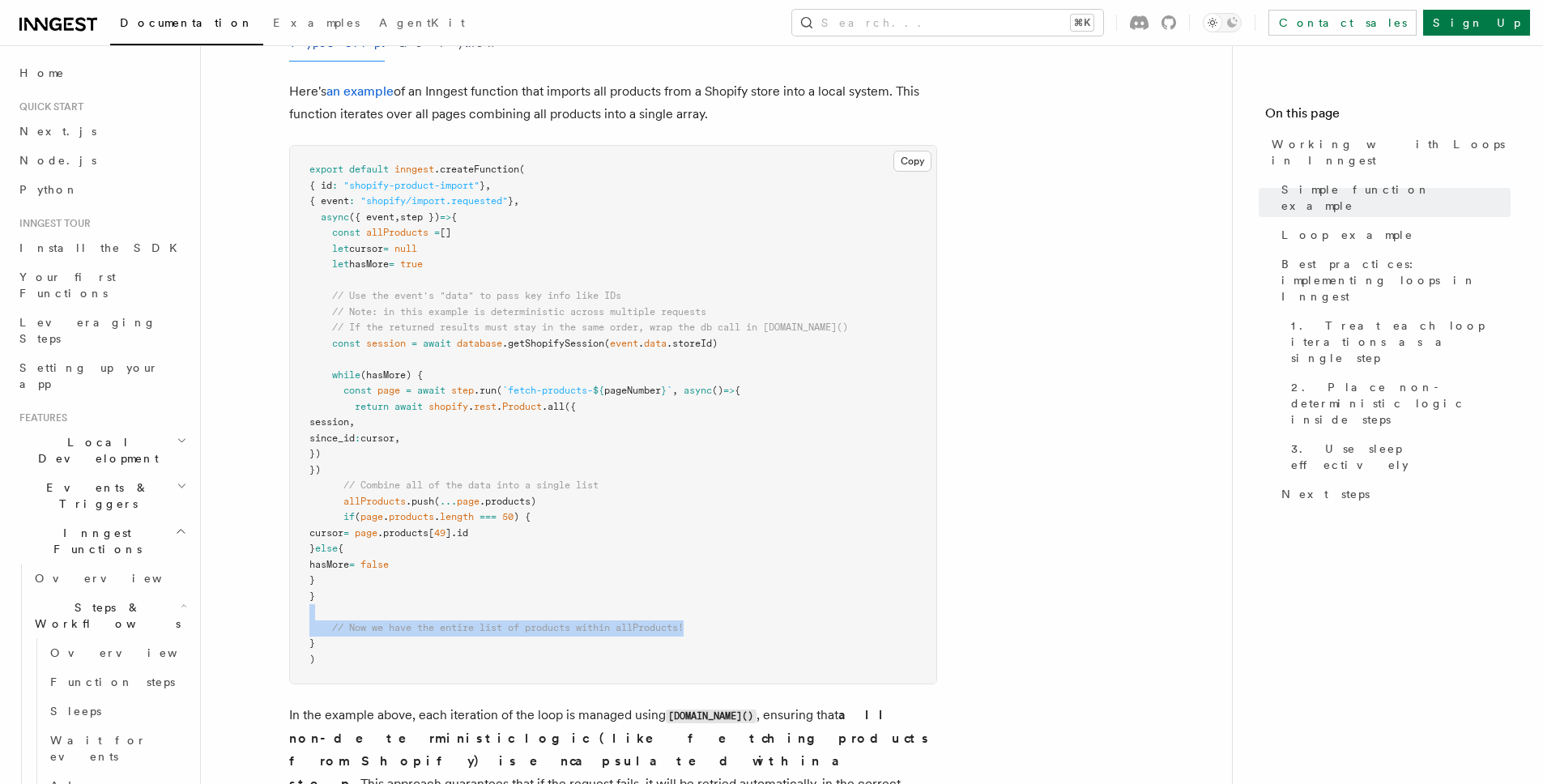
scroll to position [1592, 0]
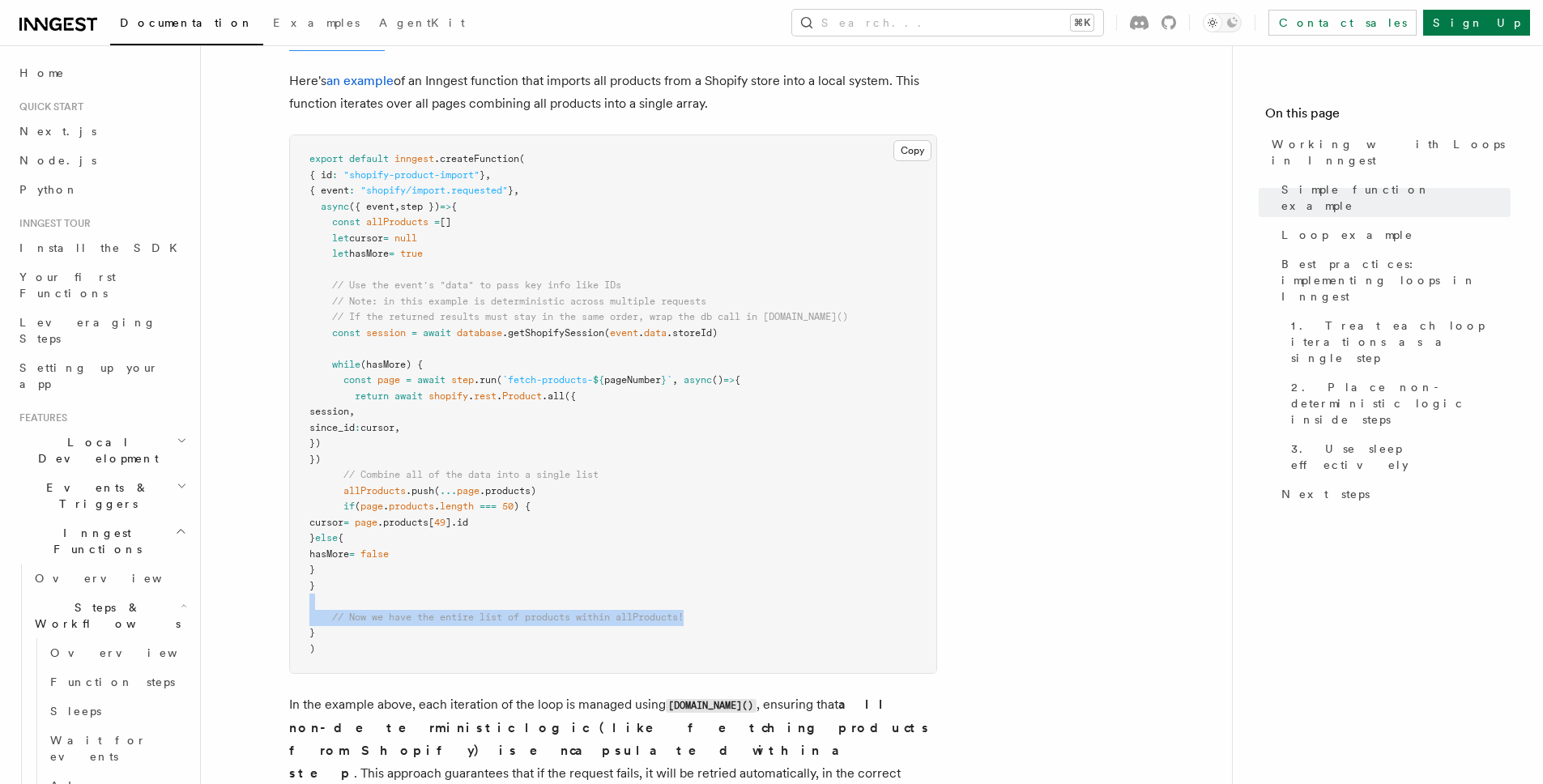
drag, startPoint x: 382, startPoint y: 385, endPoint x: 658, endPoint y: 585, distance: 340.8
click at [667, 582] on pre "export default inngest .createFunction ( { id : "shopify-product-import" } , { …" at bounding box center [613, 404] width 646 height 538
click at [652, 585] on pre "export default inngest .createFunction ( { id : "shopify-product-import" } , { …" at bounding box center [613, 404] width 646 height 538
drag, startPoint x: 357, startPoint y: 607, endPoint x: 726, endPoint y: 612, distance: 369.0
click at [726, 612] on pre "export default inngest .createFunction ( { id : "shopify-product-import" } , { …" at bounding box center [613, 404] width 646 height 538
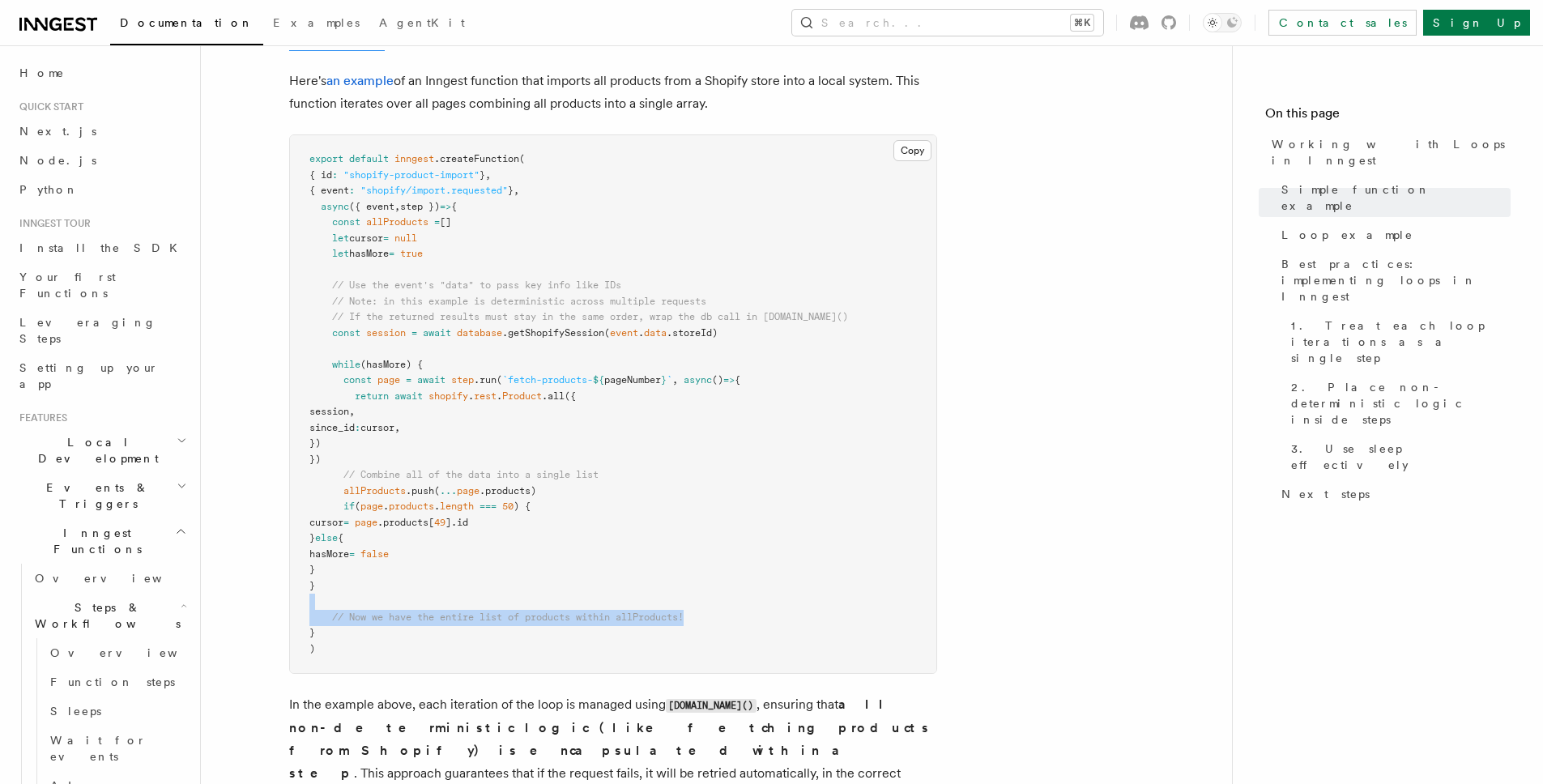
click at [717, 613] on pre "export default inngest .createFunction ( { id : "shopify-product-import" } , { …" at bounding box center [613, 404] width 646 height 538
drag, startPoint x: 699, startPoint y: 615, endPoint x: 276, endPoint y: 620, distance: 423.0
click at [276, 620] on article "Features Inngest Functions Steps & Workflows Working with Loops in Inngest In I…" at bounding box center [716, 235] width 979 height 3511
drag, startPoint x: 354, startPoint y: 621, endPoint x: 309, endPoint y: 621, distance: 45.0
click at [309, 620] on span "// Now we have the entire list of products within allProducts!" at bounding box center [496, 617] width 374 height 12
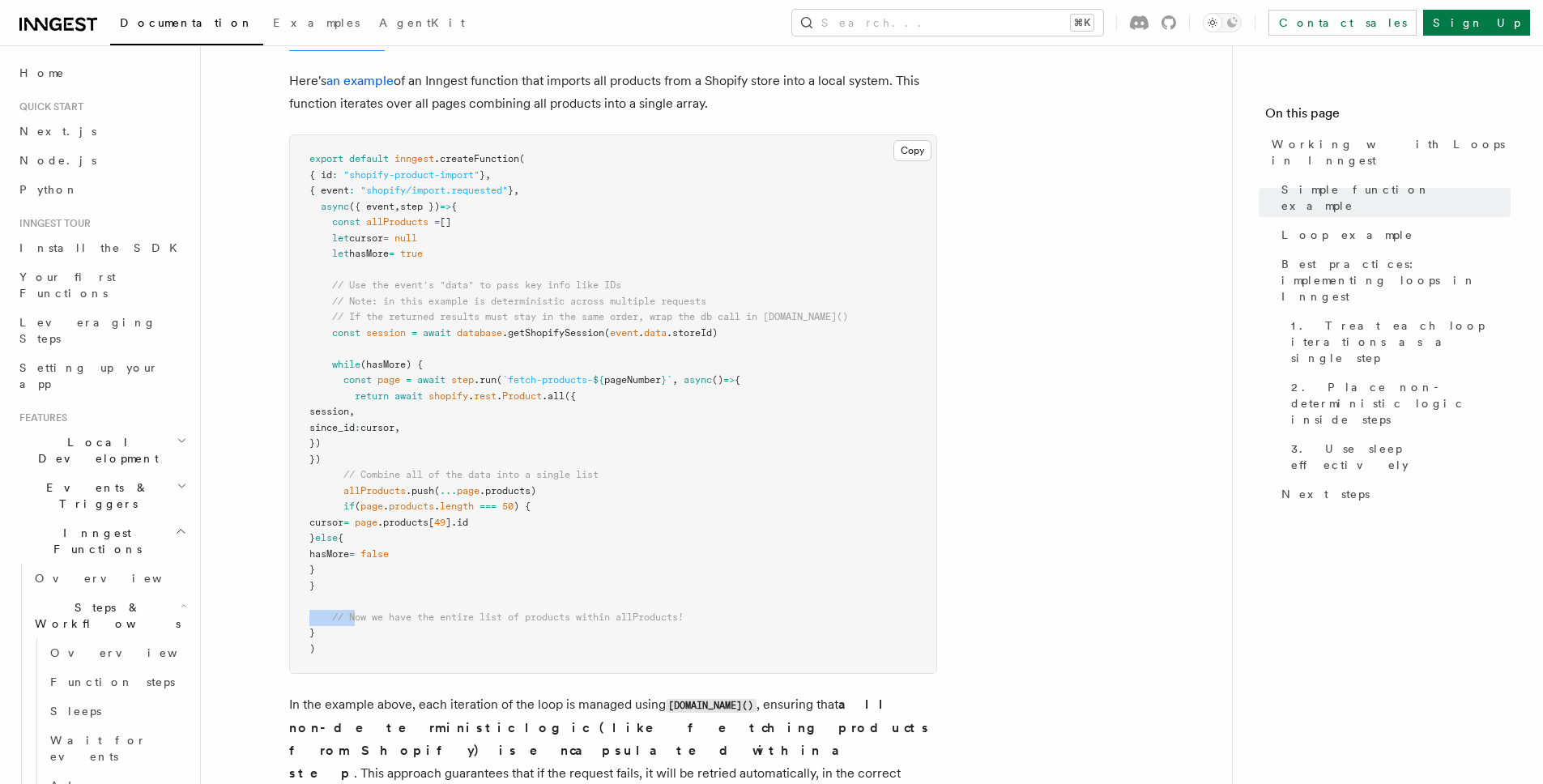
drag, startPoint x: 317, startPoint y: 628, endPoint x: 304, endPoint y: 625, distance: 13.3
click at [304, 625] on pre "export default inngest .createFunction ( { id : "shopify-product-import" } , { …" at bounding box center [613, 404] width 646 height 538
drag, startPoint x: 428, startPoint y: 361, endPoint x: 464, endPoint y: 367, distance: 36.5
click at [454, 363] on pre "export default inngest .createFunction ( { id : "shopify-product-import" } , { …" at bounding box center [613, 404] width 646 height 538
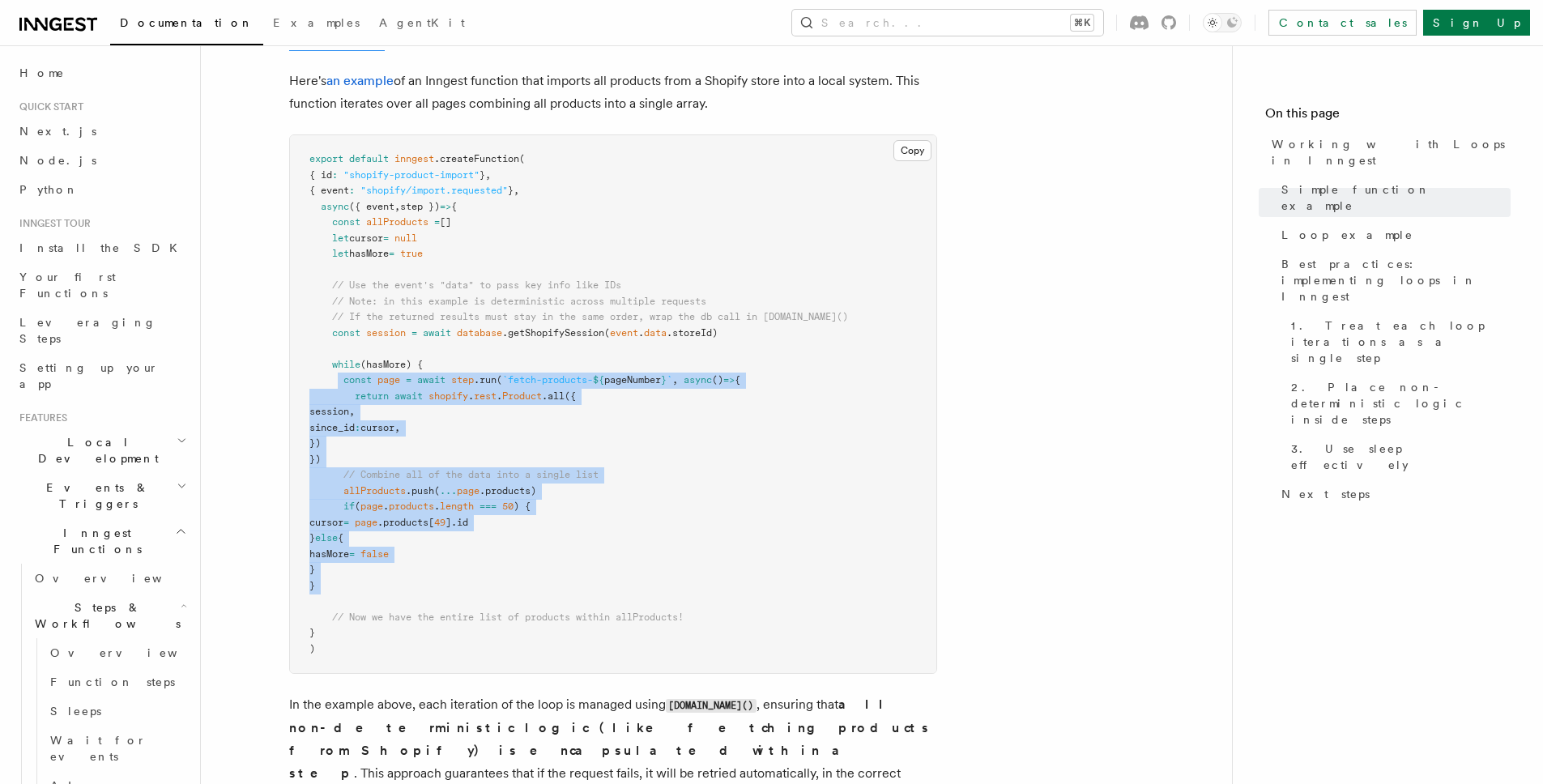
drag, startPoint x: 341, startPoint y: 389, endPoint x: 691, endPoint y: 595, distance: 406.1
click at [691, 595] on pre "export default inngest .createFunction ( { id : "shopify-product-import" } , { …" at bounding box center [613, 404] width 646 height 538
drag, startPoint x: 317, startPoint y: 629, endPoint x: 302, endPoint y: 624, distance: 15.8
click at [302, 624] on pre "export default inngest .createFunction ( { id : "shopify-product-import" } , { …" at bounding box center [613, 404] width 646 height 538
click at [342, 610] on pre "export default inngest .createFunction ( { id : "shopify-product-import" } , { …" at bounding box center [613, 404] width 646 height 538
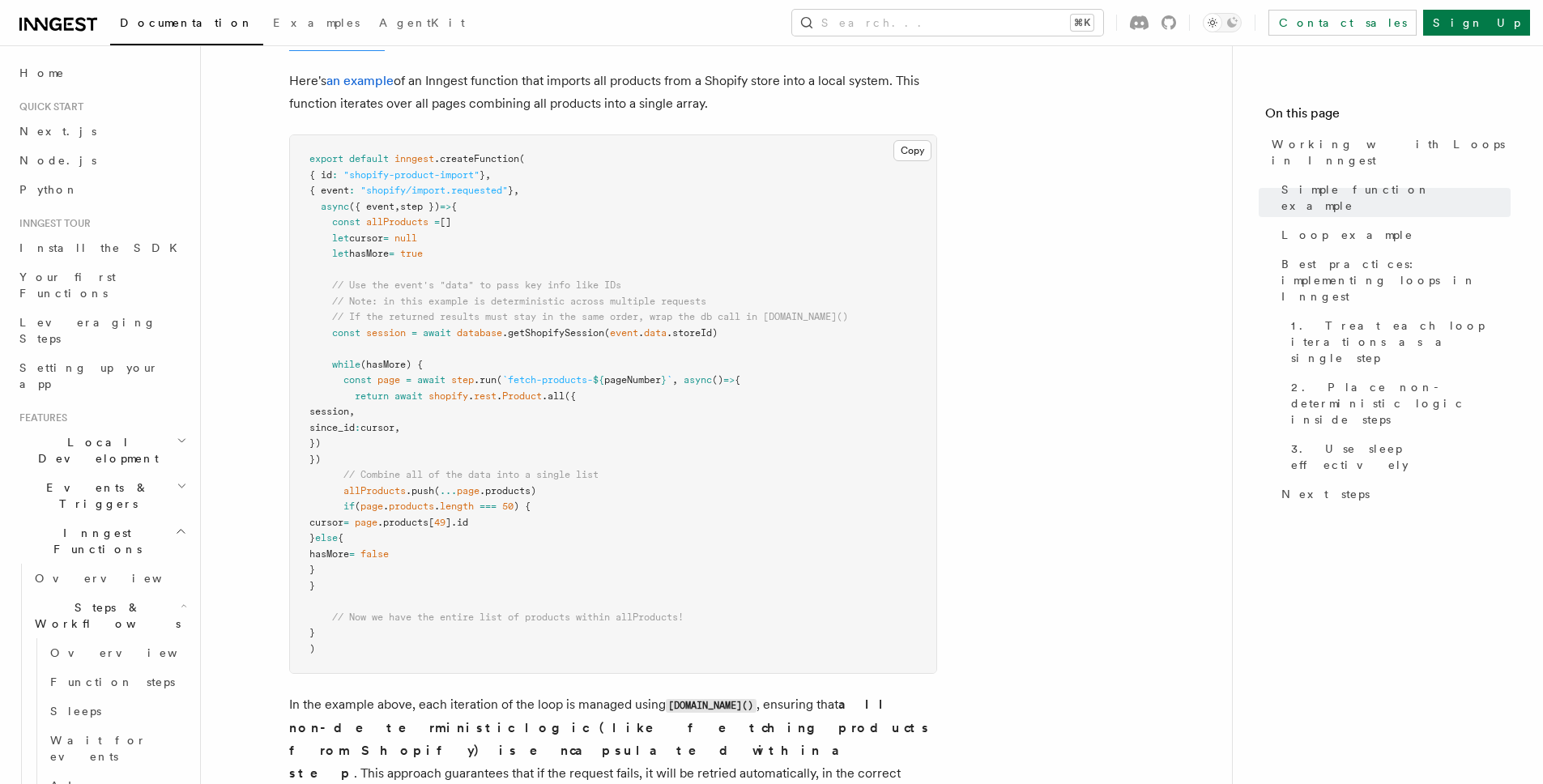
drag, startPoint x: 427, startPoint y: 359, endPoint x: 508, endPoint y: 392, distance: 87.5
click at [462, 363] on pre "export default inngest .createFunction ( { id : "shopify-product-import" } , { …" at bounding box center [613, 404] width 646 height 538
drag, startPoint x: 360, startPoint y: 596, endPoint x: 380, endPoint y: 600, distance: 20.4
click at [388, 599] on pre "export default inngest .createFunction ( { id : "shopify-product-import" } , { …" at bounding box center [613, 404] width 646 height 538
click at [257, 584] on article "Features Inngest Functions Steps & Workflows Working with Loops in Inngest In I…" at bounding box center [716, 235] width 979 height 3511
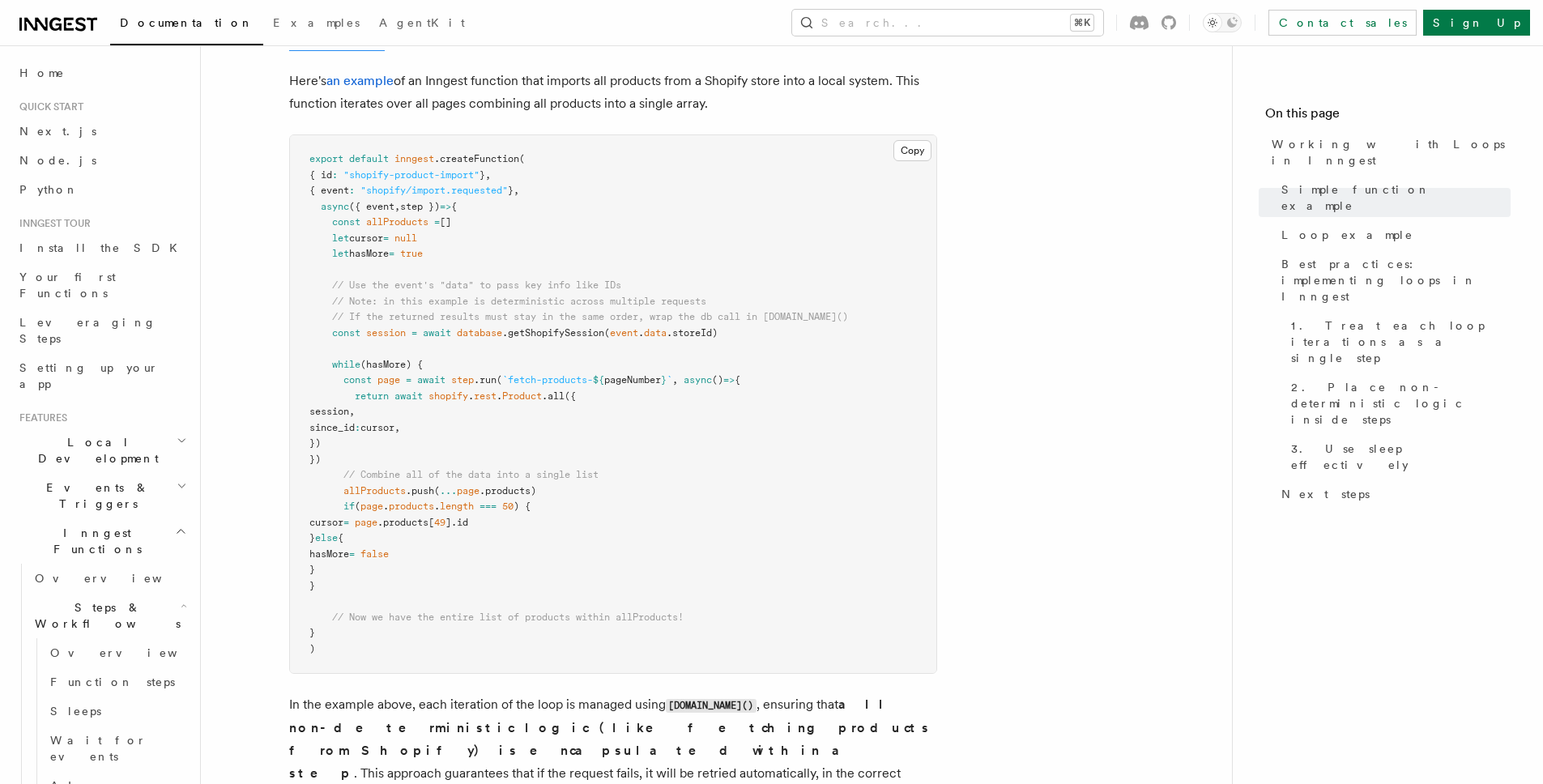
drag, startPoint x: 334, startPoint y: 361, endPoint x: 431, endPoint y: 364, distance: 97.0
click at [423, 364] on span "while (hasMore) {" at bounding box center [365, 364] width 113 height 12
drag, startPoint x: 328, startPoint y: 585, endPoint x: 364, endPoint y: 580, distance: 36.3
click at [364, 580] on pre "export default inngest .createFunction ( { id : "shopify-product-import" } , { …" at bounding box center [613, 404] width 646 height 538
drag, startPoint x: 577, startPoint y: 481, endPoint x: 580, endPoint y: 499, distance: 18.2
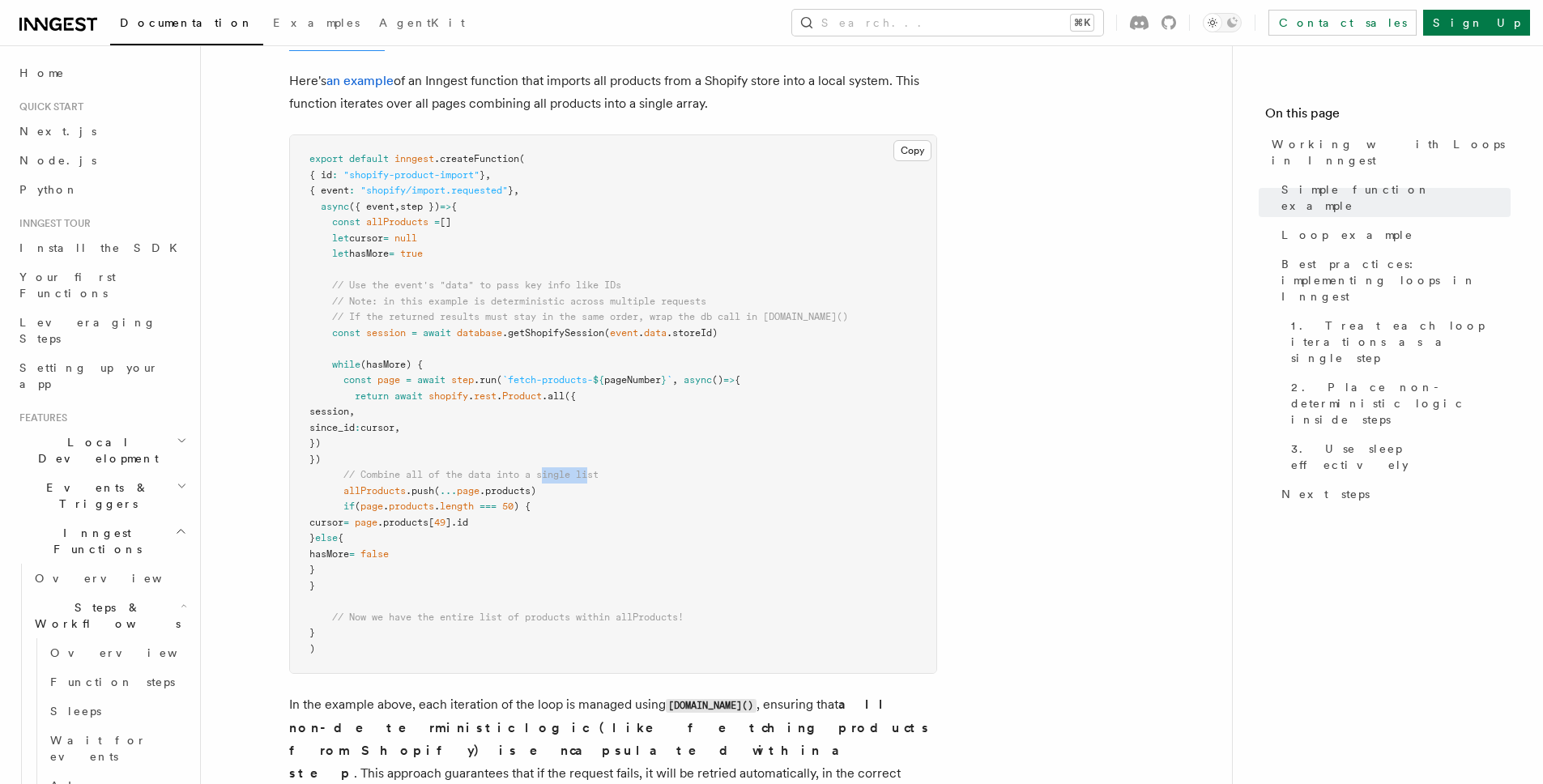
click at [617, 482] on pre "export default inngest .createFunction ( { id : "shopify-product-import" } , { …" at bounding box center [613, 404] width 646 height 538
drag, startPoint x: 414, startPoint y: 530, endPoint x: 483, endPoint y: 529, distance: 69.0
click at [482, 529] on code "export default inngest .createFunction ( { id : "shopify-product-import" } , { …" at bounding box center [579, 403] width 539 height 501
drag, startPoint x: 307, startPoint y: 573, endPoint x: 428, endPoint y: 590, distance: 122.2
click at [405, 587] on pre "export default inngest .createFunction ( { id : "shopify-product-import" } , { …" at bounding box center [613, 404] width 646 height 538
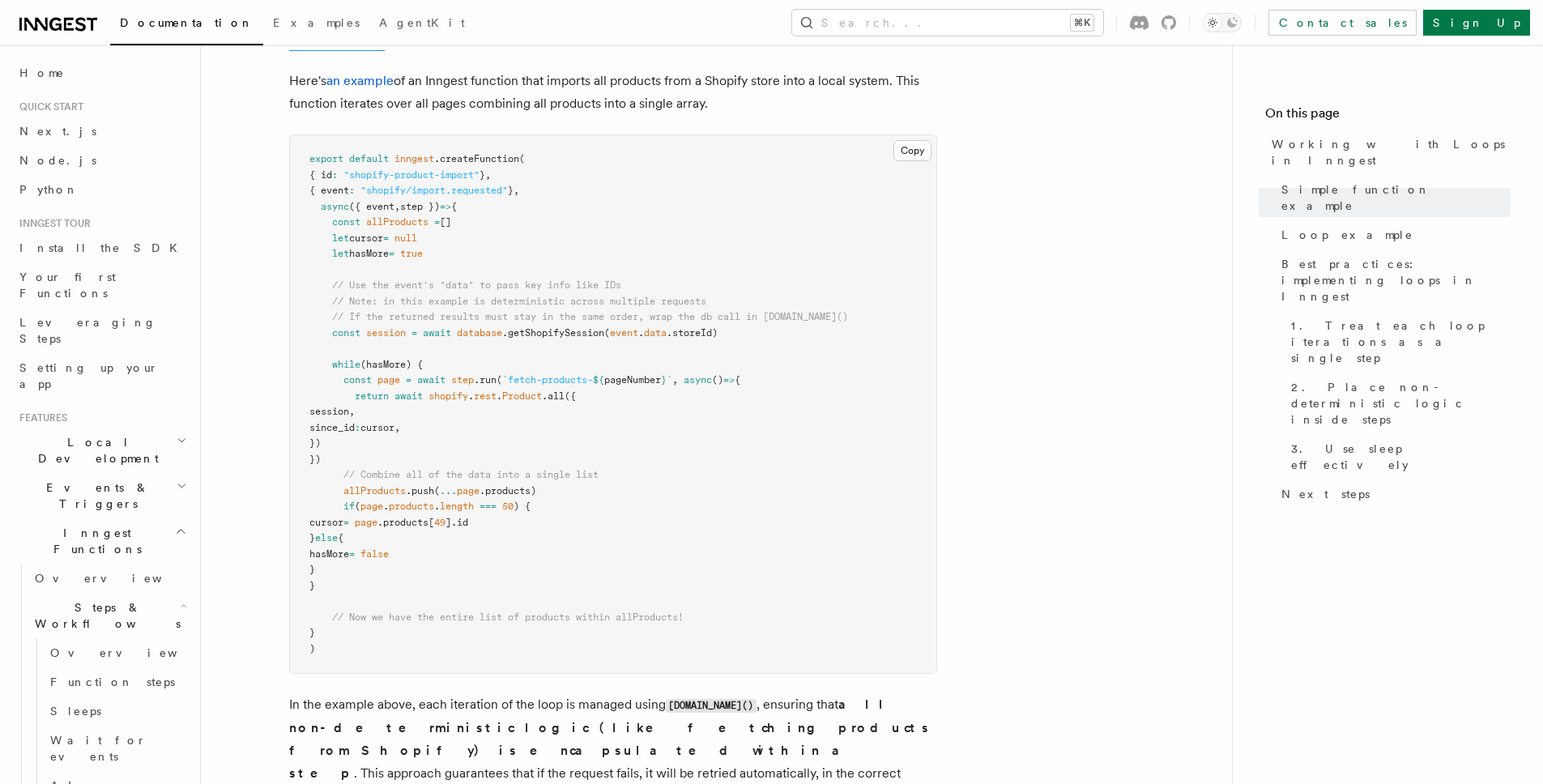
drag, startPoint x: 455, startPoint y: 604, endPoint x: 444, endPoint y: 613, distance: 14.2
click at [485, 609] on pre "export default inngest .createFunction ( { id : "shopify-product-import" } , { …" at bounding box center [613, 404] width 646 height 538
drag, startPoint x: 341, startPoint y: 596, endPoint x: 437, endPoint y: 599, distance: 96.0
click at [441, 597] on article "Features Inngest Functions Steps & Workflows Working with Loops in Inngest In I…" at bounding box center [716, 235] width 979 height 3511
drag, startPoint x: 674, startPoint y: 404, endPoint x: 864, endPoint y: 430, distance: 191.8
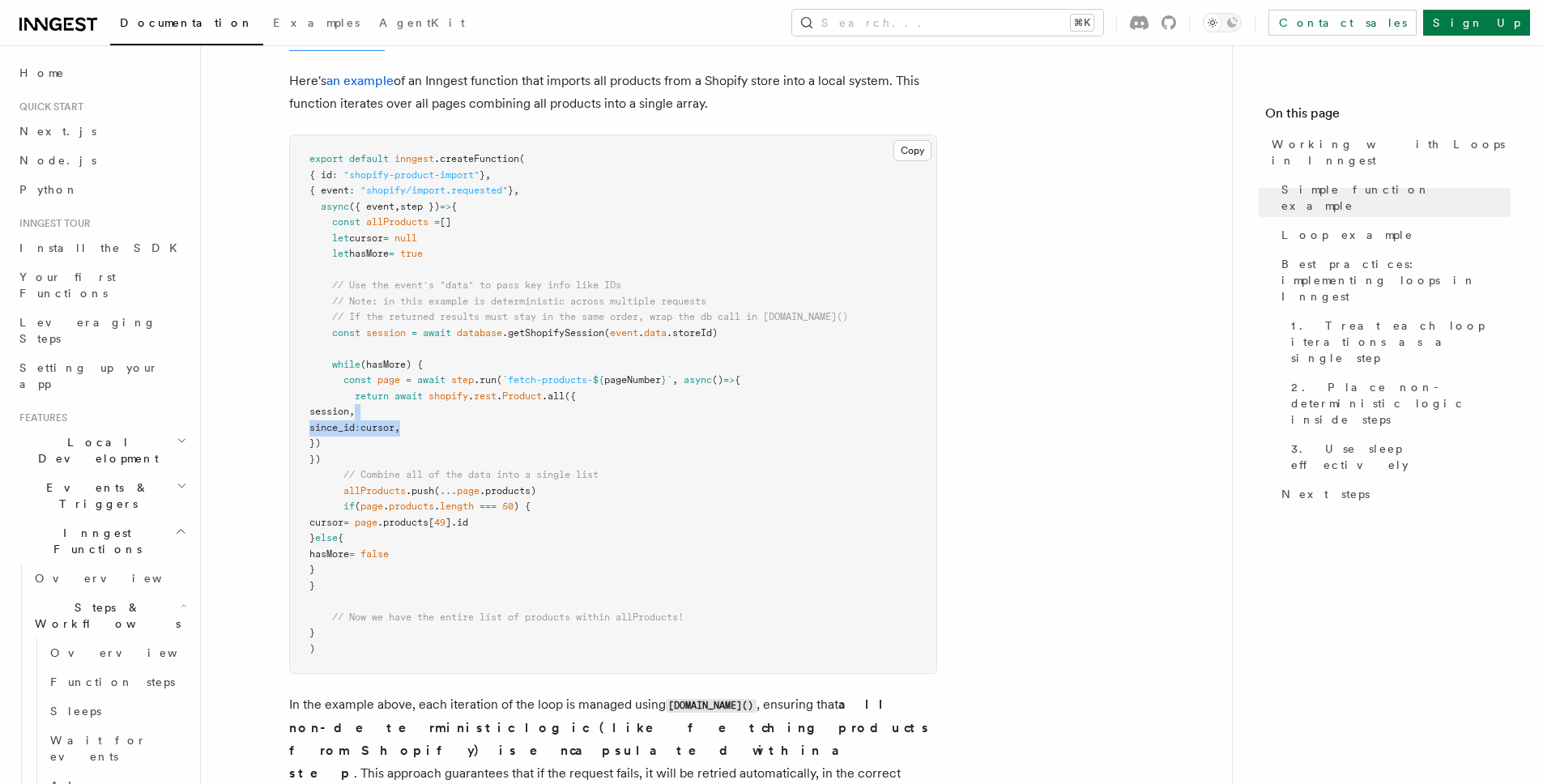
click at [853, 430] on pre "export default inngest .createFunction ( { id : "shopify-product-import" } , { …" at bounding box center [613, 404] width 646 height 538
drag, startPoint x: 300, startPoint y: 430, endPoint x: 300, endPoint y: 386, distance: 44.0
click at [300, 386] on pre "export default inngest .createFunction ( { id : "shopify-product-import" } , { …" at bounding box center [613, 404] width 646 height 538
click at [474, 395] on span "." at bounding box center [471, 396] width 6 height 12
click at [389, 377] on span "page" at bounding box center [388, 380] width 22 height 12
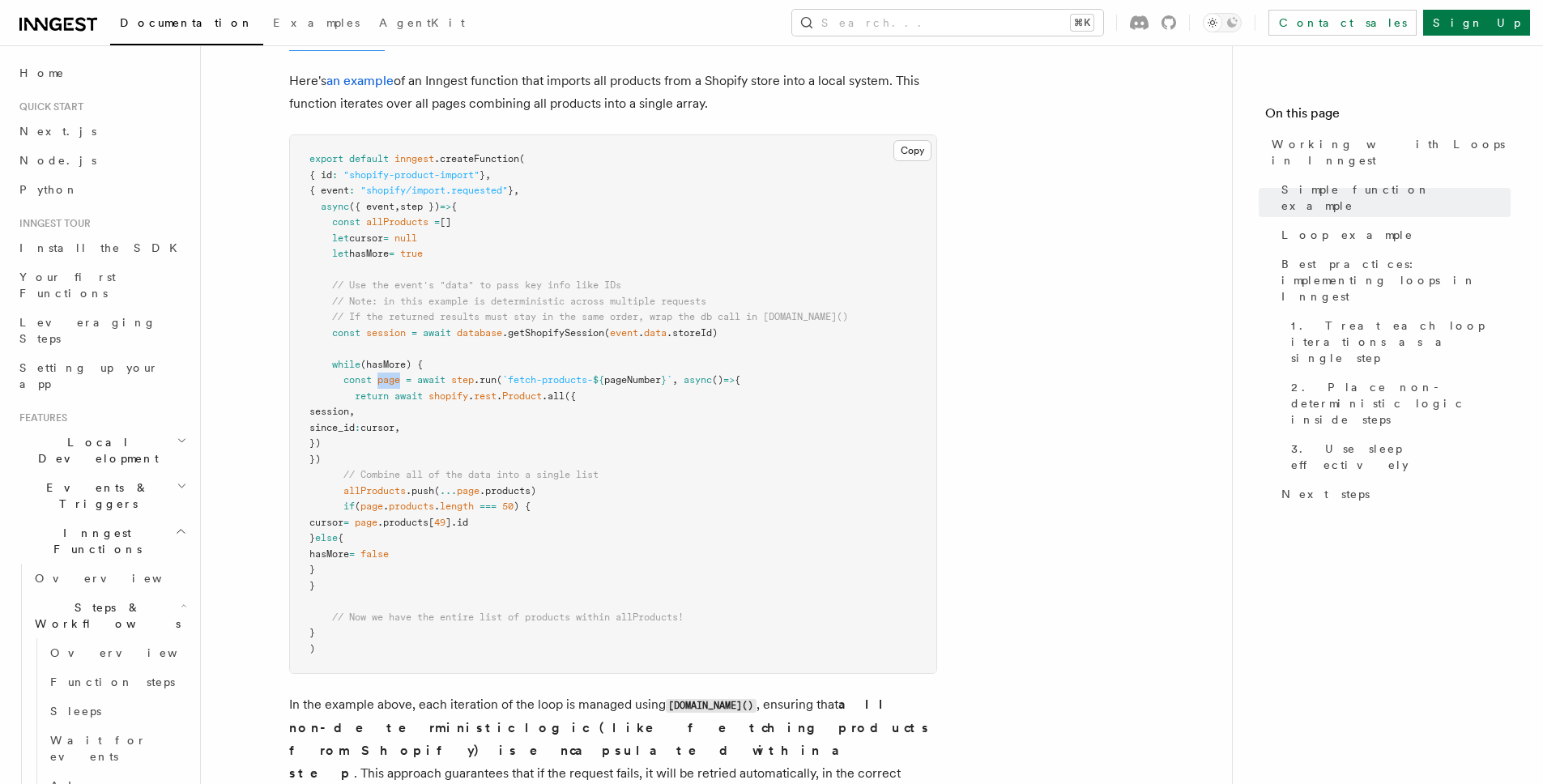
click at [389, 378] on span "page" at bounding box center [388, 380] width 22 height 12
drag, startPoint x: 332, startPoint y: 487, endPoint x: 566, endPoint y: 494, distance: 234.1
click at [566, 494] on pre "export default inngest .createFunction ( { id : "shopify-product-import" } , { …" at bounding box center [613, 404] width 646 height 538
drag, startPoint x: 343, startPoint y: 506, endPoint x: 644, endPoint y: 578, distance: 309.5
click at [644, 578] on pre "export default inngest .createFunction ( { id : "shopify-product-import" } , { …" at bounding box center [613, 404] width 646 height 538
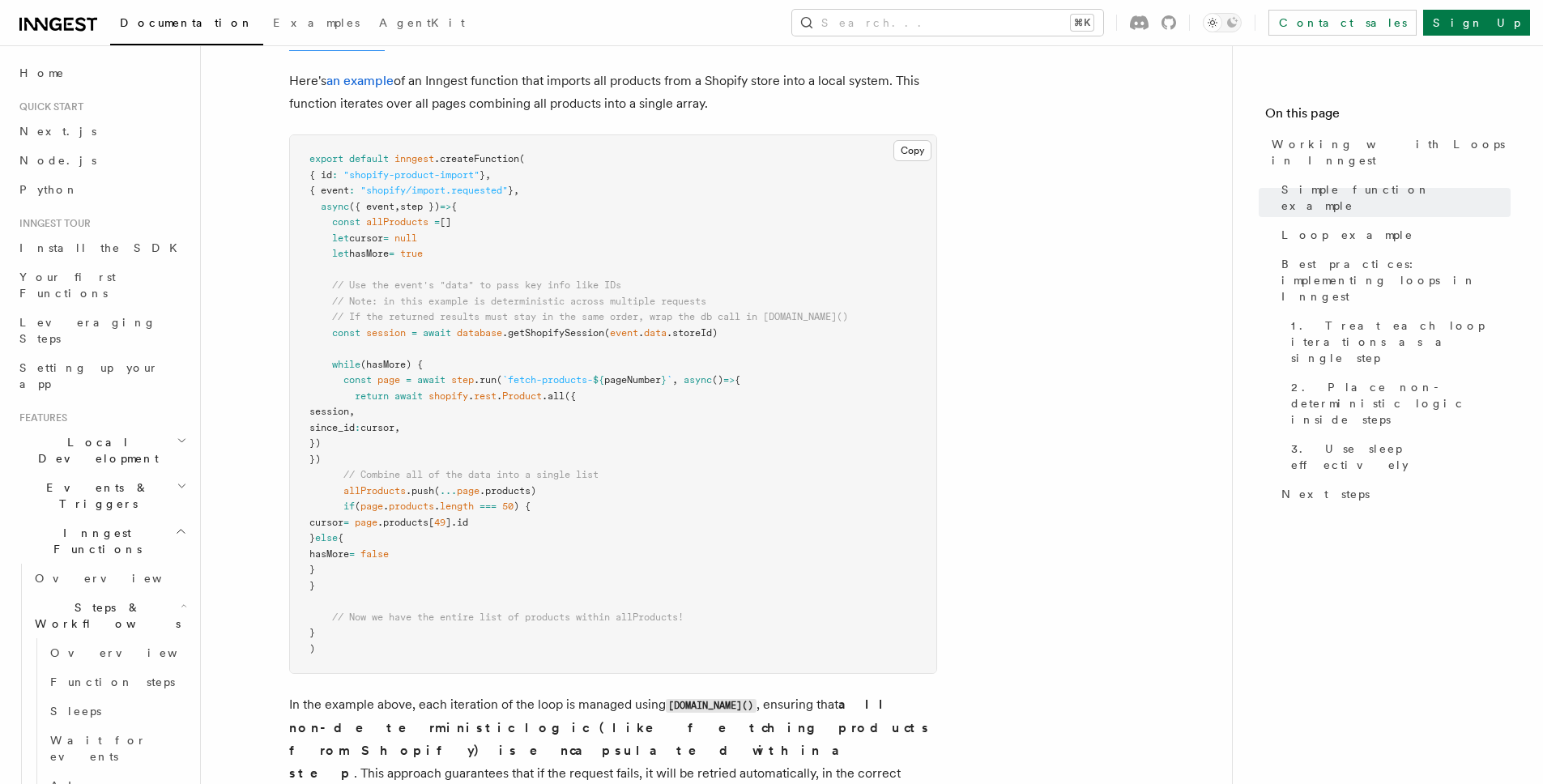
drag, startPoint x: 579, startPoint y: 550, endPoint x: 567, endPoint y: 550, distance: 12.0
click at [579, 550] on pre "export default inngest .createFunction ( { id : "shopify-product-import" } , { …" at bounding box center [613, 404] width 646 height 538
drag, startPoint x: 599, startPoint y: 507, endPoint x: 707, endPoint y: 470, distance: 114.2
click at [686, 481] on pre "export default inngest .createFunction ( { id : "shopify-product-import" } , { …" at bounding box center [613, 404] width 646 height 538
click at [774, 381] on pre "export default inngest .createFunction ( { id : "shopify-product-import" } , { …" at bounding box center [613, 404] width 646 height 538
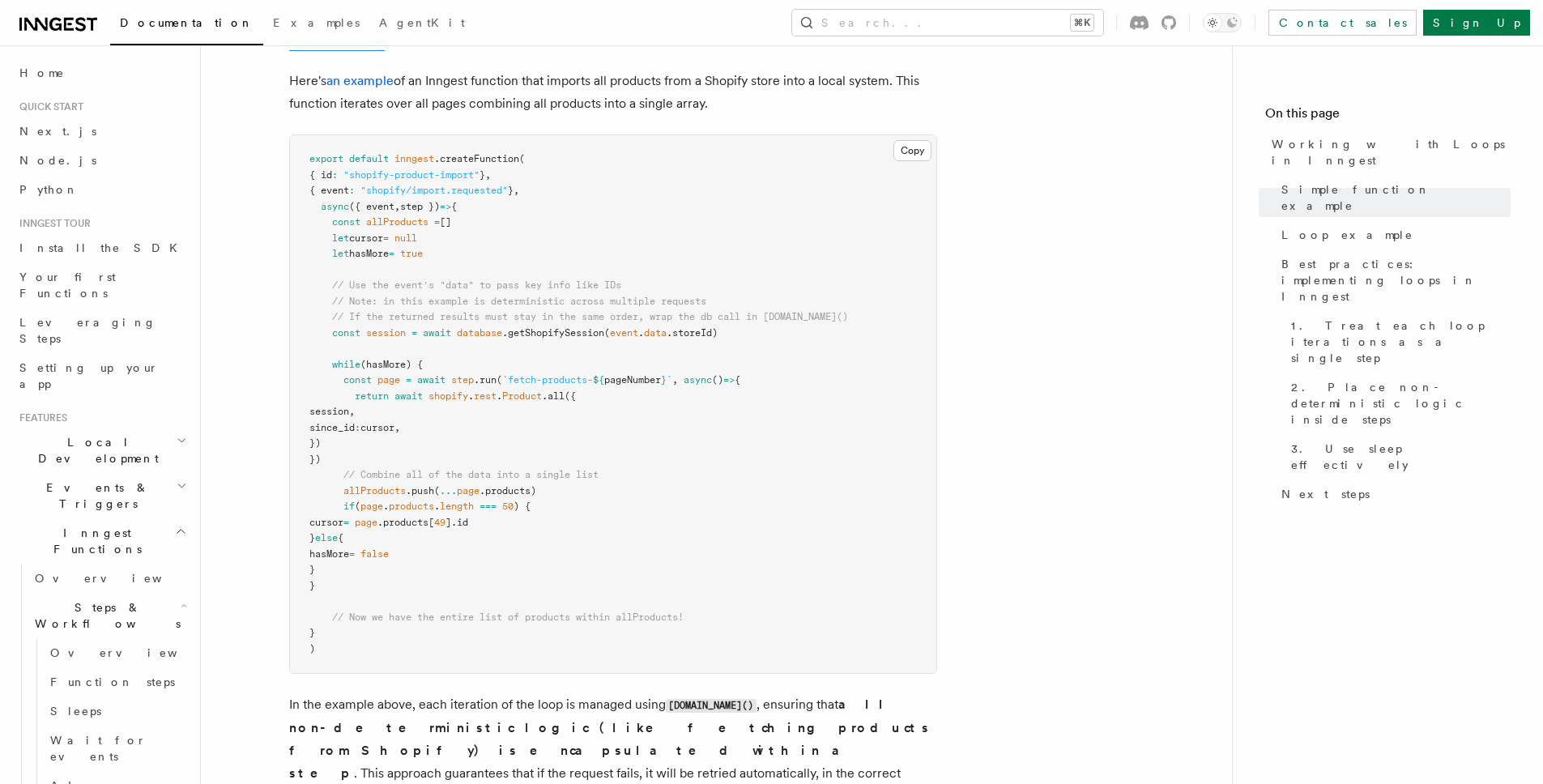
drag, startPoint x: 381, startPoint y: 460, endPoint x: 201, endPoint y: 373, distance: 199.9
click at [202, 368] on div "Features Inngest Functions Steps & Workflows Working with Loops in Inngest In I…" at bounding box center [742, 199] width 1083 height 3583
drag, startPoint x: 310, startPoint y: 526, endPoint x: 304, endPoint y: 344, distance: 182.1
click at [304, 344] on pre "export default inngest .createFunction ( { id : "shopify-product-import" } , { …" at bounding box center [613, 404] width 646 height 538
drag, startPoint x: 288, startPoint y: 614, endPoint x: 807, endPoint y: 616, distance: 519.0
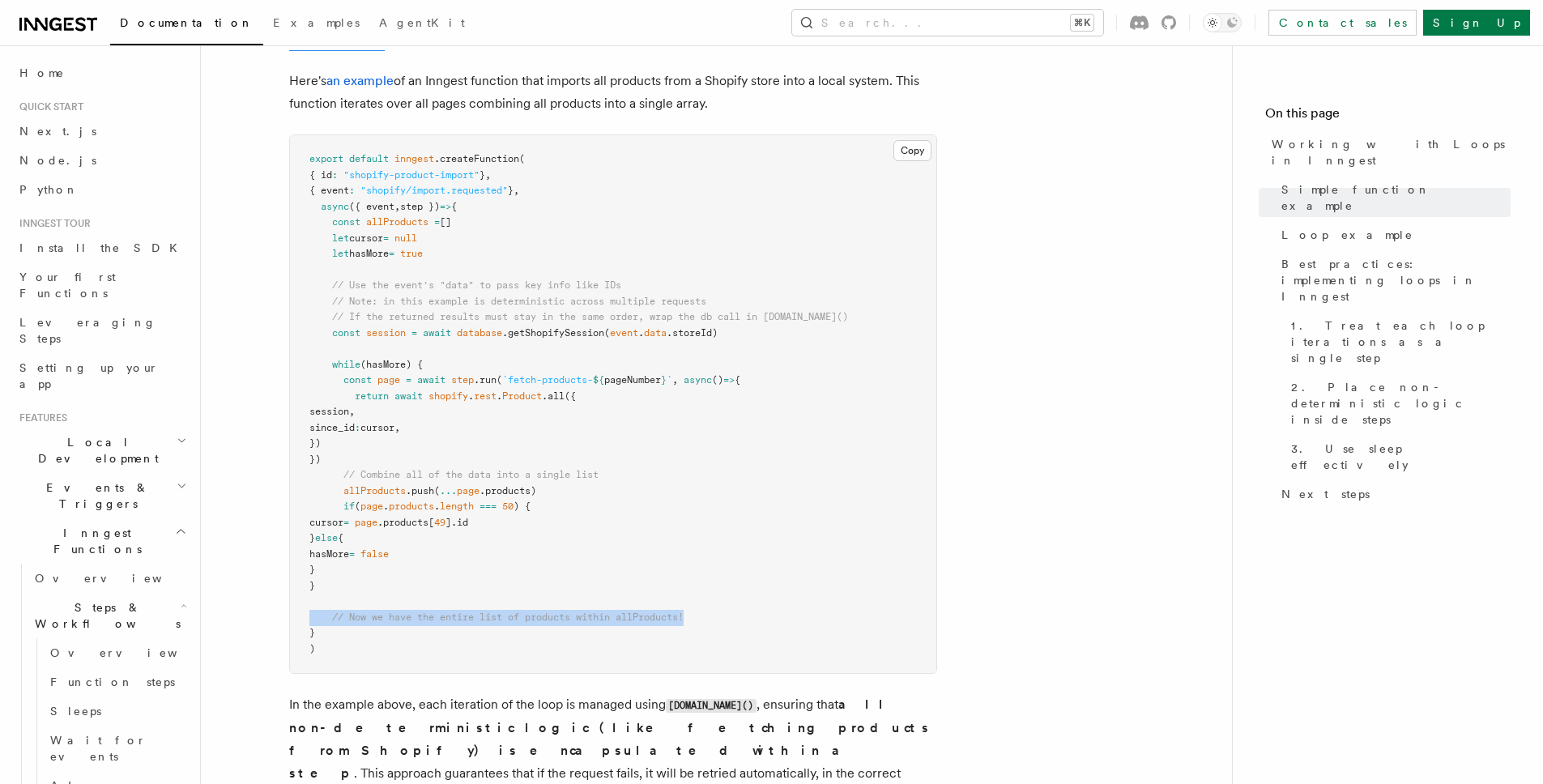
click at [807, 616] on div "Copy Copied export default inngest .createFunction ( { id : "shopify-product-im…" at bounding box center [613, 404] width 648 height 539
click at [807, 616] on pre "export default inngest .createFunction ( { id : "shopify-product-import" } , { …" at bounding box center [613, 404] width 646 height 538
drag, startPoint x: 447, startPoint y: 621, endPoint x: 277, endPoint y: 617, distance: 170.0
click at [277, 617] on article "Features Inngest Functions Steps & Workflows Working with Loops in Inngest In I…" at bounding box center [716, 235] width 979 height 3511
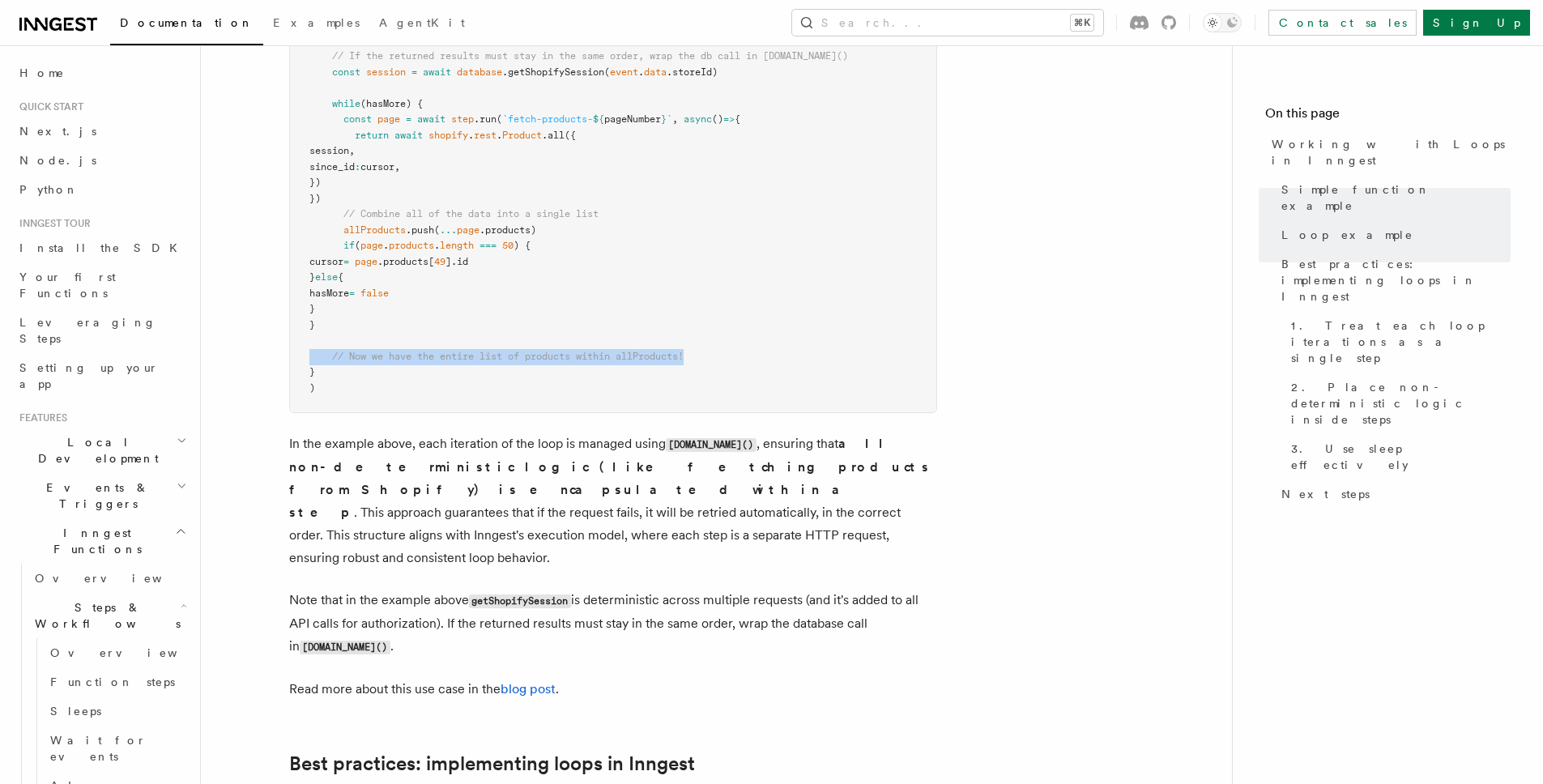
scroll to position [1873, 0]
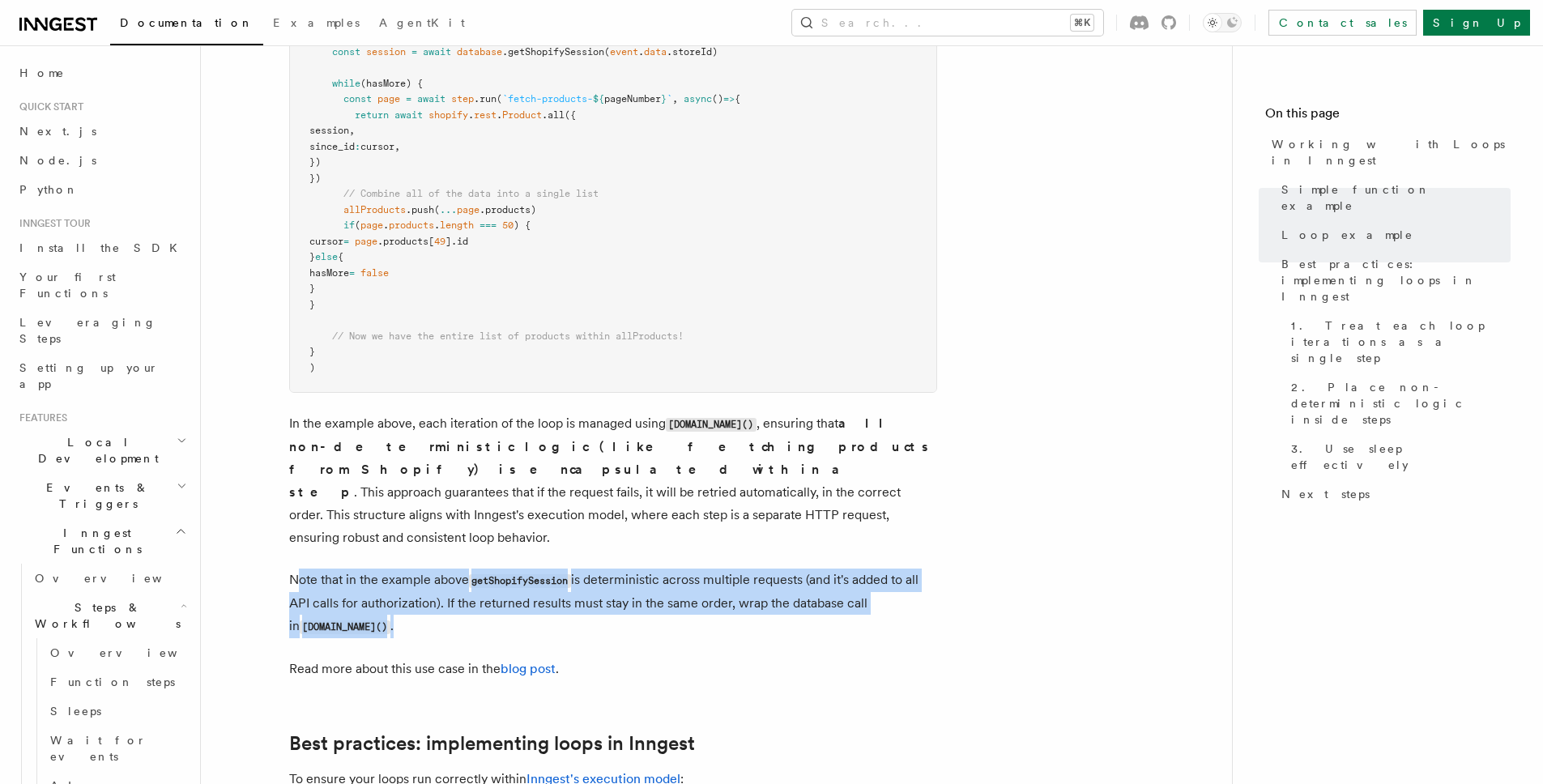
drag, startPoint x: 338, startPoint y: 566, endPoint x: 962, endPoint y: 601, distance: 625.0
drag, startPoint x: 806, startPoint y: 575, endPoint x: 344, endPoint y: 537, distance: 463.6
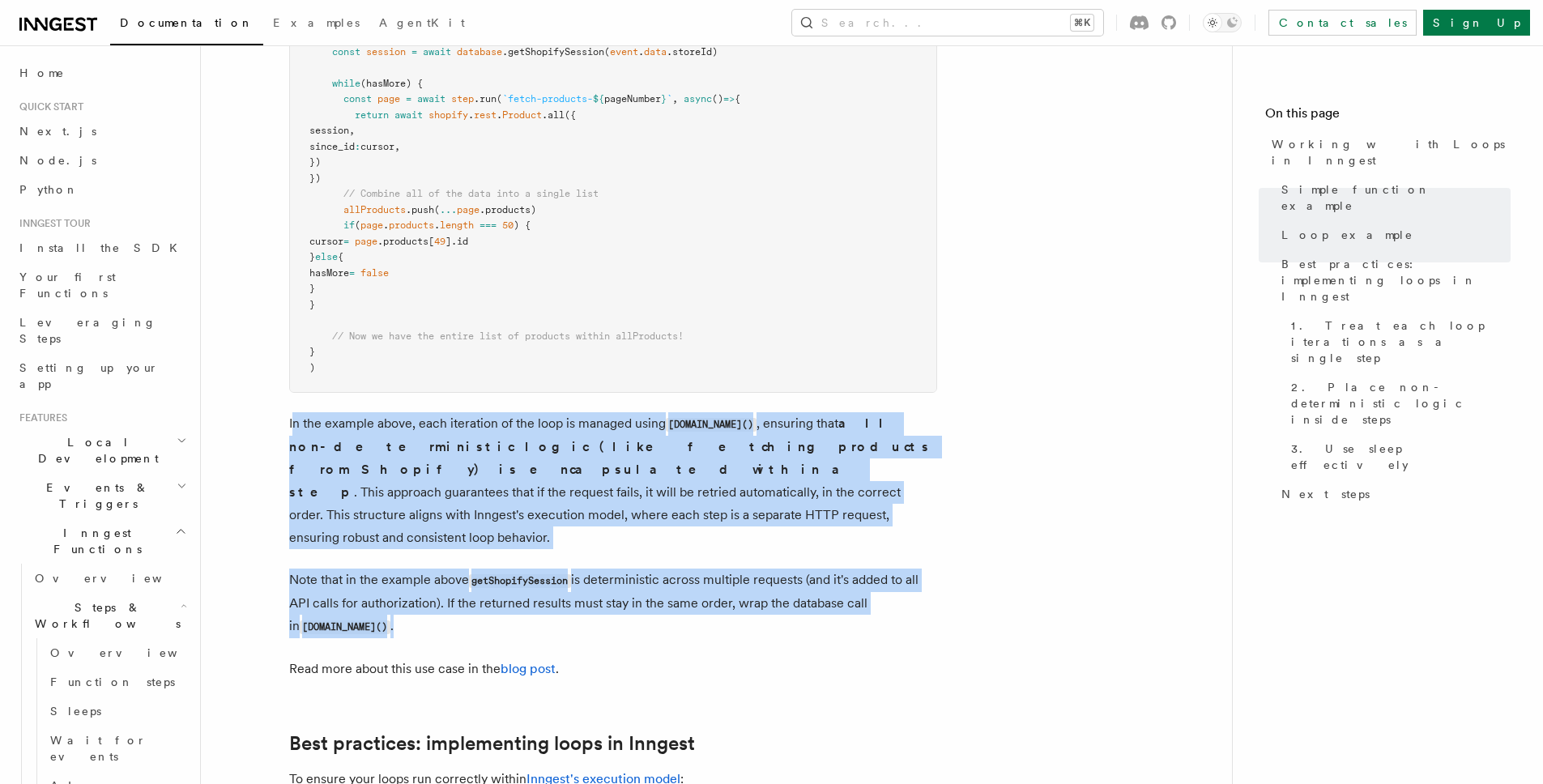
drag, startPoint x: 413, startPoint y: 416, endPoint x: 1045, endPoint y: 616, distance: 662.9
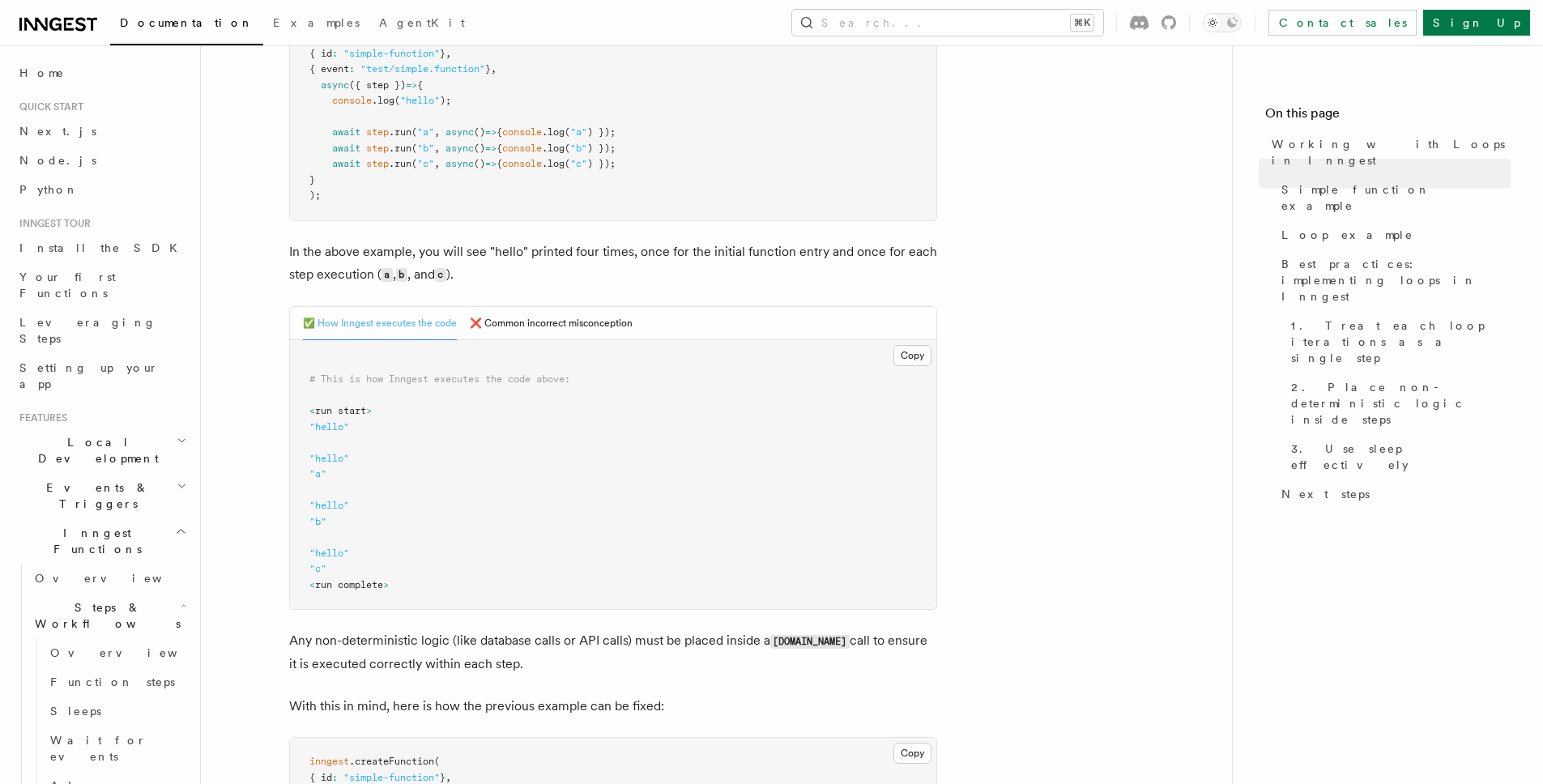
scroll to position [406, 0]
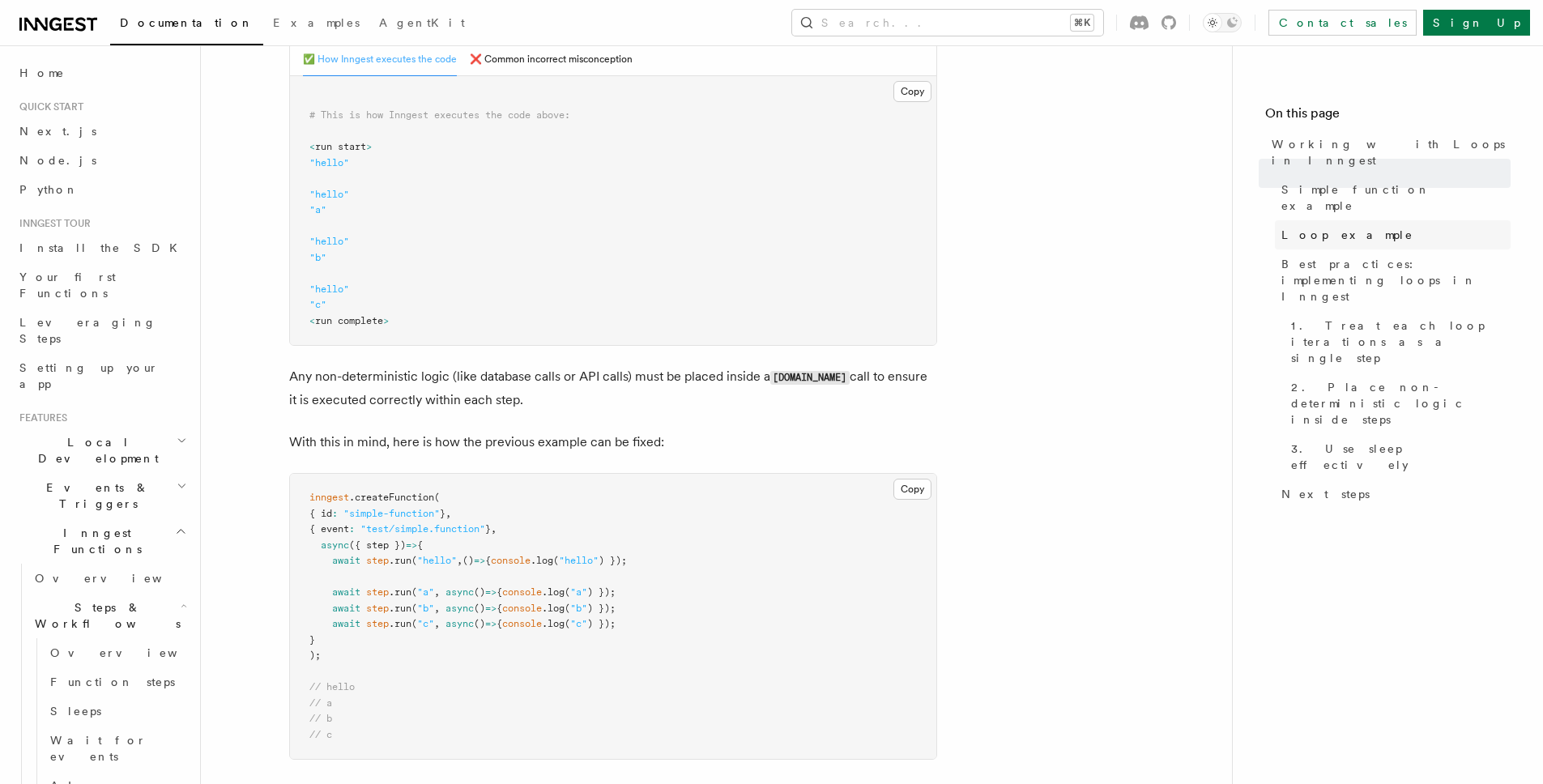
click at [1332, 226] on span "Loop example" at bounding box center [1348, 235] width 132 height 17
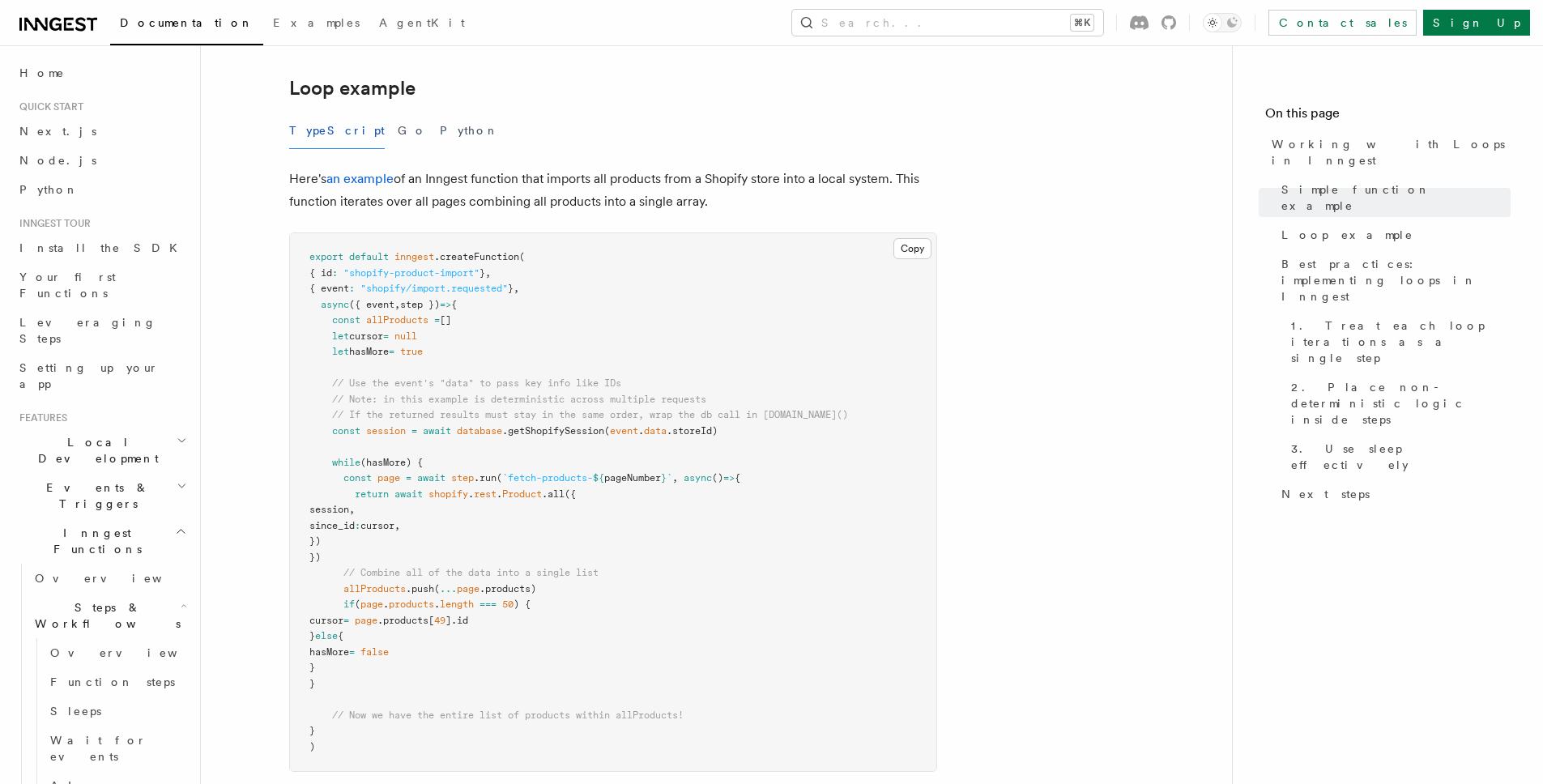
scroll to position [1504, 0]
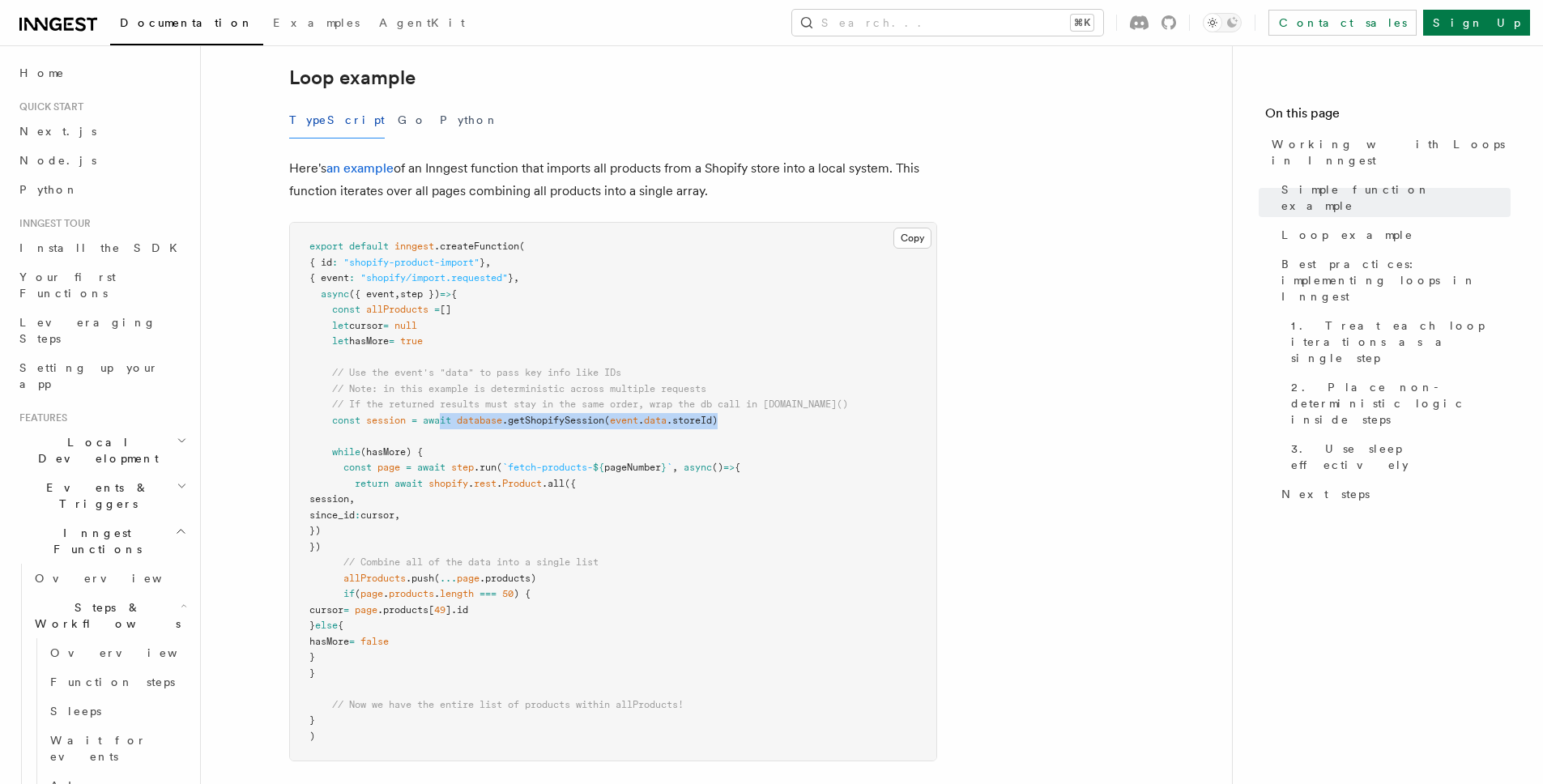
drag, startPoint x: 444, startPoint y: 414, endPoint x: 820, endPoint y: 427, distance: 376.2
click at [817, 428] on pre "export default inngest .createFunction ( { id : "shopify-product-import" } , { …" at bounding box center [613, 492] width 646 height 538
click at [823, 427] on pre "export default inngest .createFunction ( { id : "shopify-product-import" } , { …" at bounding box center [613, 492] width 646 height 538
drag, startPoint x: 705, startPoint y: 421, endPoint x: 315, endPoint y: 422, distance: 390.0
click at [311, 422] on pre "export default inngest .createFunction ( { id : "shopify-product-import" } , { …" at bounding box center [613, 492] width 646 height 538
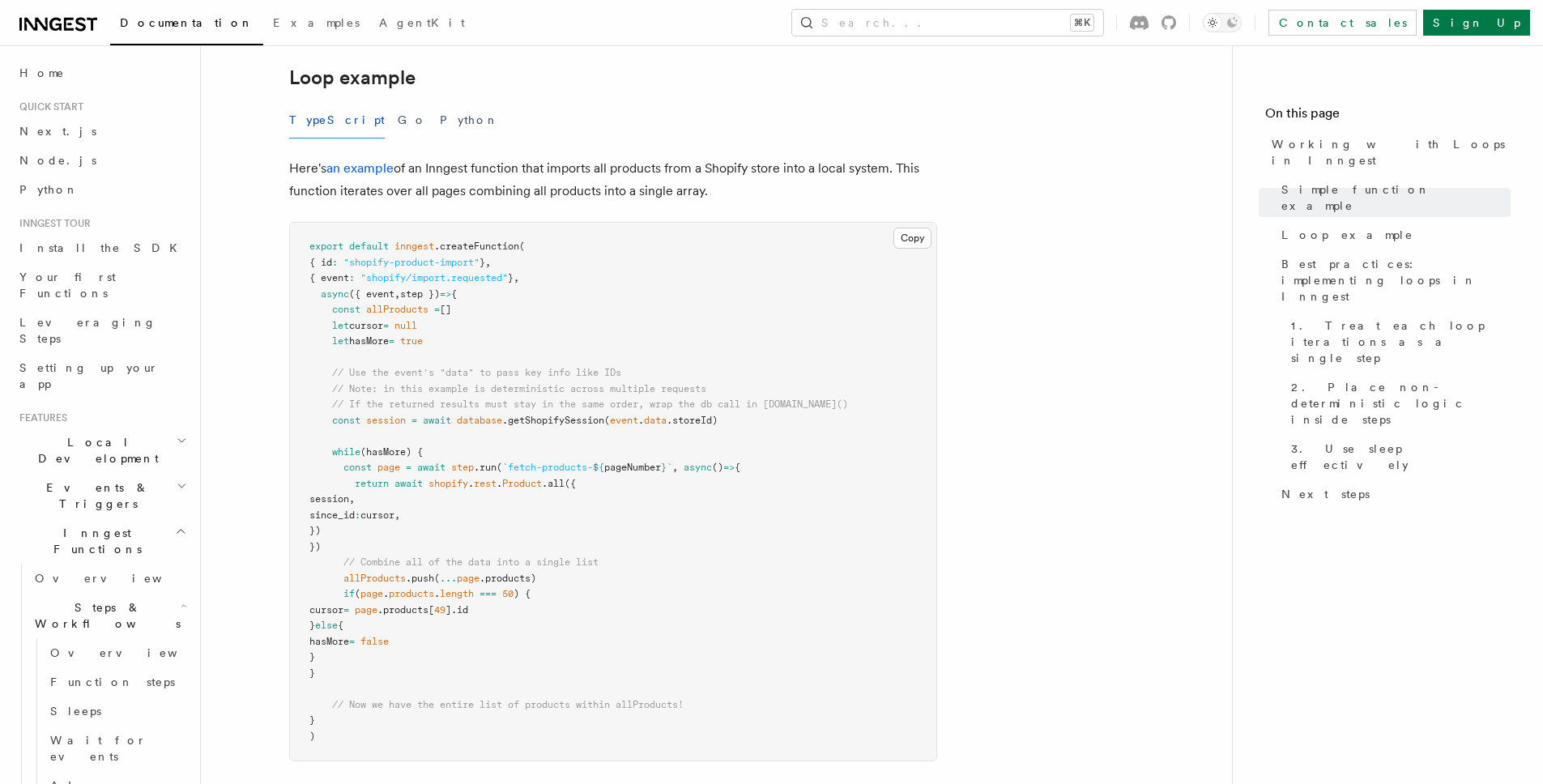
drag, startPoint x: 357, startPoint y: 422, endPoint x: 732, endPoint y: 421, distance: 375.0
click at [717, 421] on span "const session = await database .getShopifySession ( event . data .storeId)" at bounding box center [513, 421] width 408 height 12
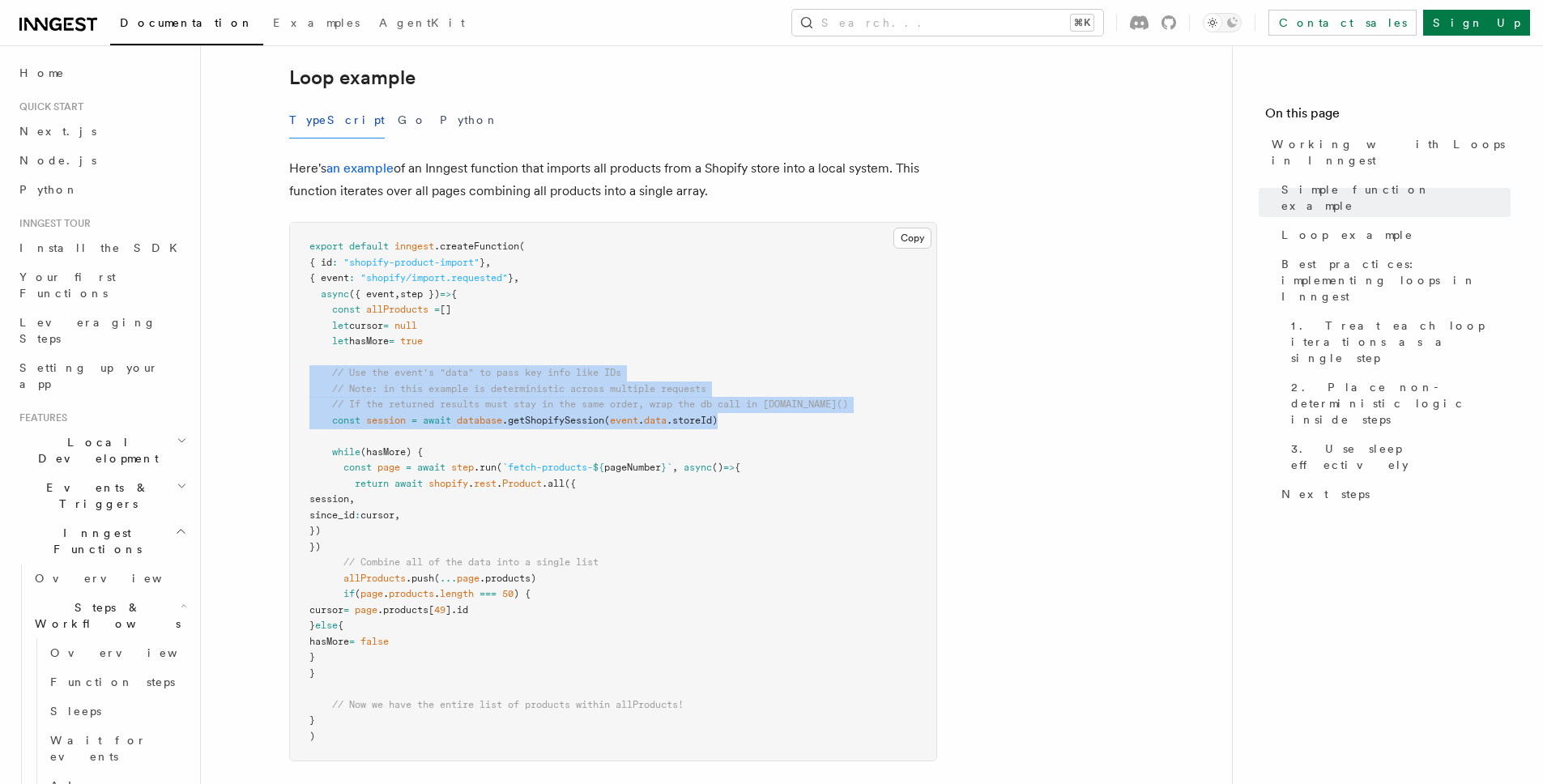
drag, startPoint x: 741, startPoint y: 424, endPoint x: 220, endPoint y: 376, distance: 523.2
click at [220, 376] on div "Features Inngest Functions Steps & Workflows Working with Loops in Inngest In I…" at bounding box center [742, 287] width 1083 height 3583
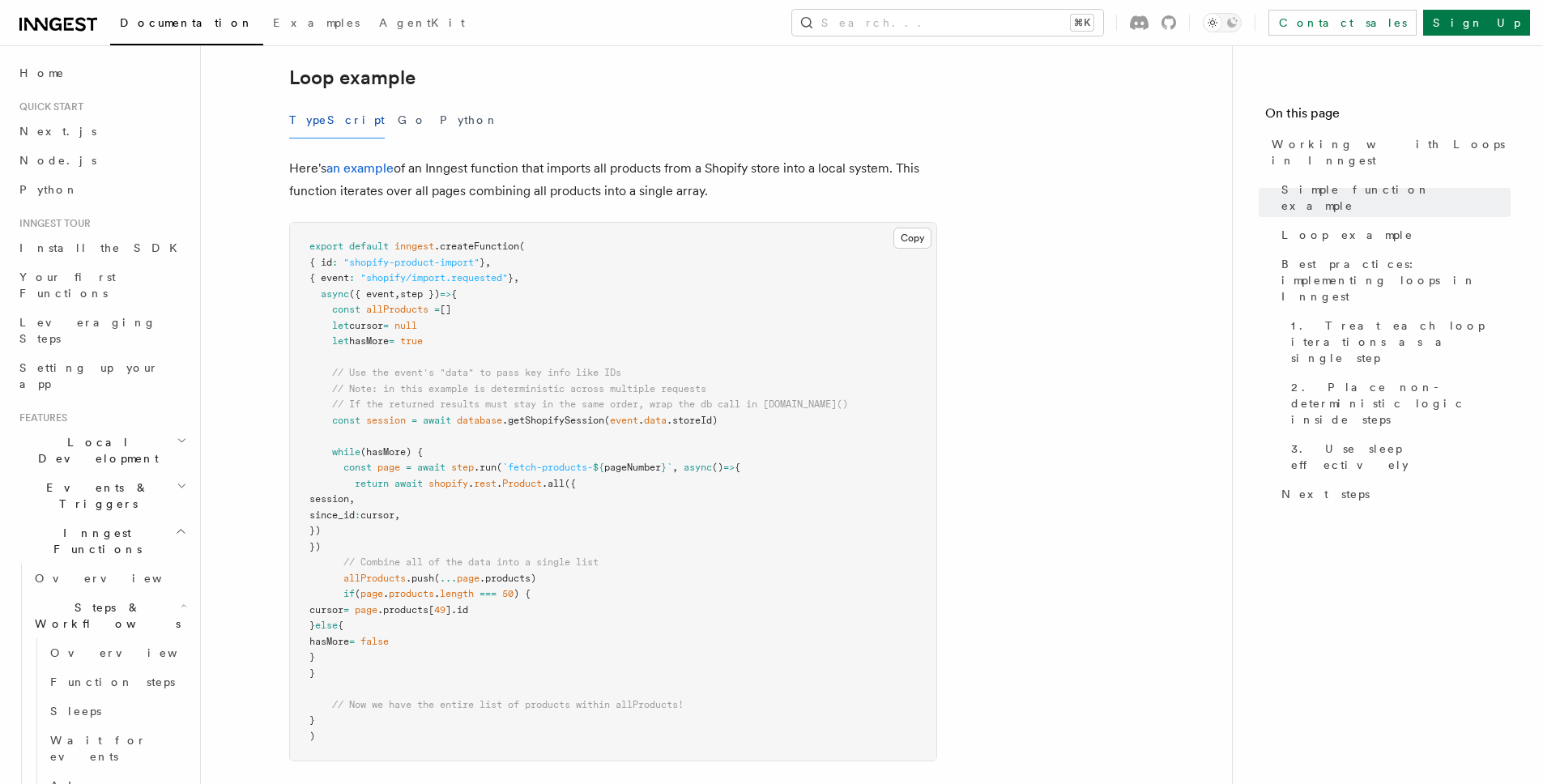
click at [369, 388] on span "// Note: in this example is deterministic across multiple requests" at bounding box center [519, 389] width 374 height 12
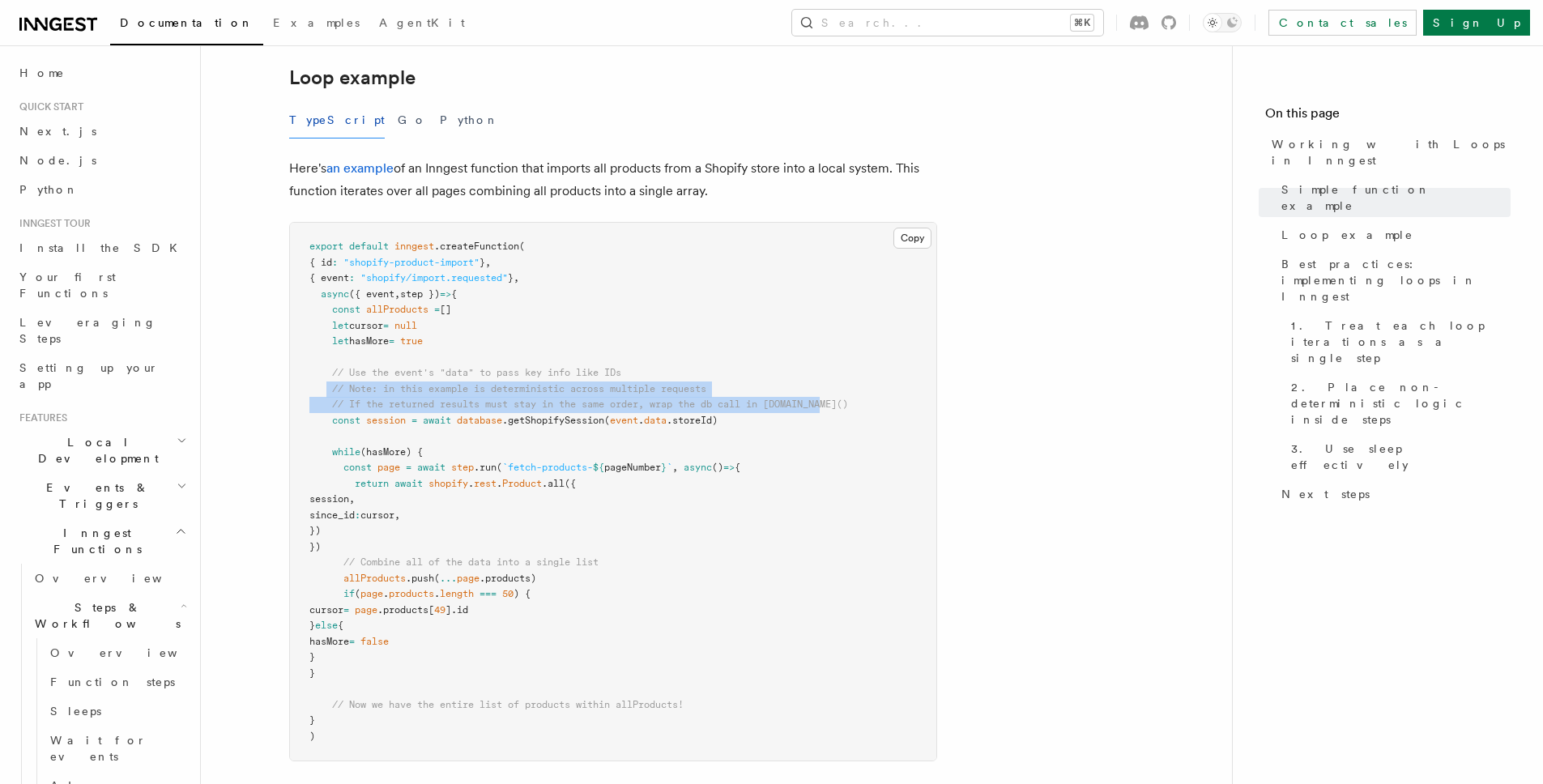
drag, startPoint x: 423, startPoint y: 390, endPoint x: 850, endPoint y: 405, distance: 427.3
click at [850, 405] on pre "export default inngest .createFunction ( { id : "shopify-product-import" } , { …" at bounding box center [613, 492] width 646 height 538
drag, startPoint x: 586, startPoint y: 403, endPoint x: 339, endPoint y: 389, distance: 247.4
click at [281, 390] on article "Features Inngest Functions Steps & Workflows Working with Loops in Inngest In I…" at bounding box center [716, 322] width 979 height 3511
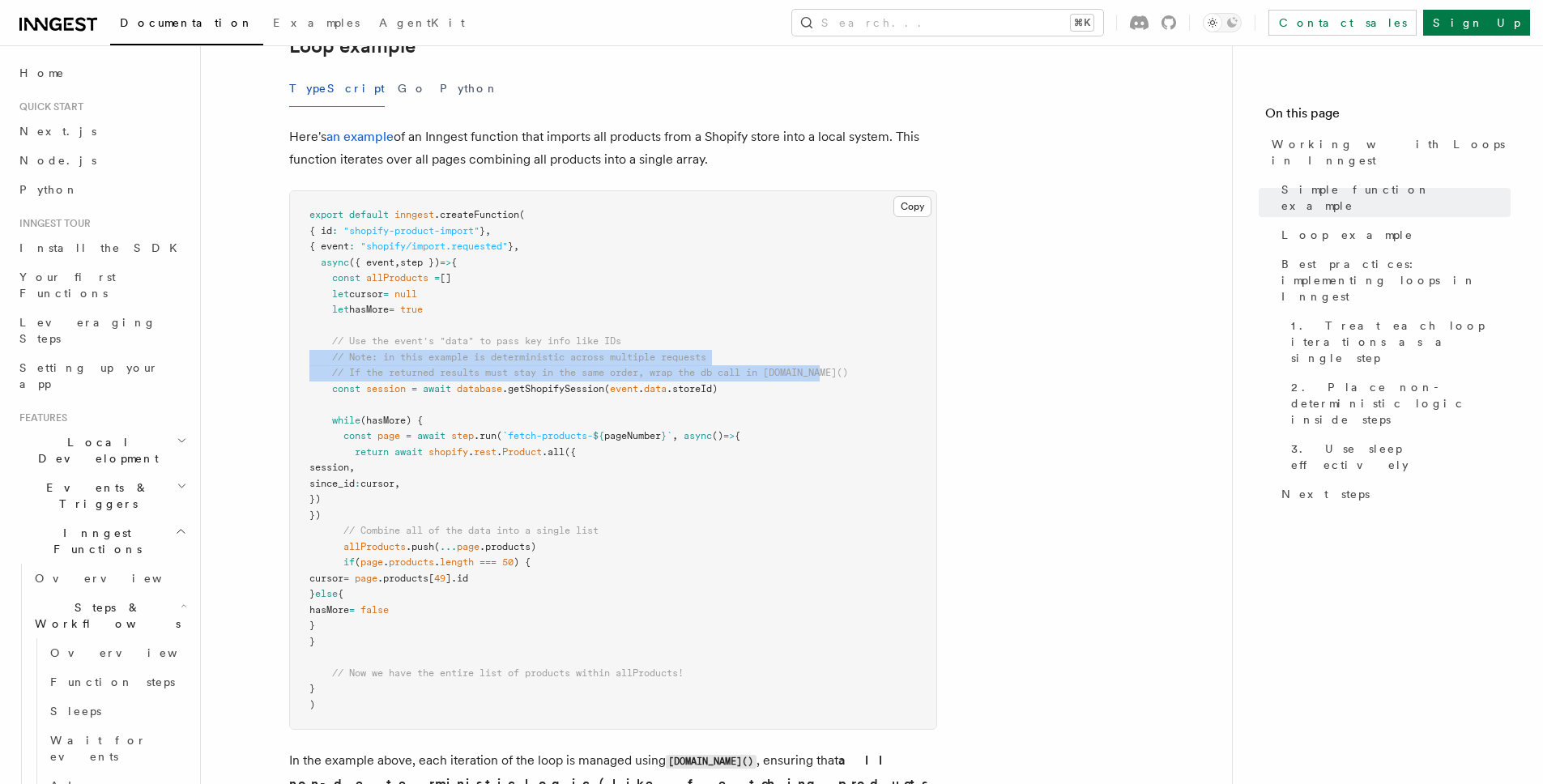
scroll to position [1547, 0]
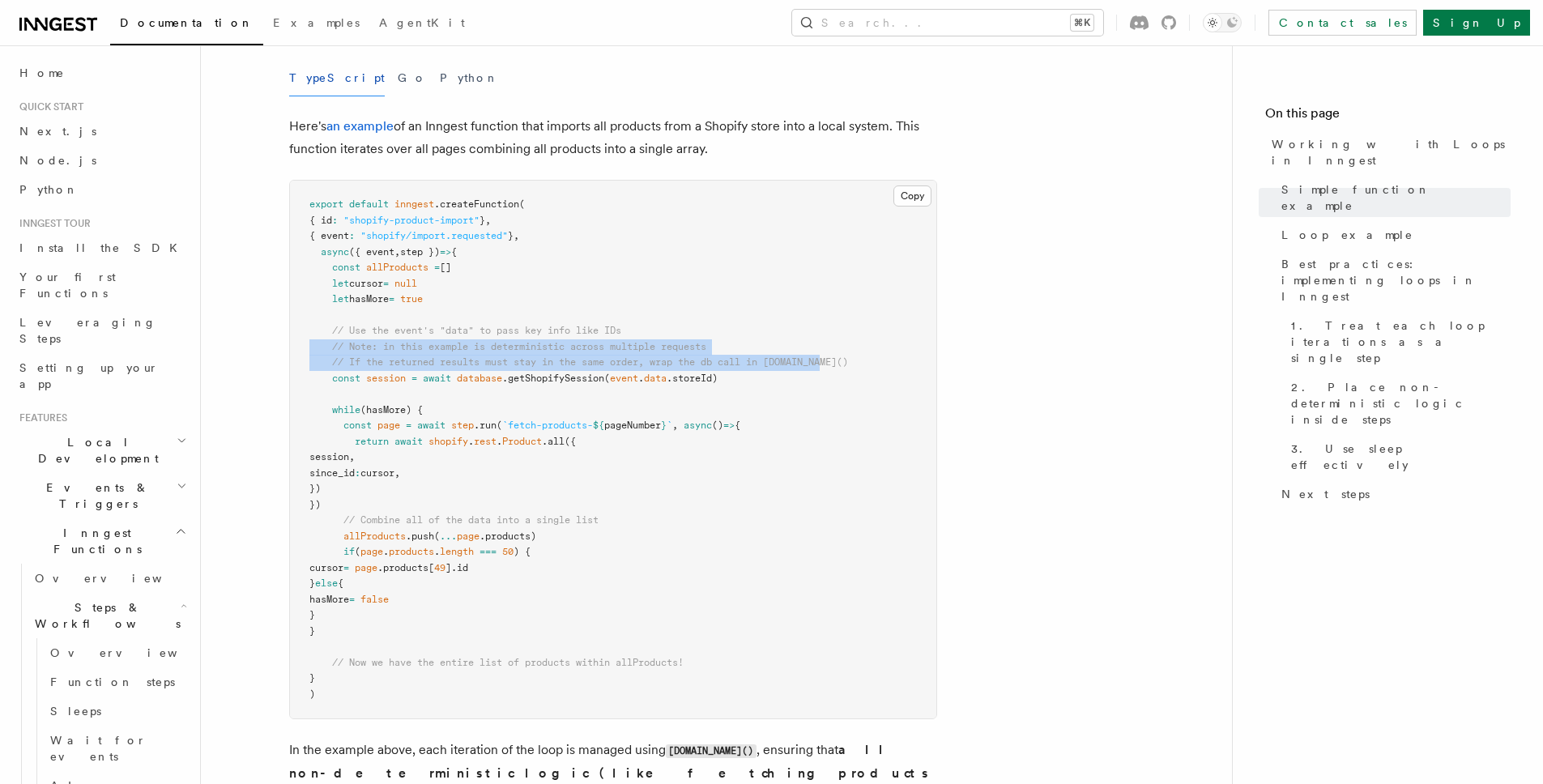
click at [363, 369] on pre "export default inngest .createFunction ( { id : "shopify-product-import" } , { …" at bounding box center [613, 449] width 646 height 538
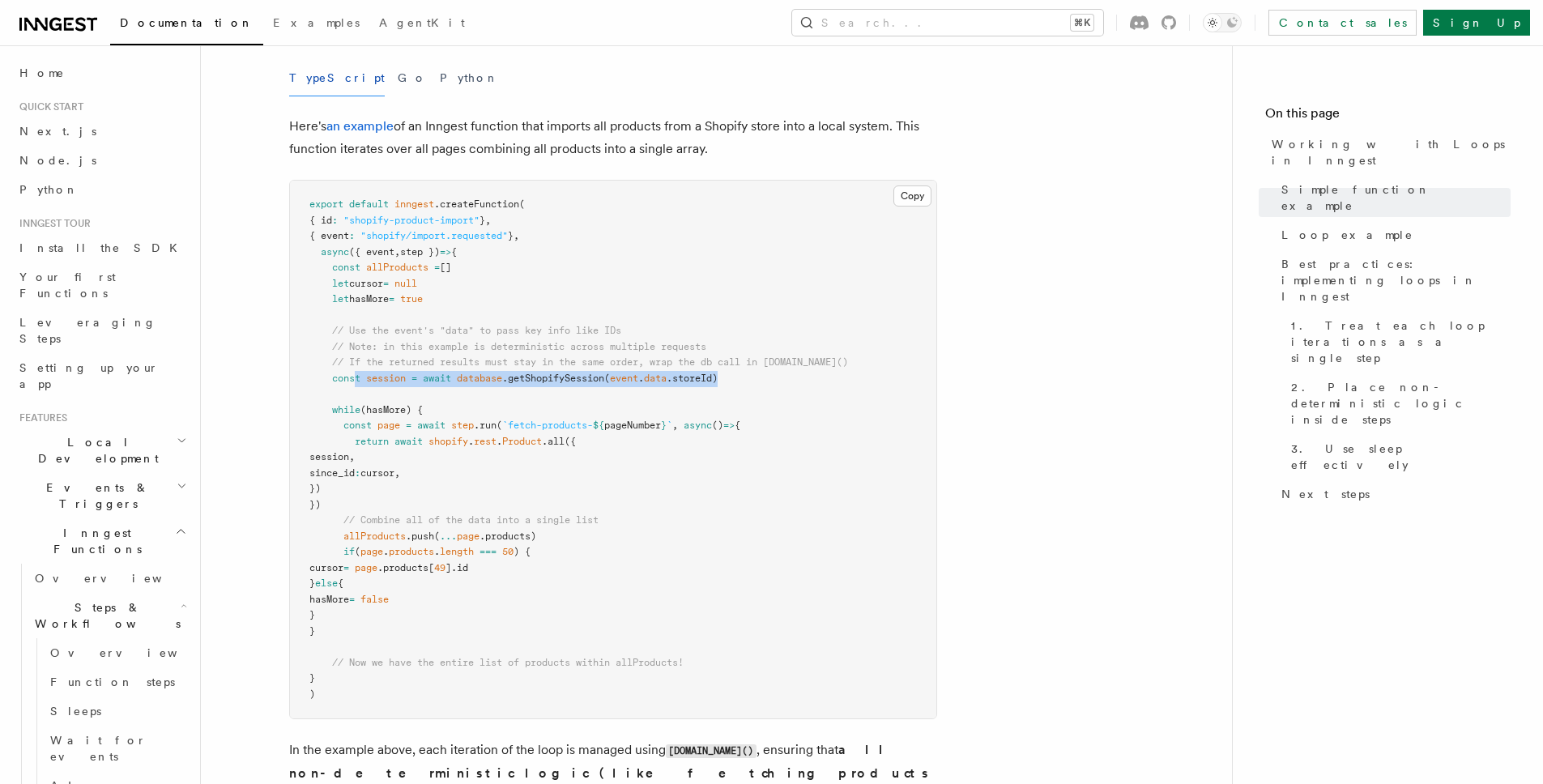
drag, startPoint x: 359, startPoint y: 376, endPoint x: 844, endPoint y: 382, distance: 485.0
click at [844, 382] on pre "export default inngest .createFunction ( { id : "shopify-product-import" } , { …" at bounding box center [613, 449] width 646 height 538
drag, startPoint x: 542, startPoint y: 390, endPoint x: 302, endPoint y: 385, distance: 240.1
click at [302, 386] on pre "export default inngest .createFunction ( { id : "shopify-product-import" } , { …" at bounding box center [613, 449] width 646 height 538
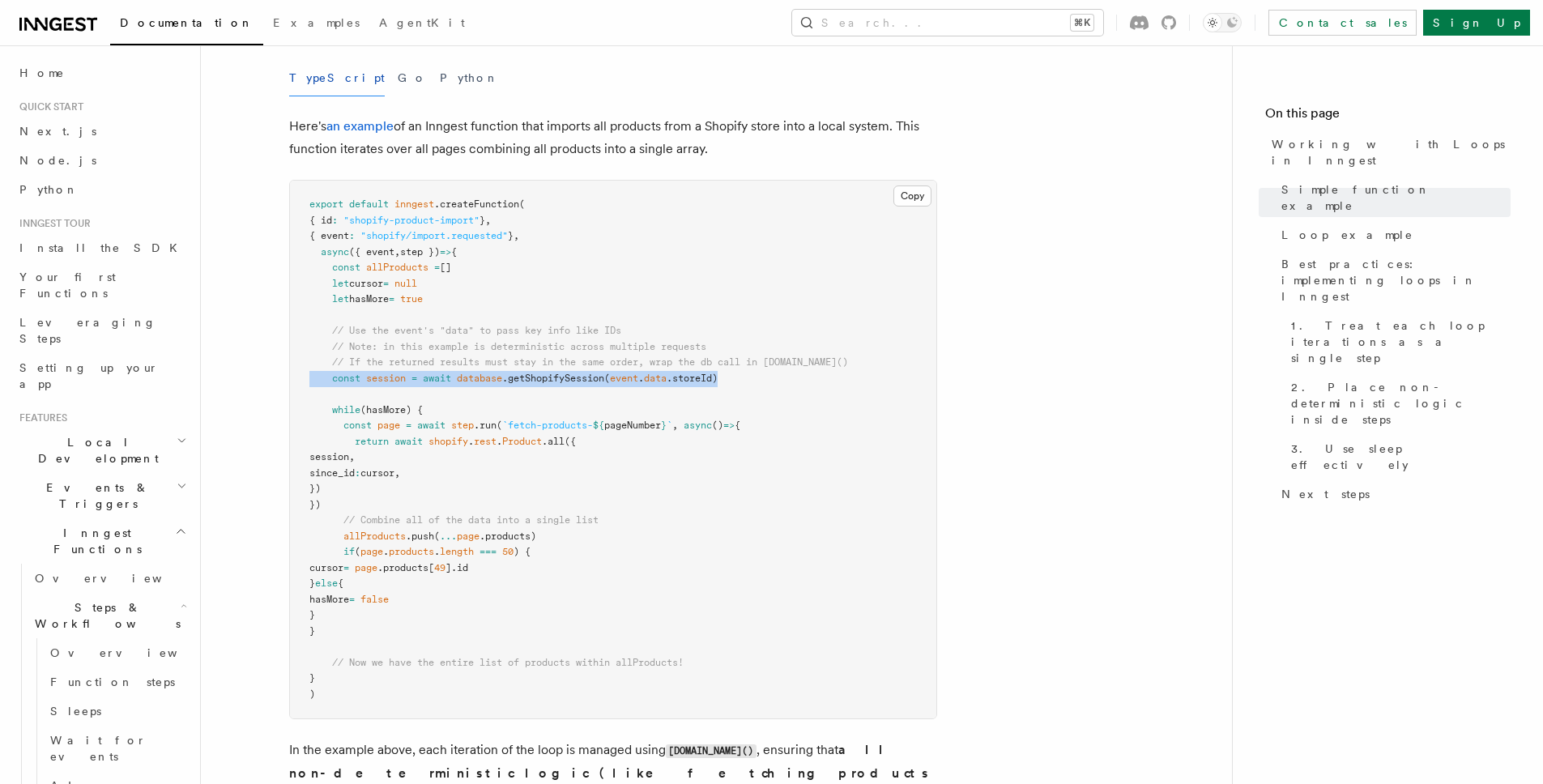
drag, startPoint x: 205, startPoint y: 382, endPoint x: 233, endPoint y: 380, distance: 28.1
click at [205, 382] on div "Features Inngest Functions Steps & Workflows Working with Loops in Inngest In I…" at bounding box center [742, 245] width 1083 height 3583
click at [447, 378] on span "await" at bounding box center [437, 378] width 28 height 12
click at [479, 382] on span "database" at bounding box center [479, 378] width 45 height 12
drag, startPoint x: 483, startPoint y: 382, endPoint x: 515, endPoint y: 384, distance: 32.1
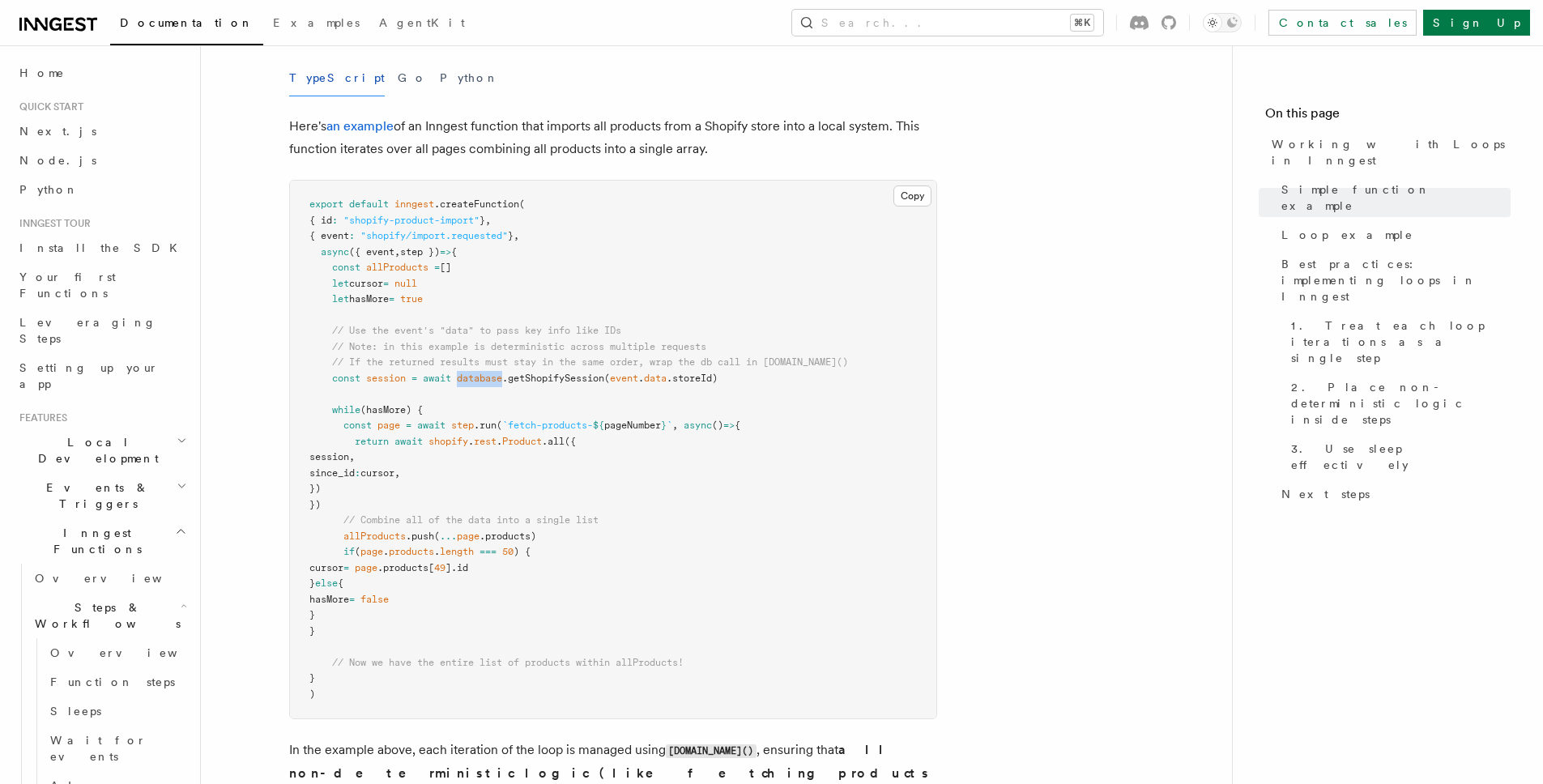
click at [493, 382] on span "database" at bounding box center [479, 378] width 45 height 12
click at [572, 383] on span ".getShopifySession" at bounding box center [554, 378] width 102 height 12
click at [564, 375] on span ".getShopifySession" at bounding box center [554, 378] width 102 height 12
drag, startPoint x: 564, startPoint y: 375, endPoint x: 665, endPoint y: 376, distance: 101.0
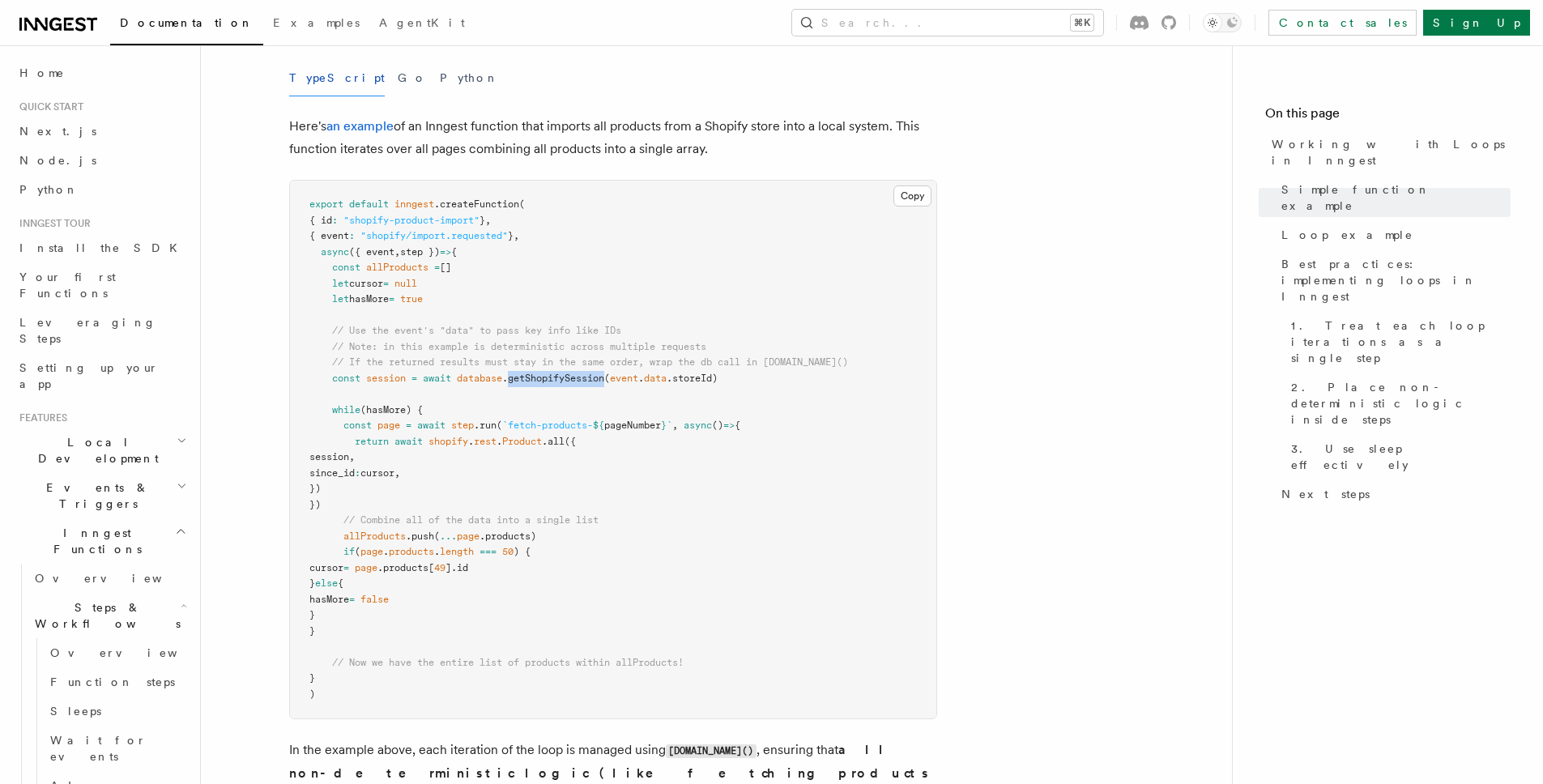
click at [564, 375] on span ".getShopifySession" at bounding box center [554, 378] width 102 height 12
click at [1358, 256] on span "Best practices: implementing loops in Inngest" at bounding box center [1396, 280] width 229 height 49
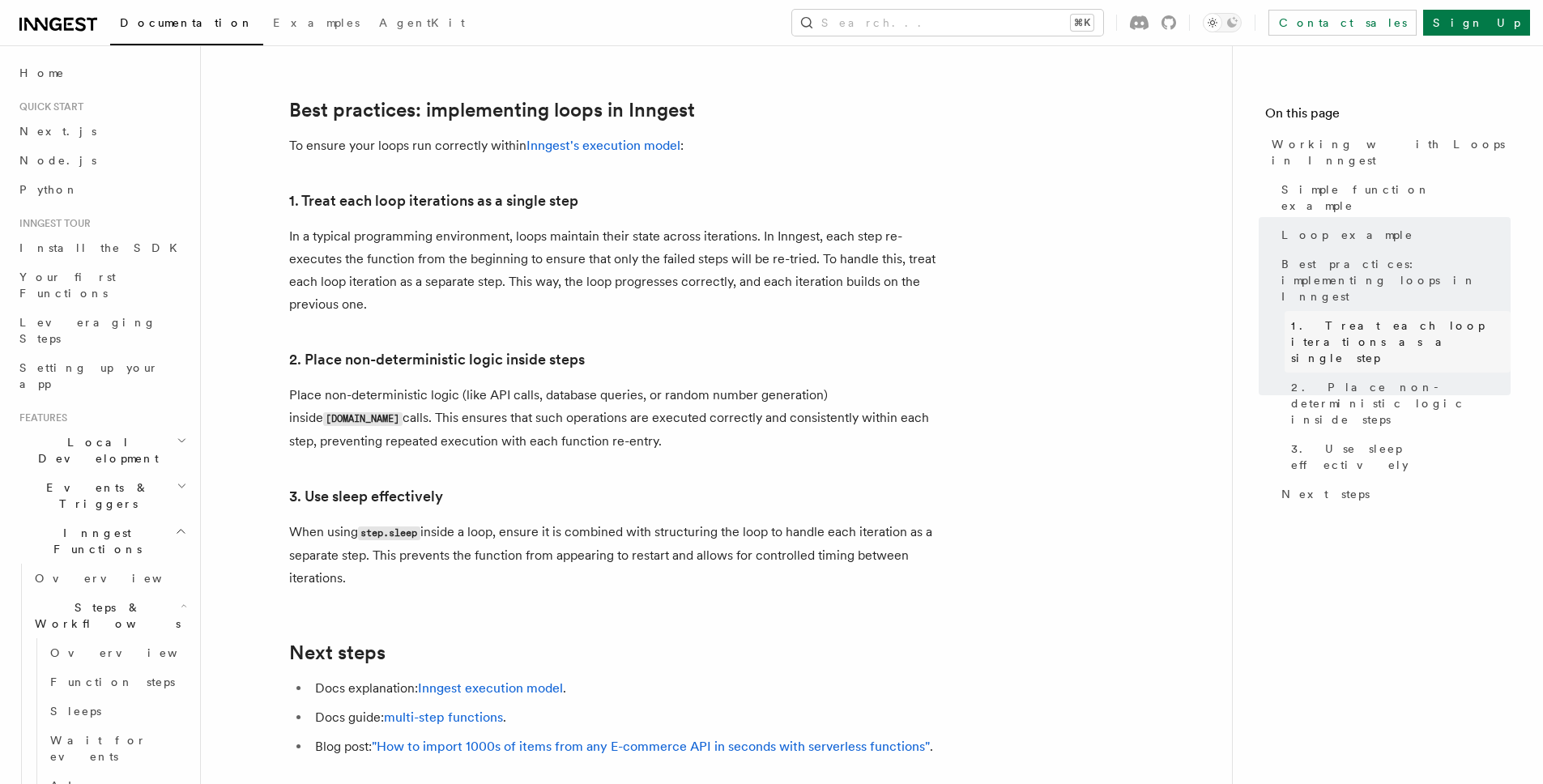
click at [1395, 317] on span "1. Treat each loop iterations as a single step" at bounding box center [1402, 341] width 220 height 49
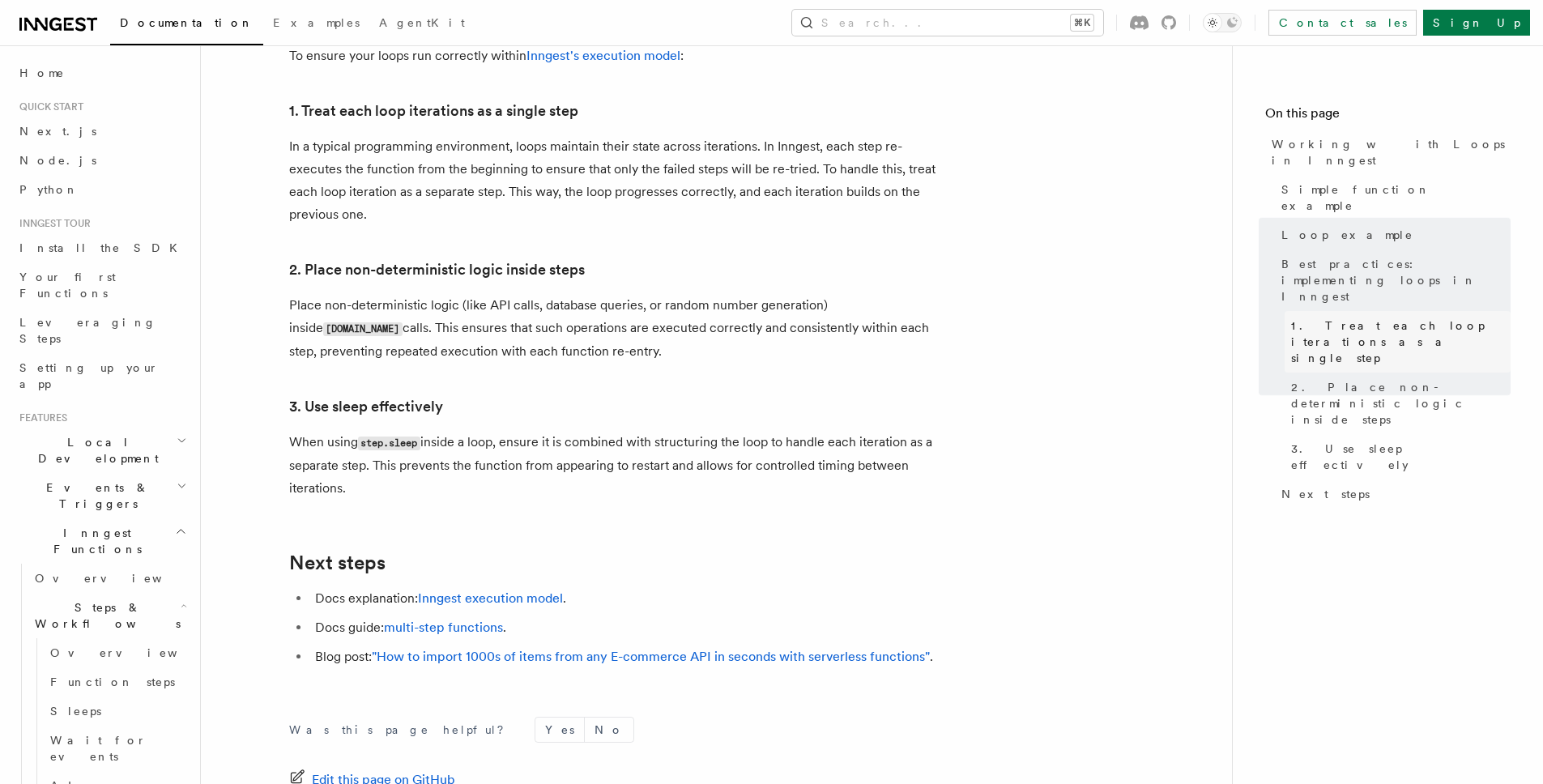
scroll to position [2597, 0]
click at [1393, 379] on span "2. Place non-deterministic logic inside steps" at bounding box center [1402, 403] width 220 height 49
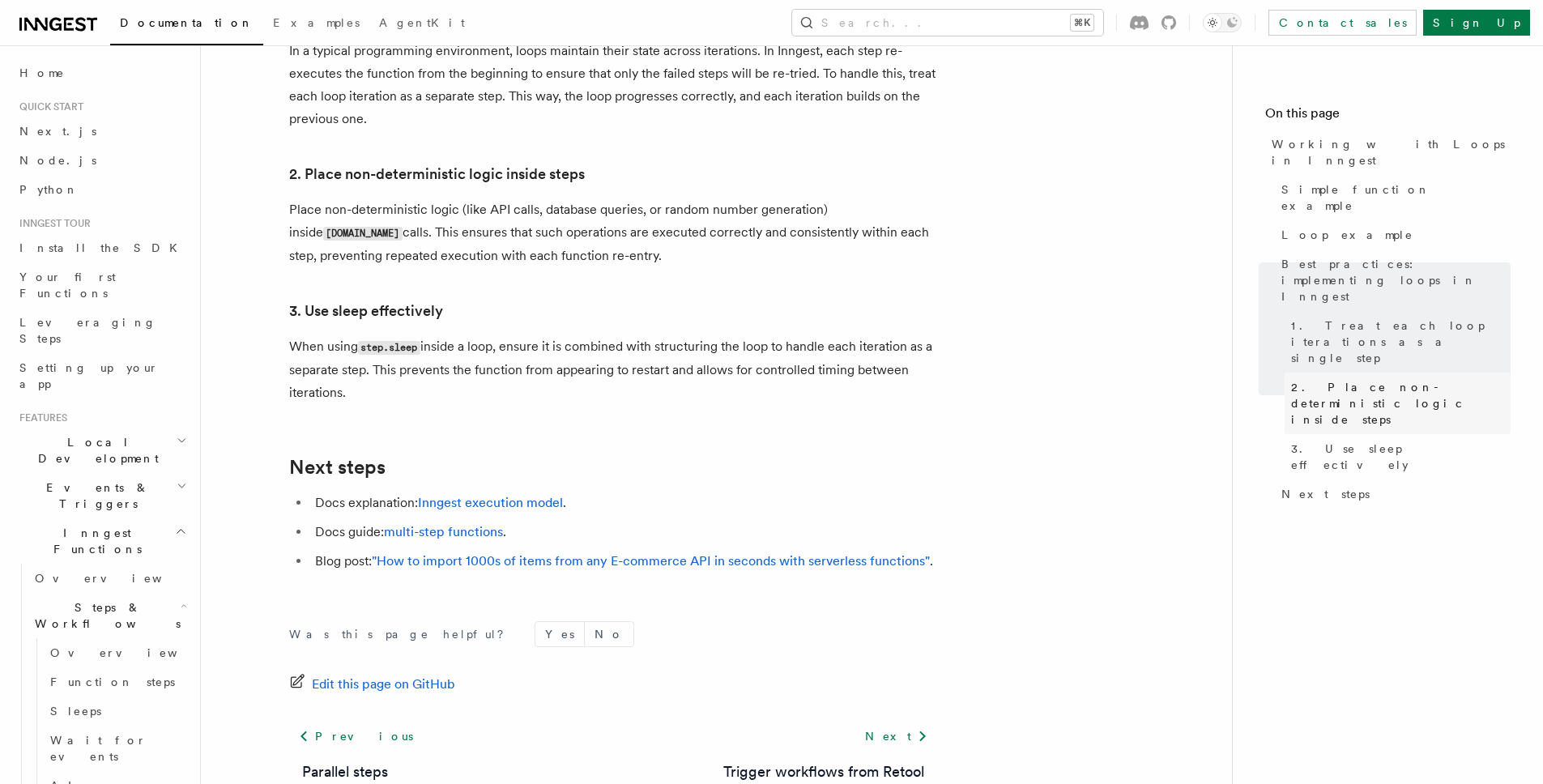
scroll to position [2756, 0]
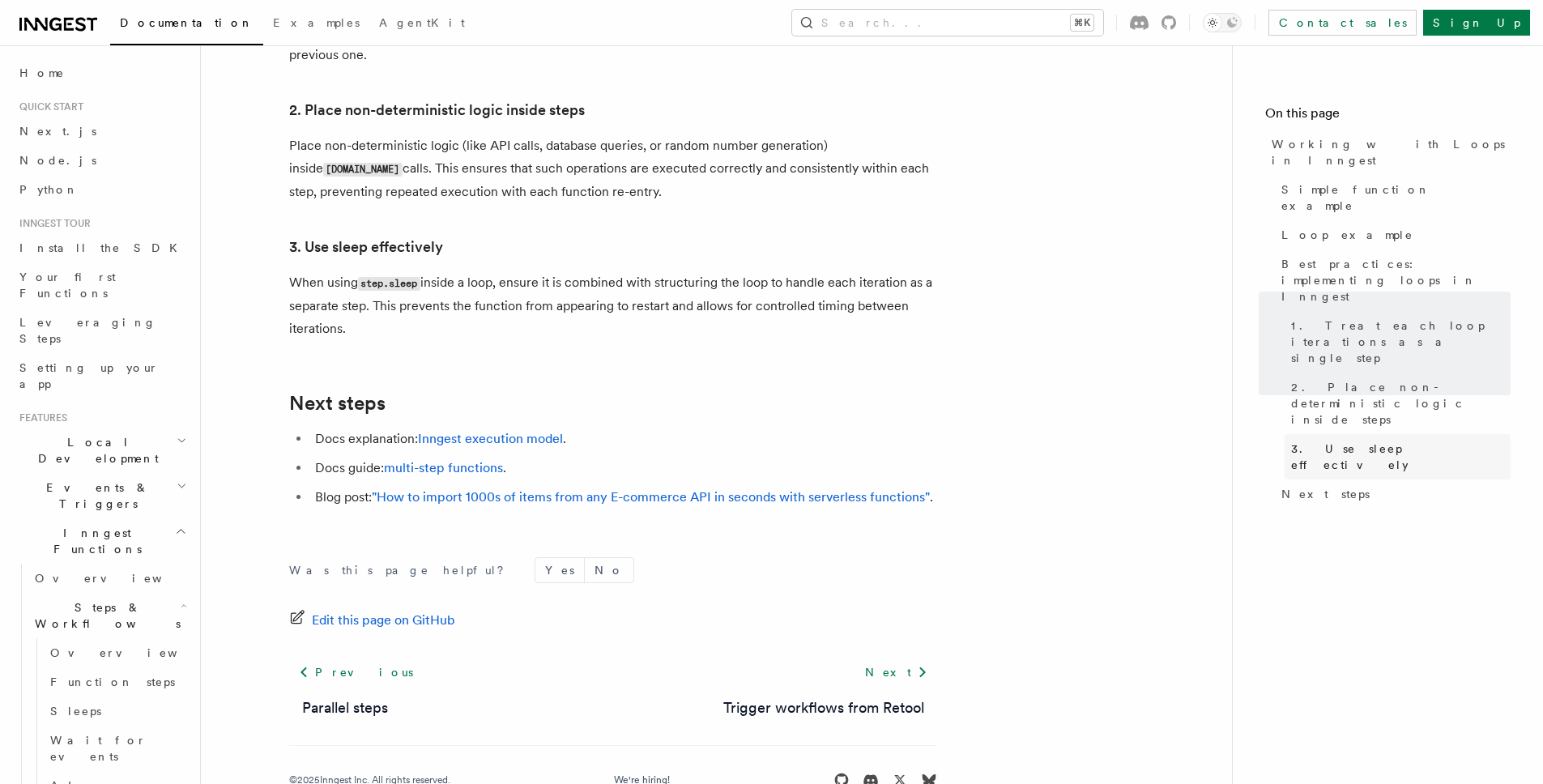
click at [1385, 434] on link "3. Use sleep effectively" at bounding box center [1398, 456] width 226 height 45
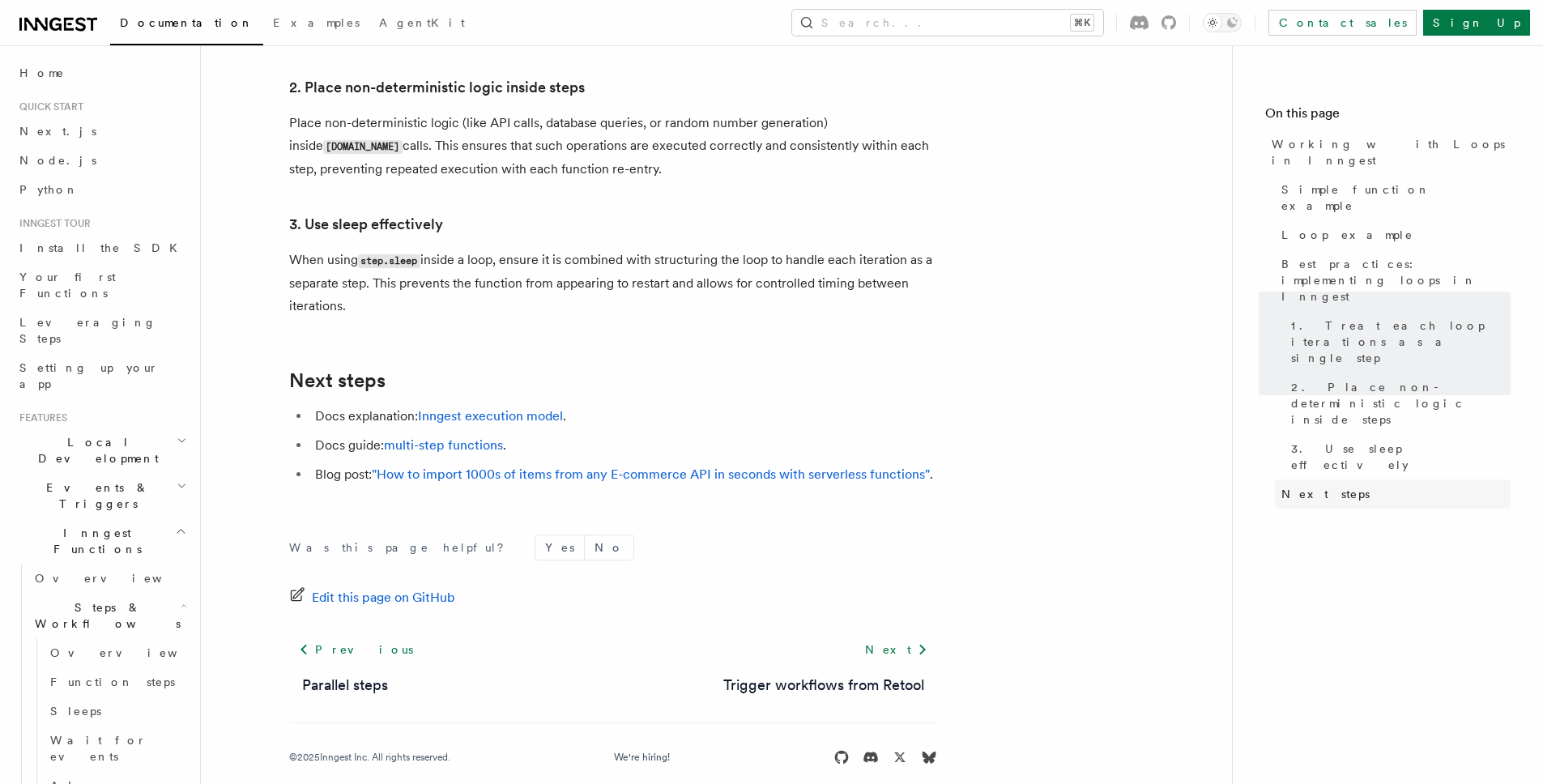
click at [1376, 479] on link "Next steps" at bounding box center [1393, 493] width 236 height 29
click at [1377, 440] on span "3. Use sleep effectively" at bounding box center [1402, 456] width 220 height 32
click at [1378, 379] on span "2. Place non-deterministic logic inside steps" at bounding box center [1402, 403] width 220 height 49
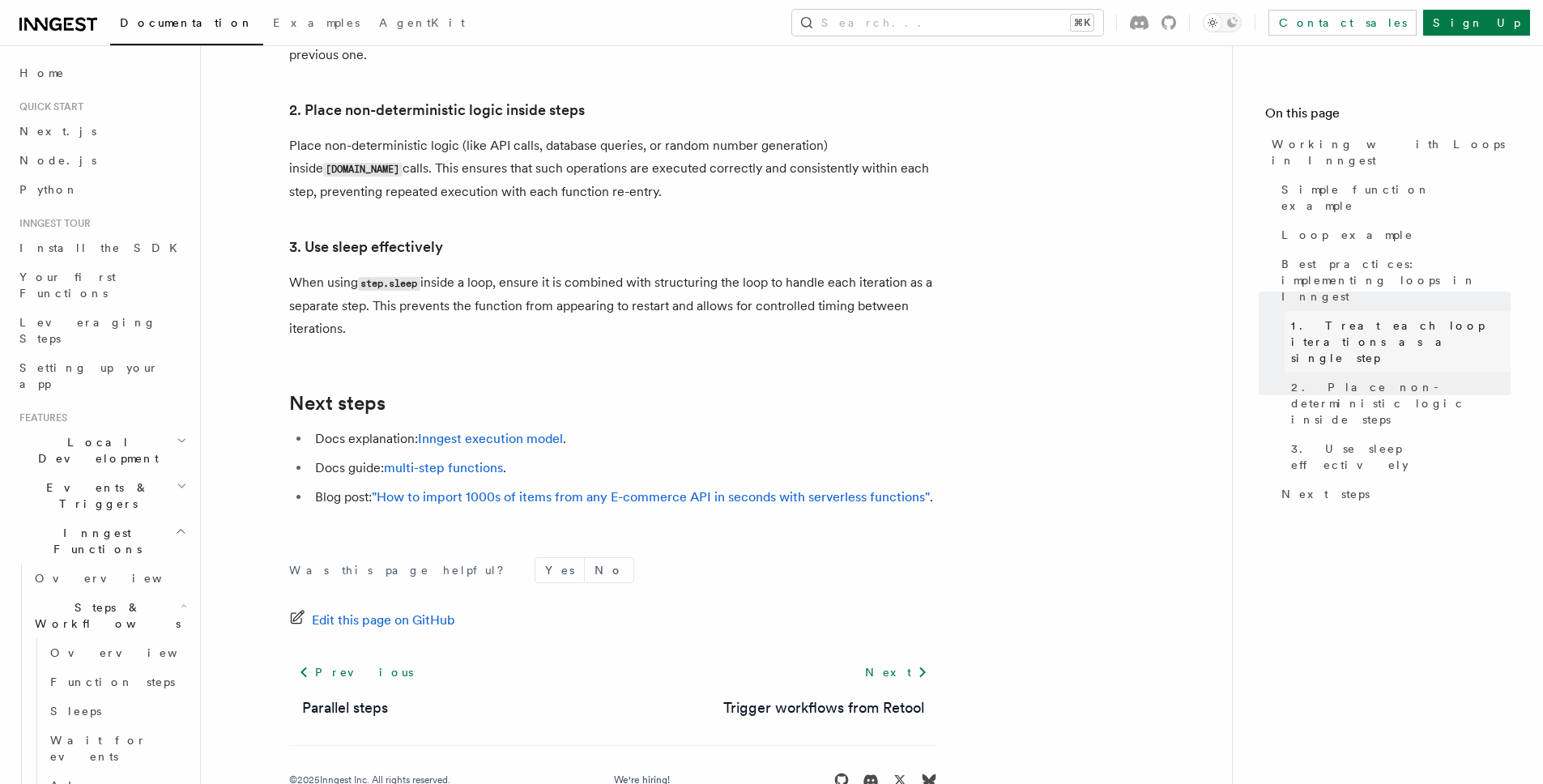
click at [1374, 311] on link "1. Treat each loop iterations as a single step" at bounding box center [1398, 341] width 226 height 61
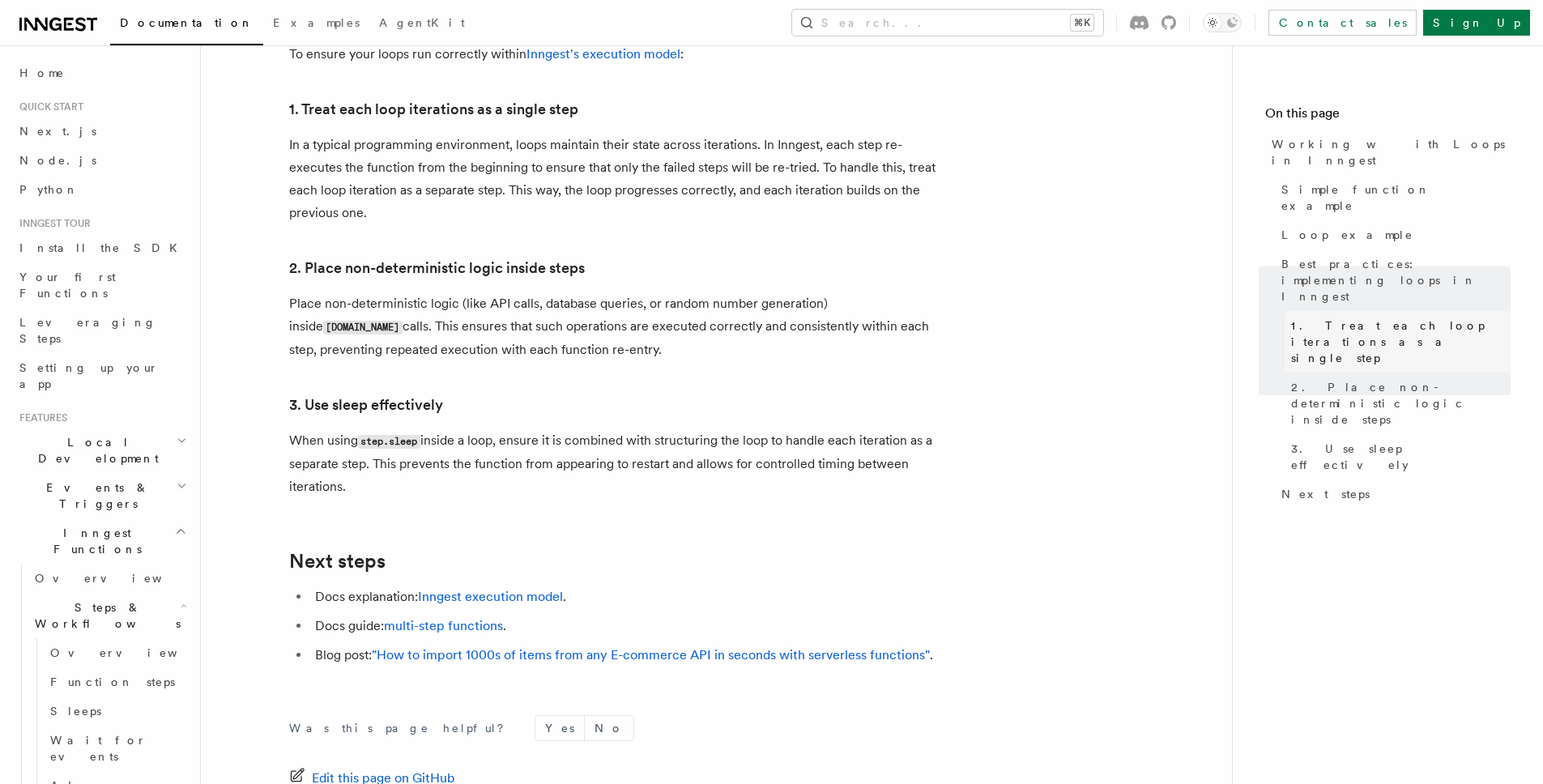
scroll to position [2597, 0]
